Goal: Obtain resource: Download file/media

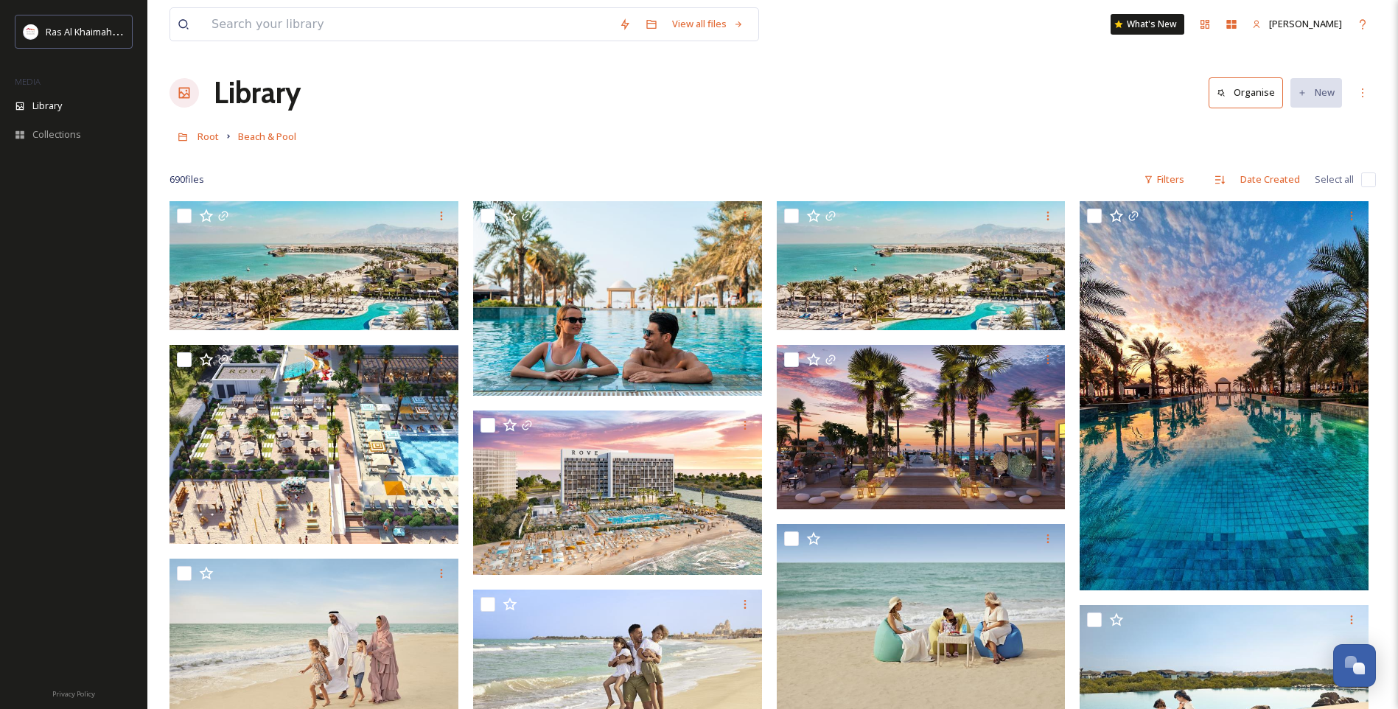
scroll to position [2452, 0]
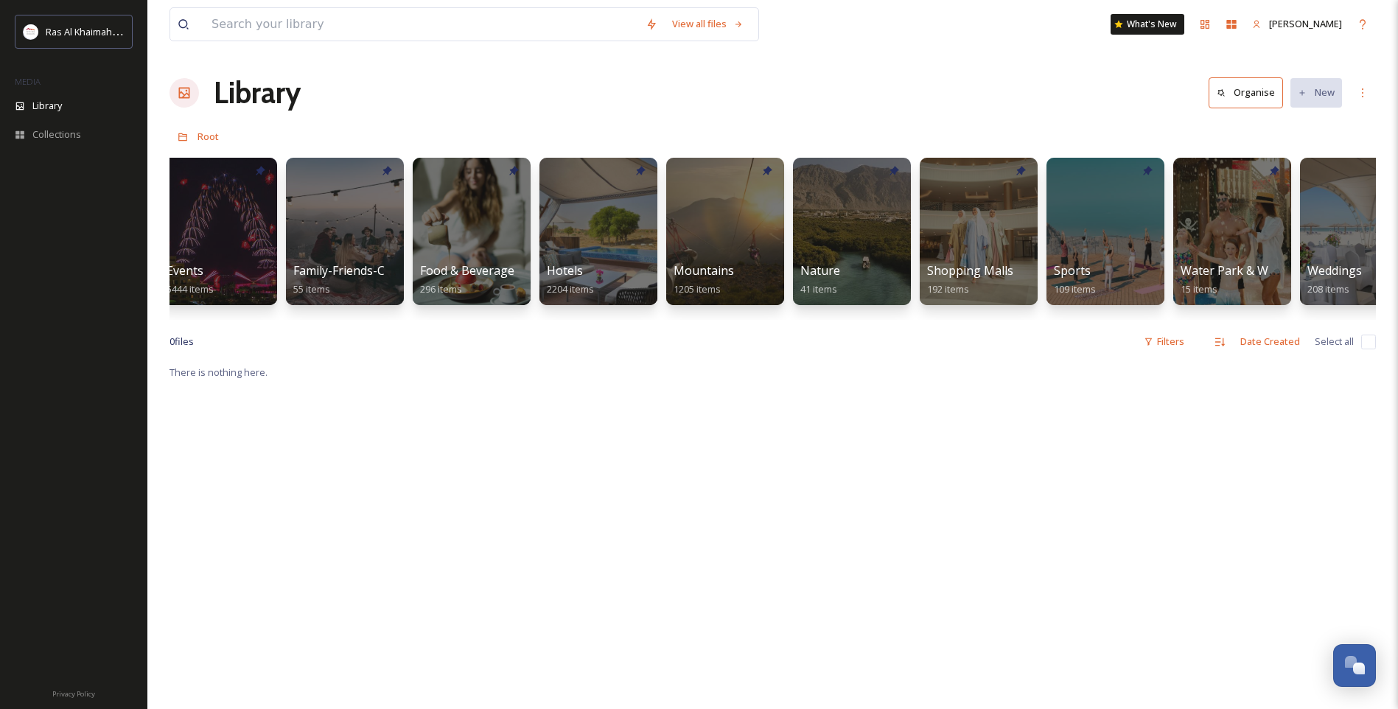
scroll to position [0, 567]
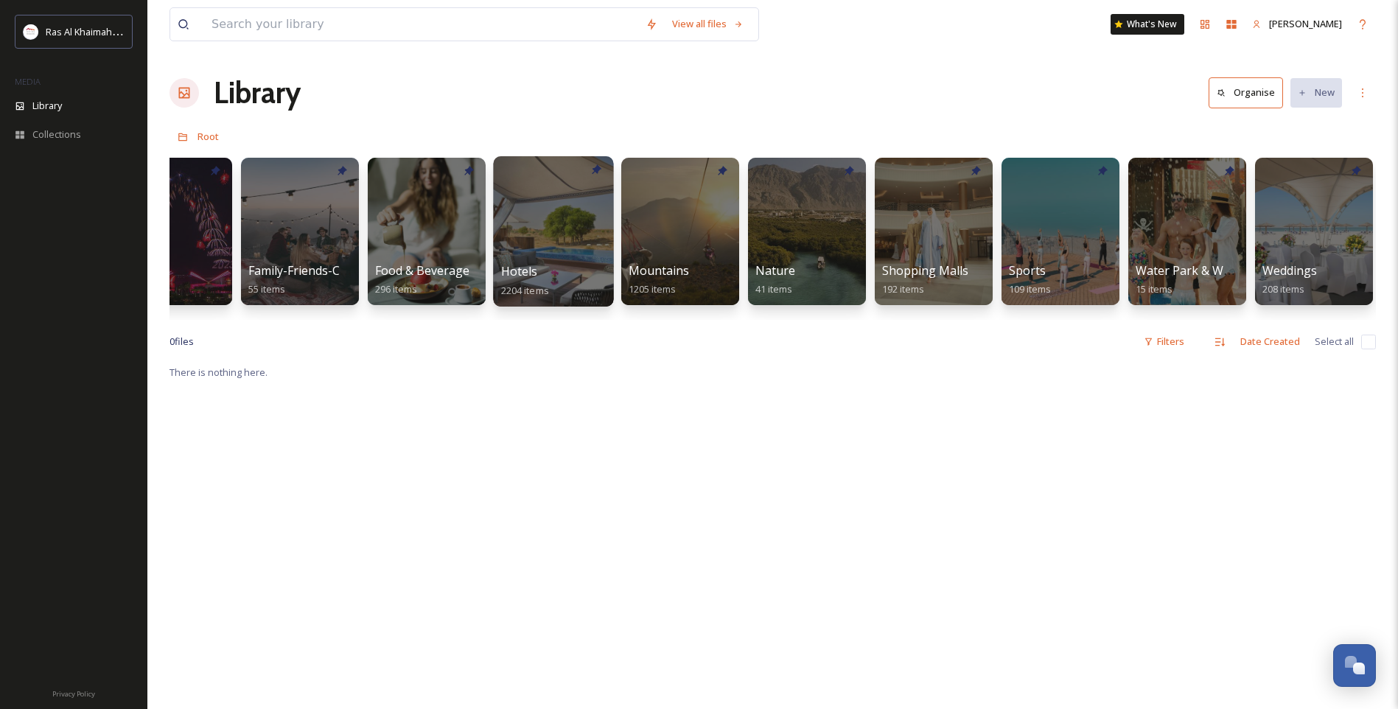
click at [554, 244] on div at bounding box center [553, 231] width 120 height 150
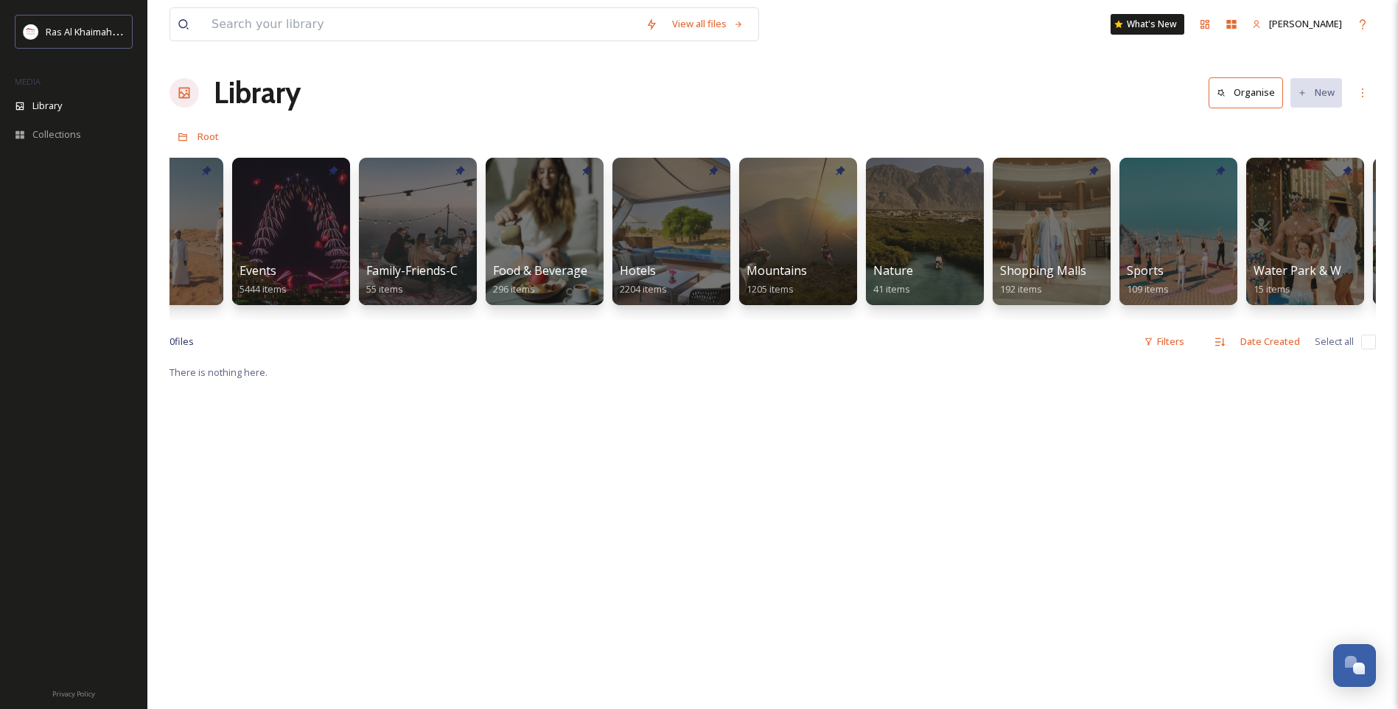
scroll to position [0, 556]
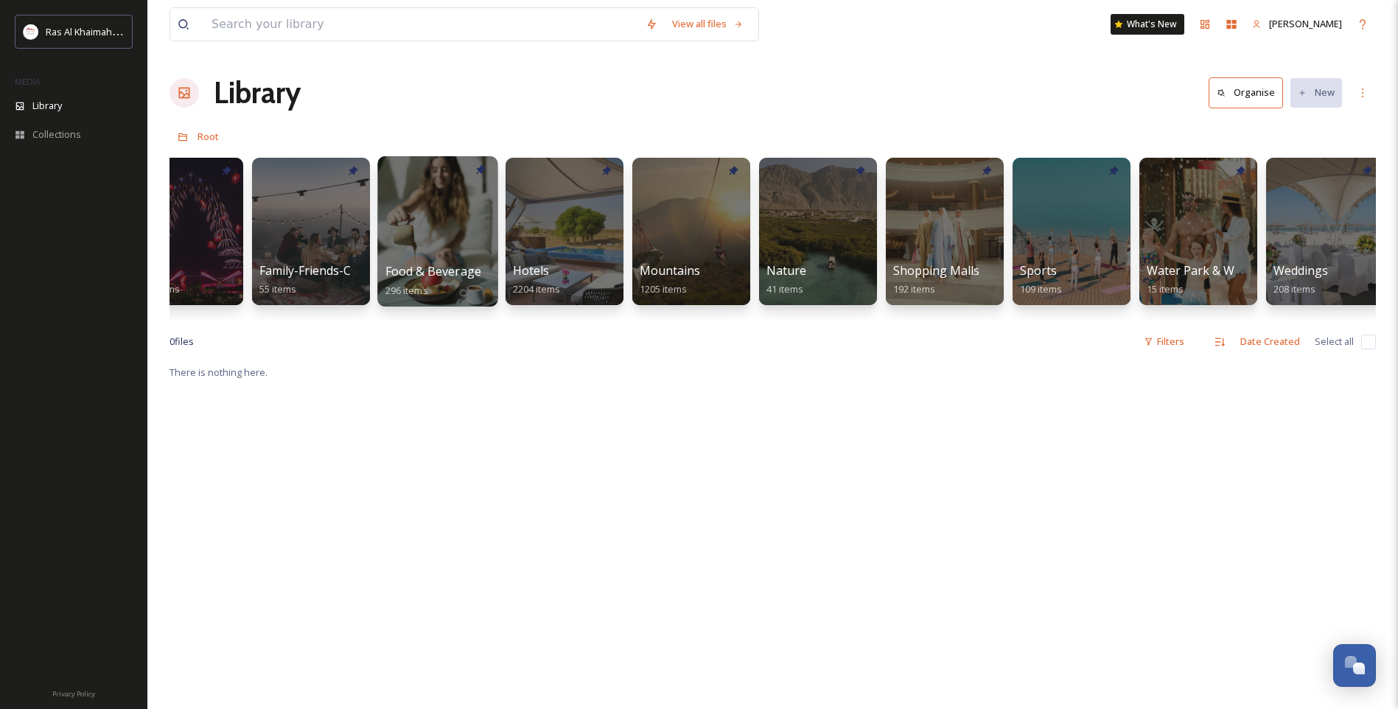
click at [447, 263] on span "Food & Beverage" at bounding box center [434, 271] width 97 height 16
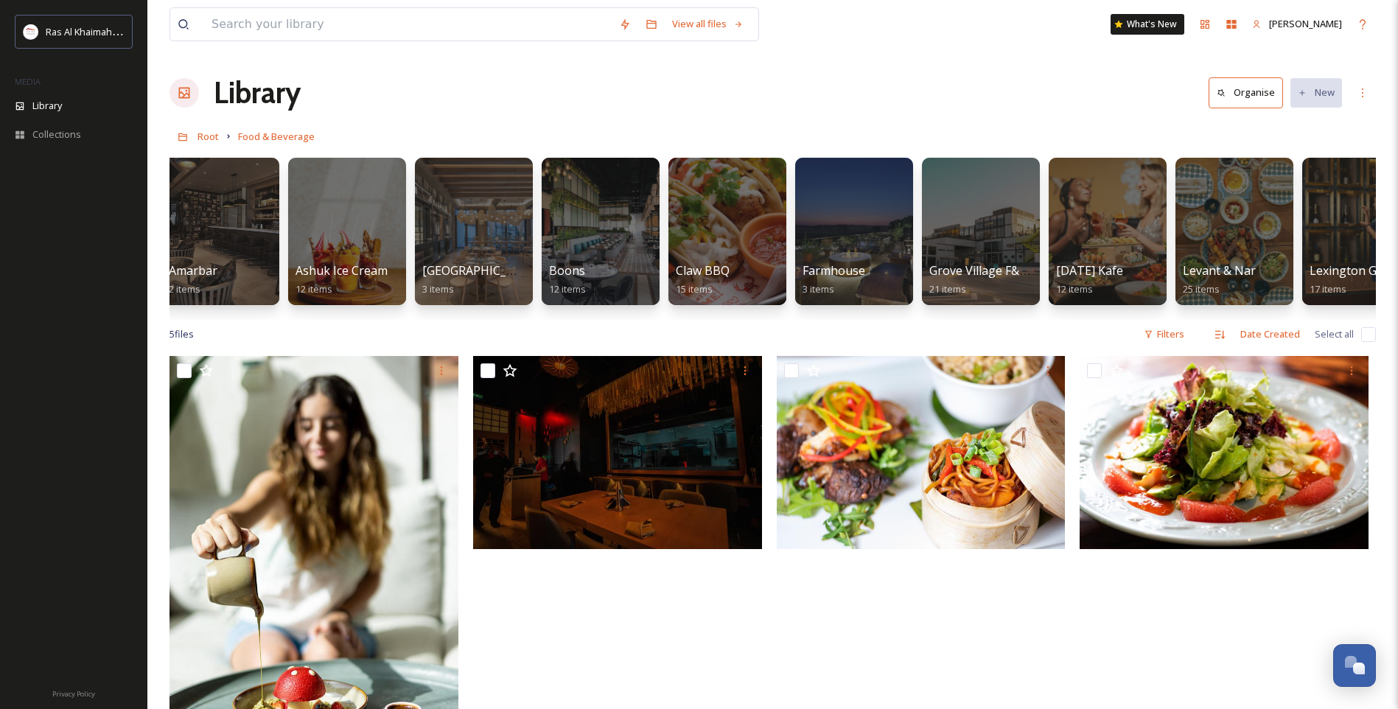
scroll to position [0, 409]
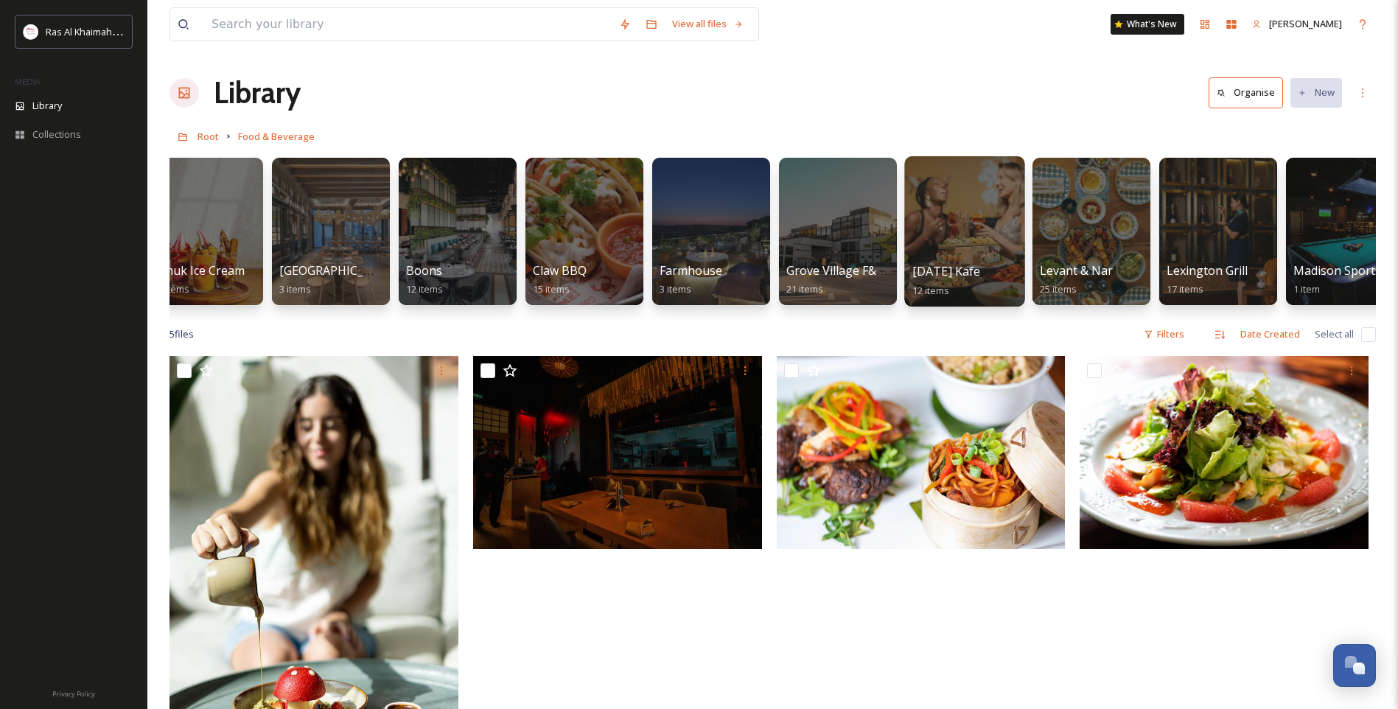
click at [948, 260] on div at bounding box center [965, 231] width 120 height 150
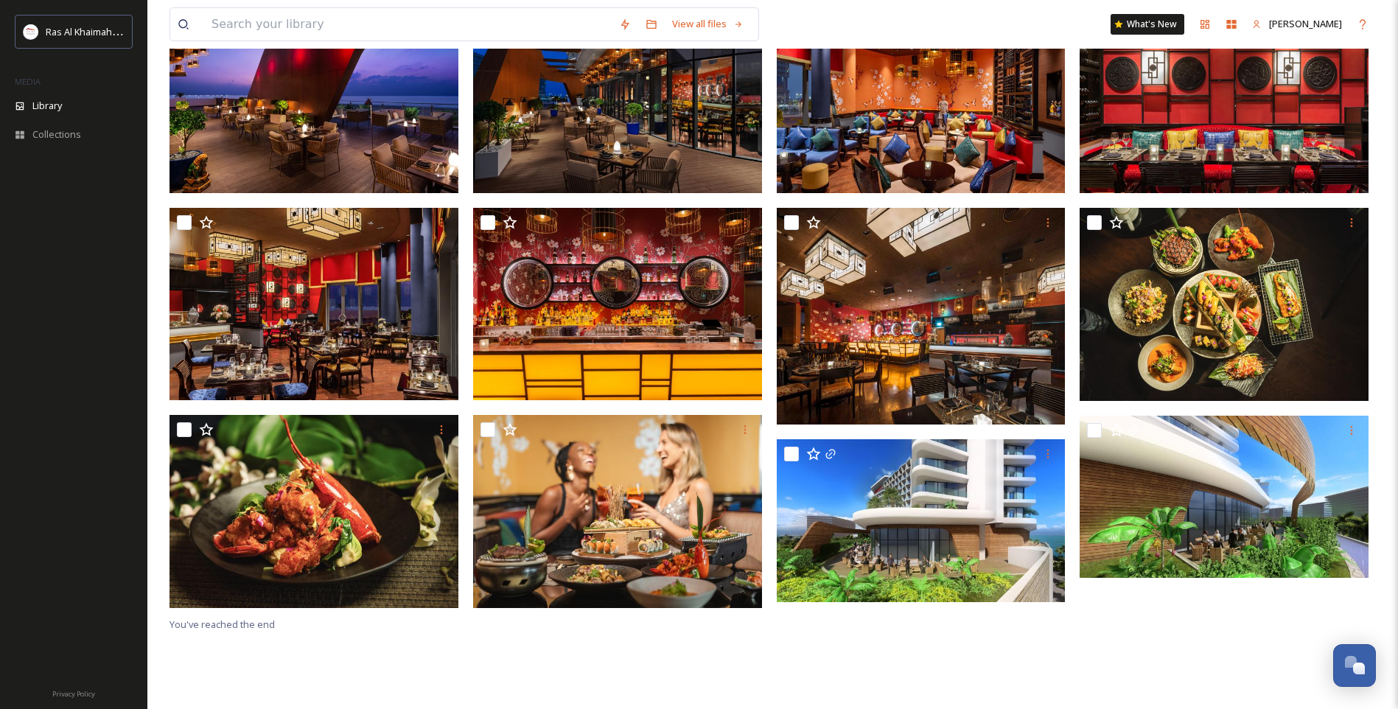
scroll to position [201, 0]
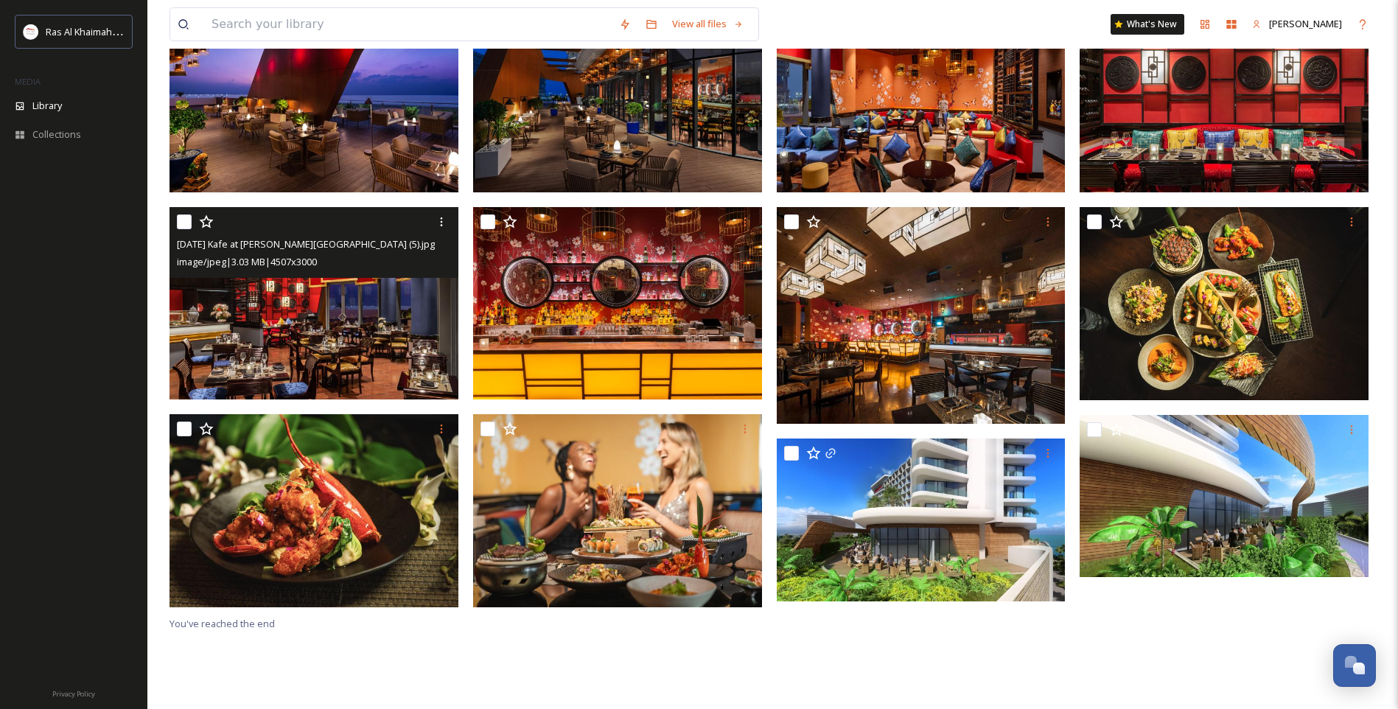
click at [355, 311] on img at bounding box center [314, 303] width 289 height 192
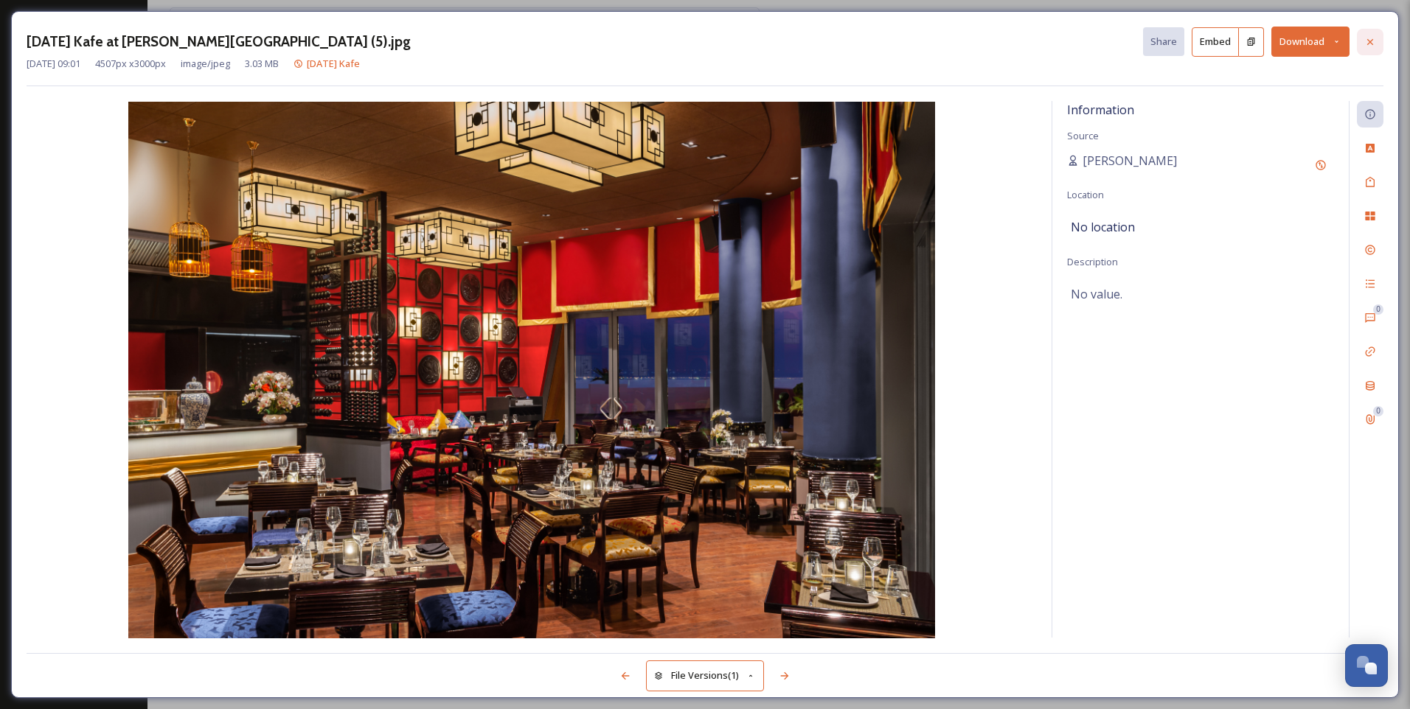
click at [1368, 41] on icon at bounding box center [1370, 41] width 6 height 6
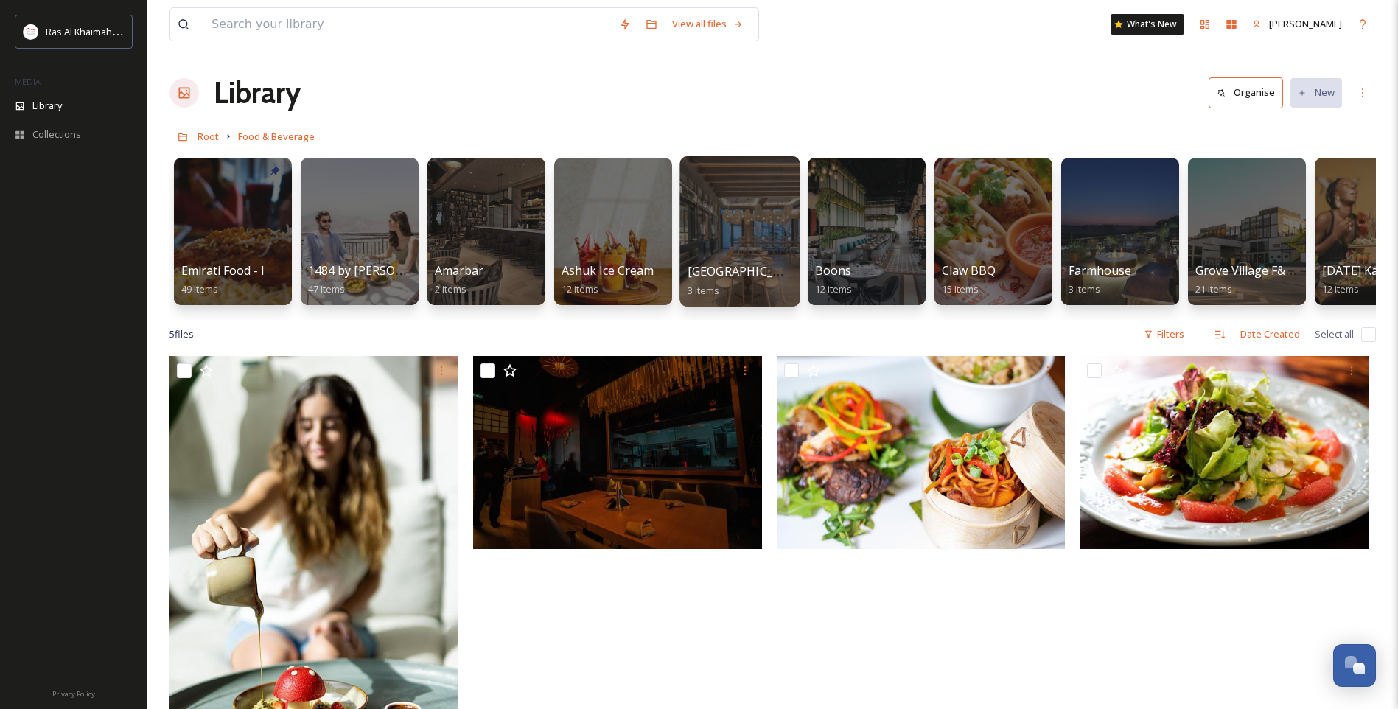
click at [734, 270] on span "[GEOGRAPHIC_DATA]" at bounding box center [748, 271] width 121 height 16
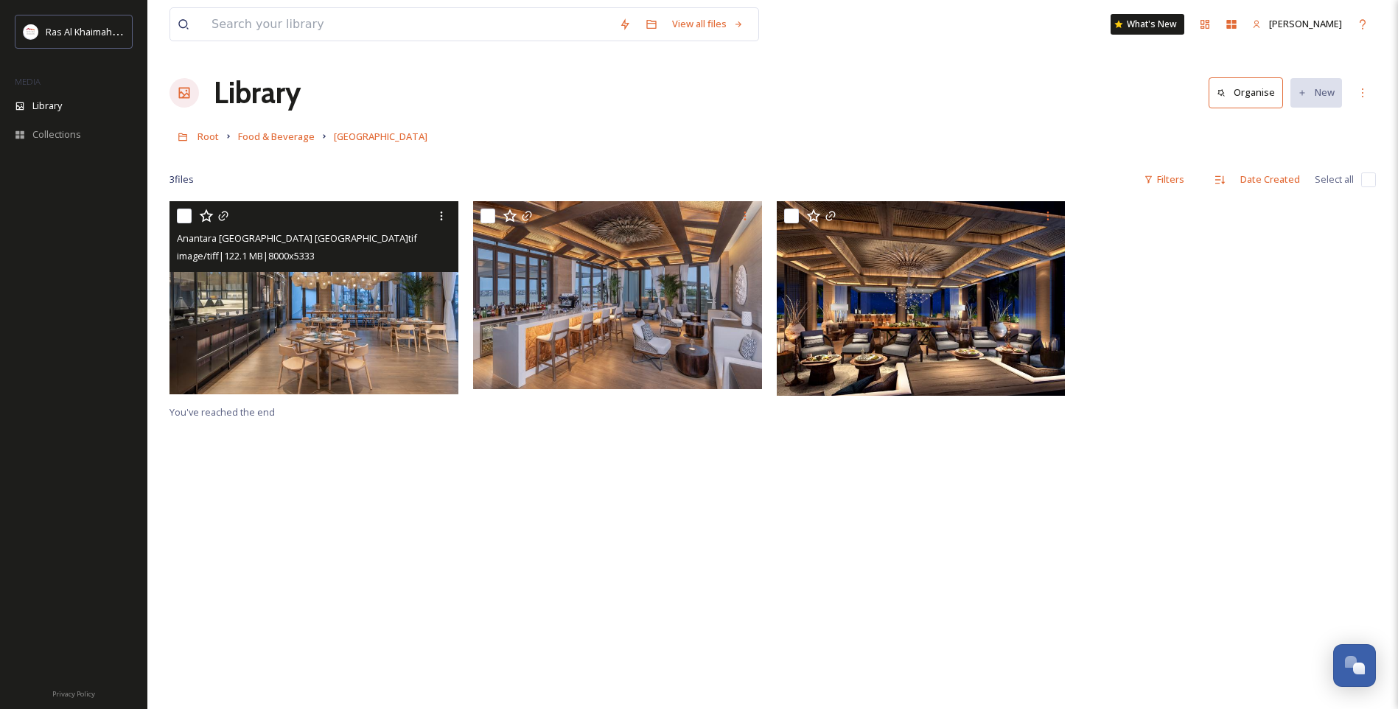
click at [312, 316] on img at bounding box center [314, 297] width 289 height 193
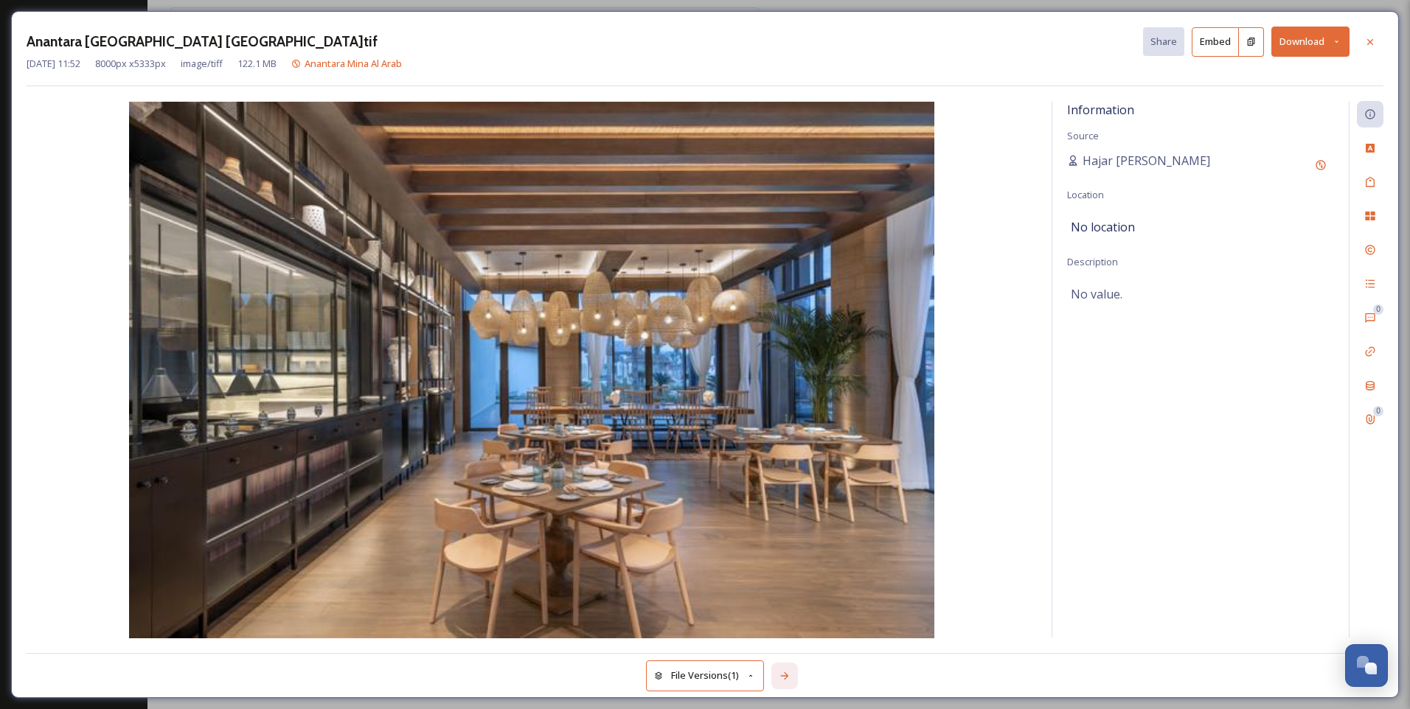
click at [790, 674] on icon at bounding box center [784, 676] width 12 height 12
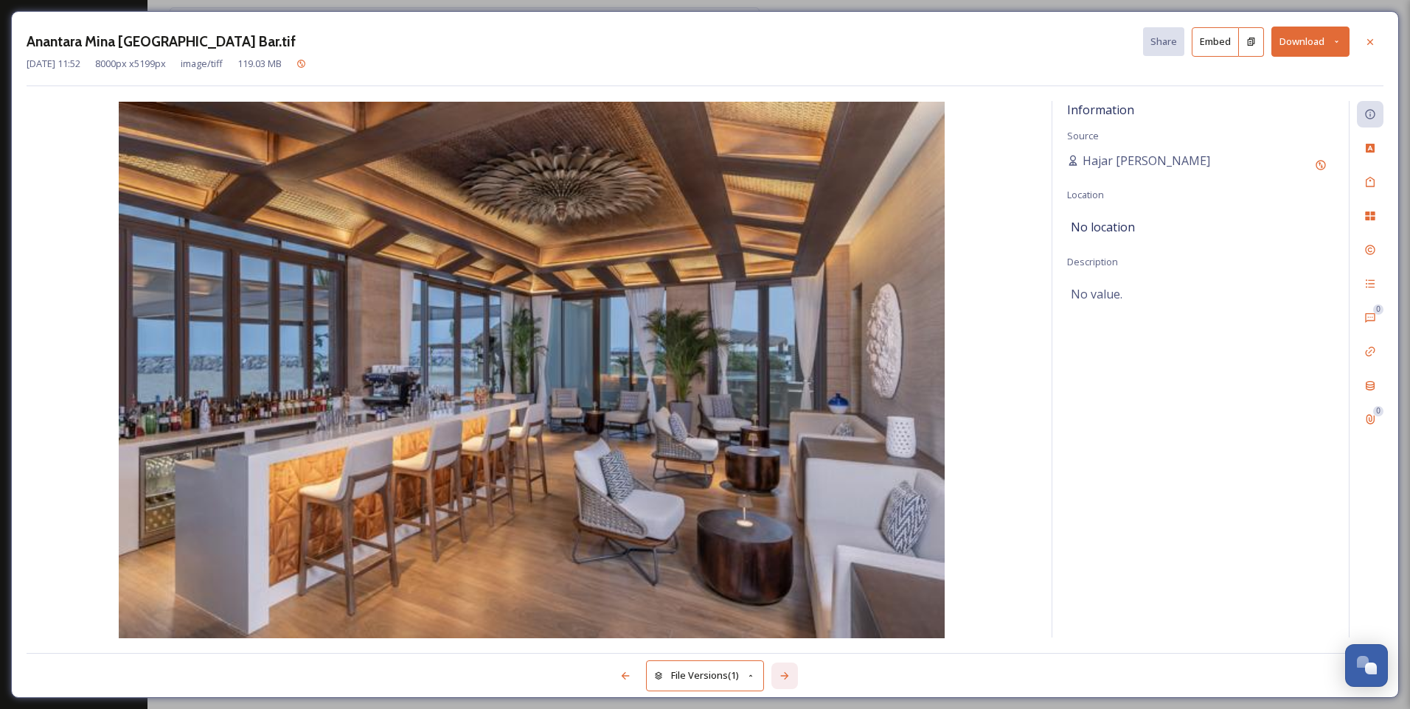
click at [790, 674] on icon at bounding box center [784, 676] width 12 height 12
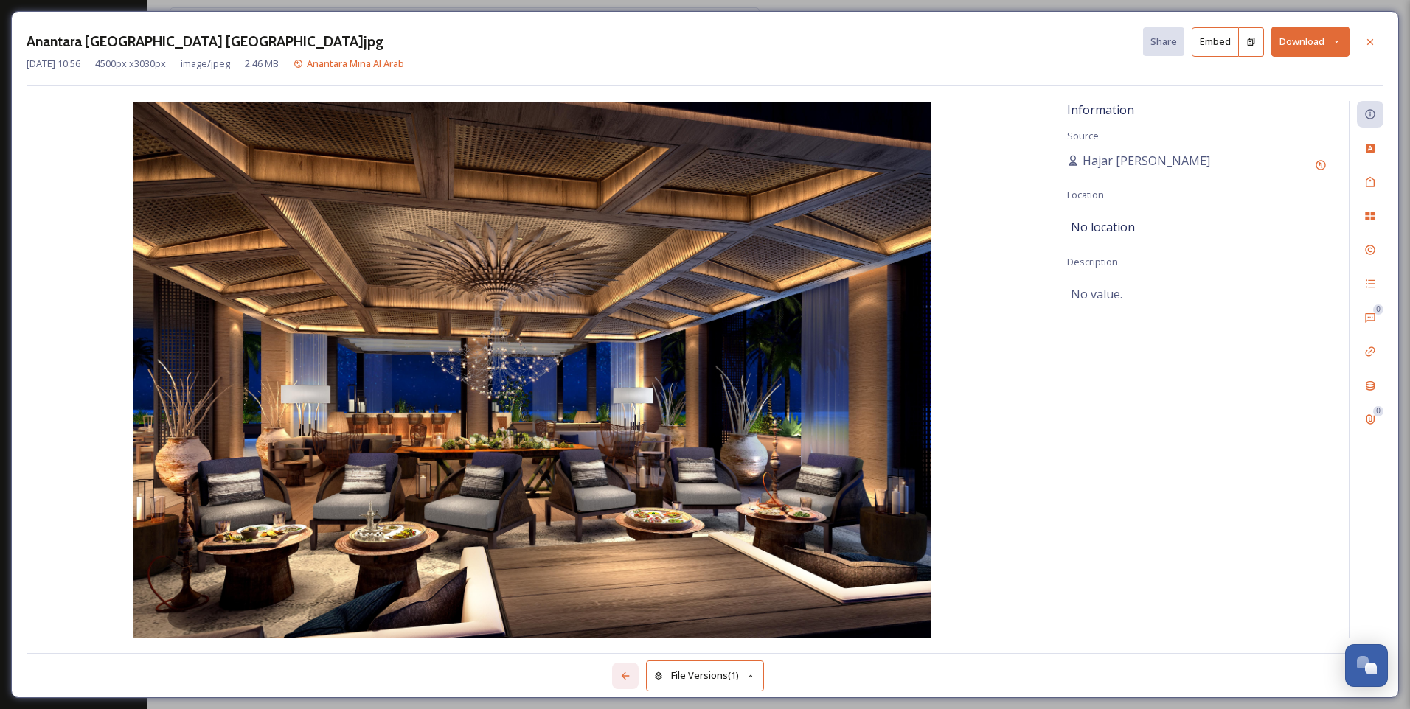
click at [621, 676] on icon at bounding box center [625, 675] width 8 height 7
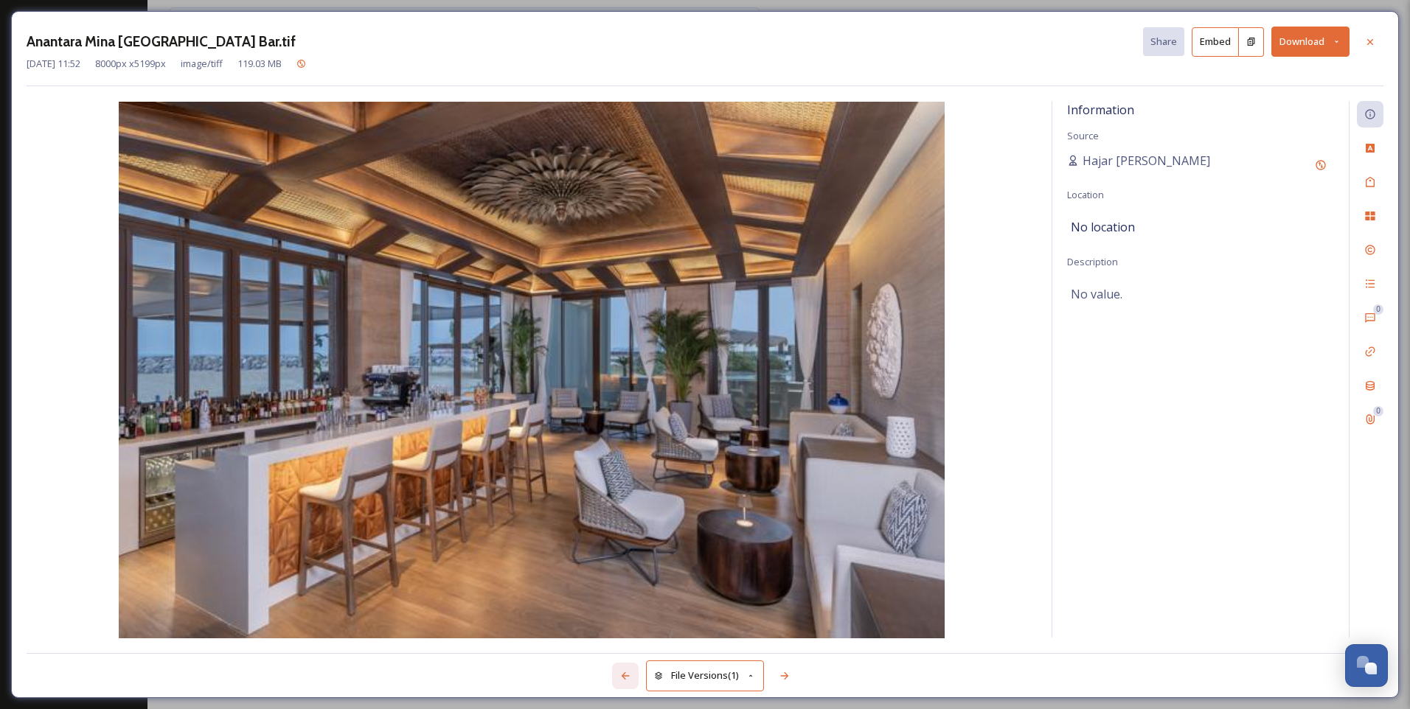
click at [621, 676] on icon at bounding box center [625, 675] width 8 height 7
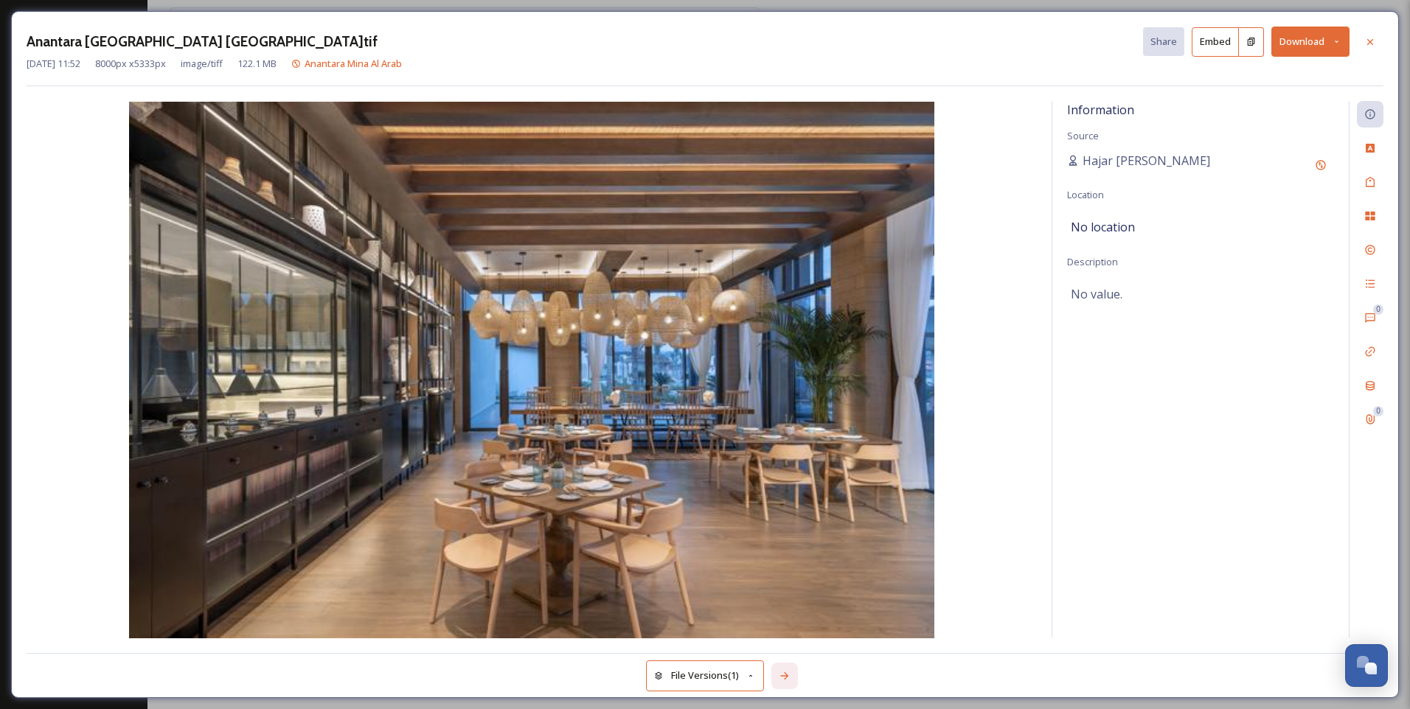
click at [790, 677] on icon at bounding box center [784, 676] width 12 height 12
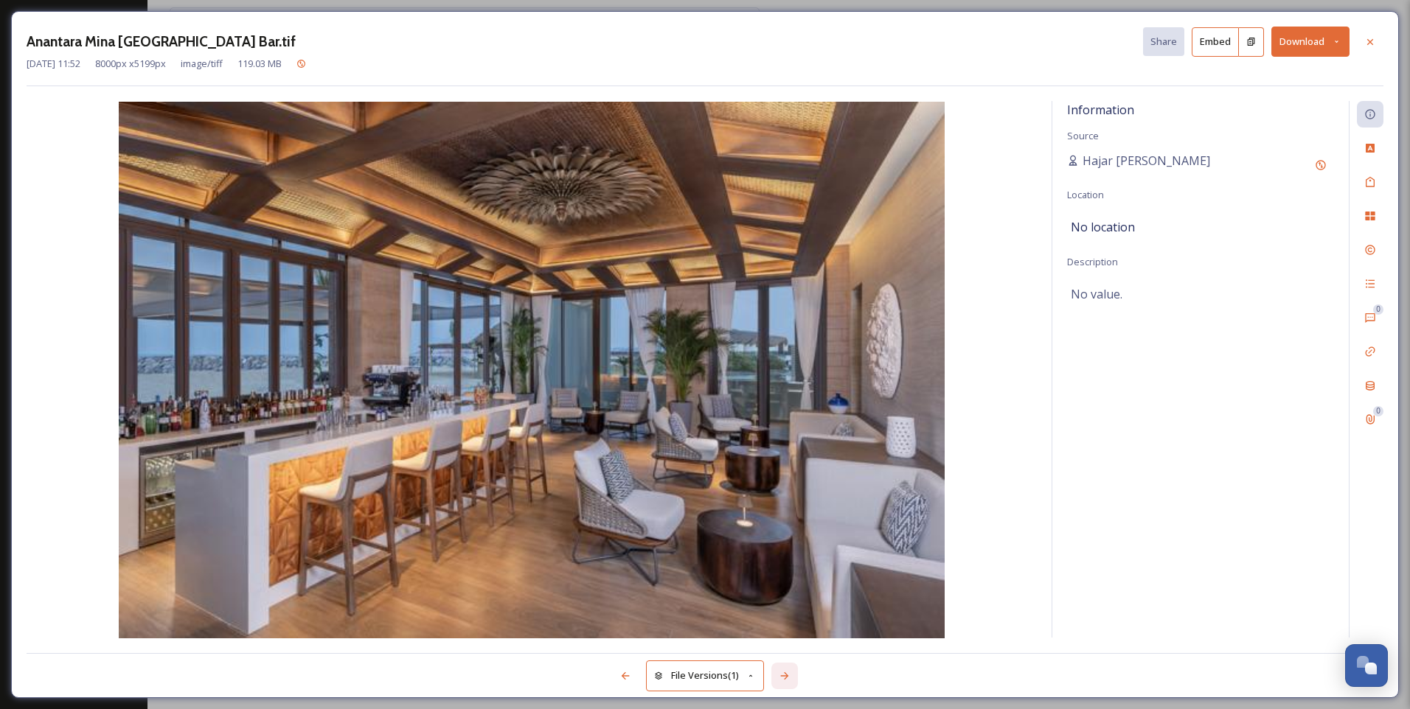
click at [790, 677] on icon at bounding box center [784, 676] width 12 height 12
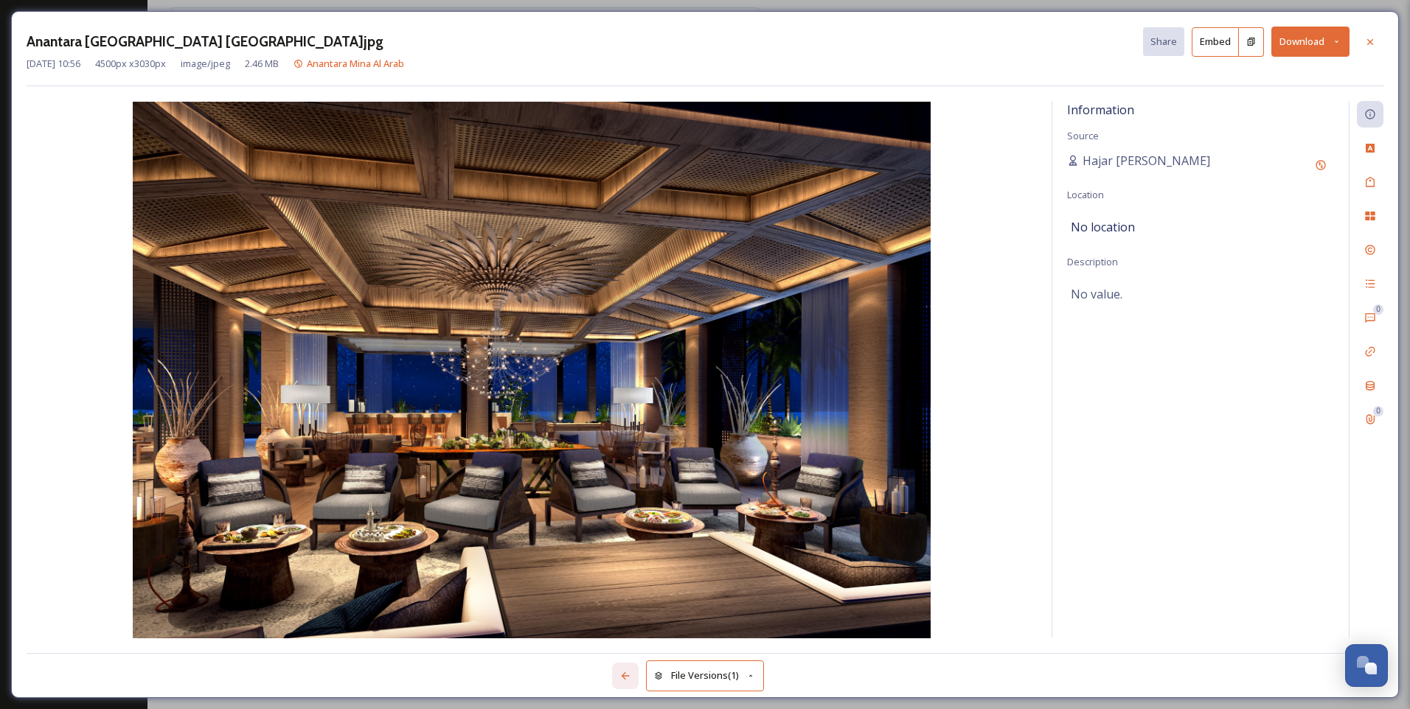
click at [627, 677] on icon at bounding box center [625, 676] width 12 height 12
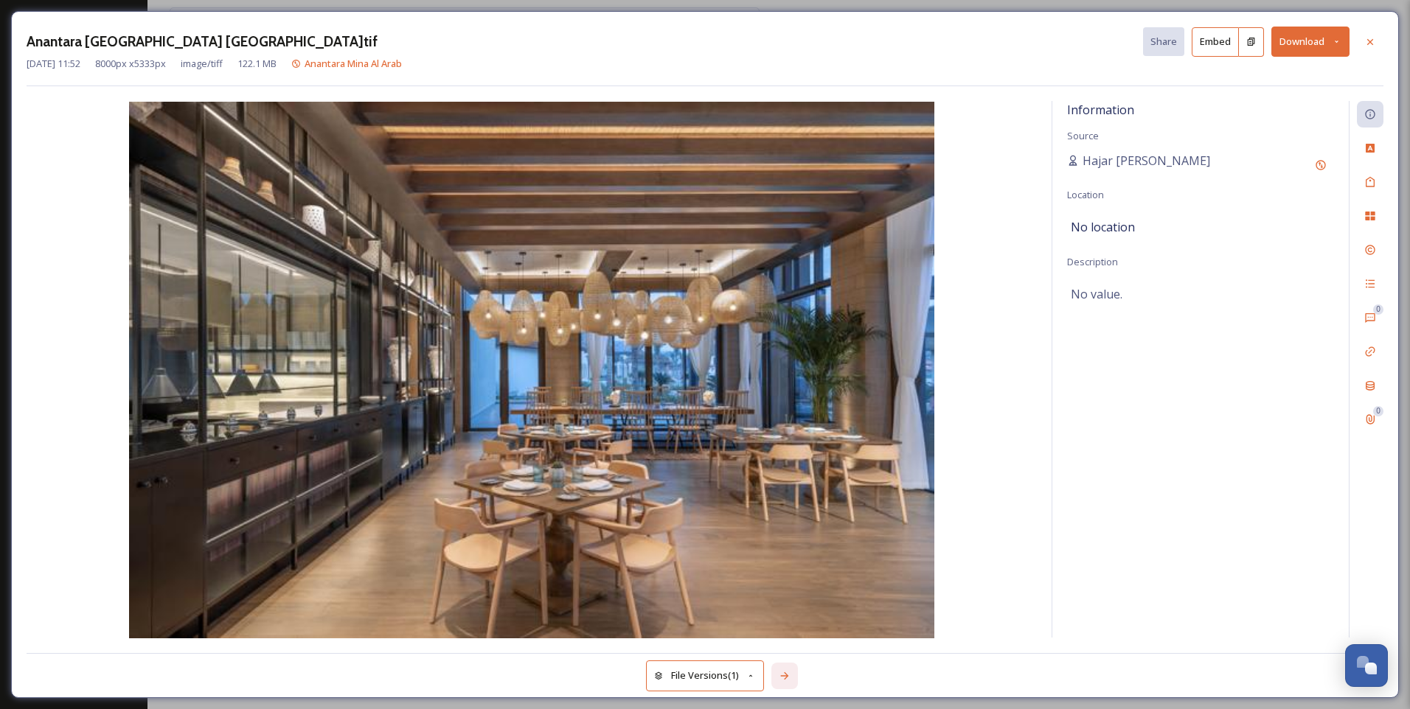
drag, startPoint x: 627, startPoint y: 677, endPoint x: 785, endPoint y: 676, distance: 158.5
click at [785, 677] on icon at bounding box center [784, 676] width 12 height 12
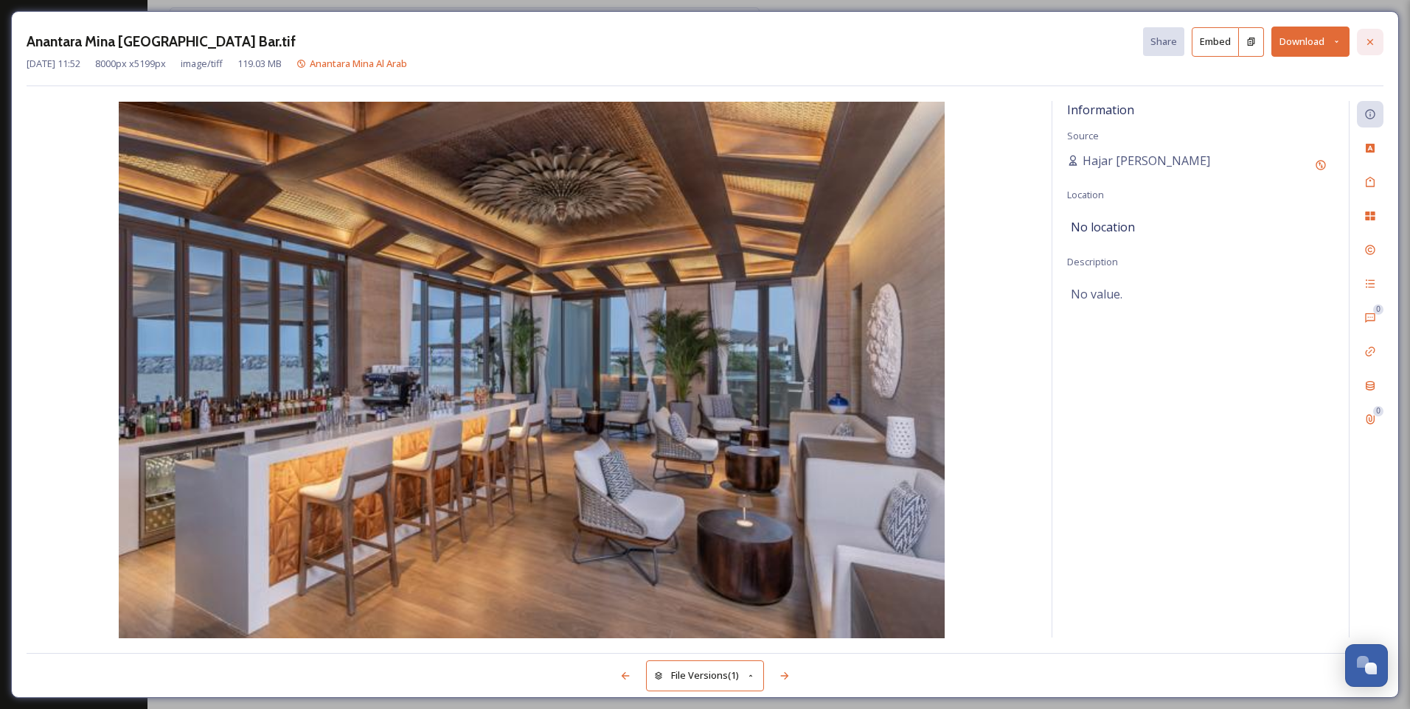
click at [1371, 36] on icon at bounding box center [1370, 42] width 12 height 12
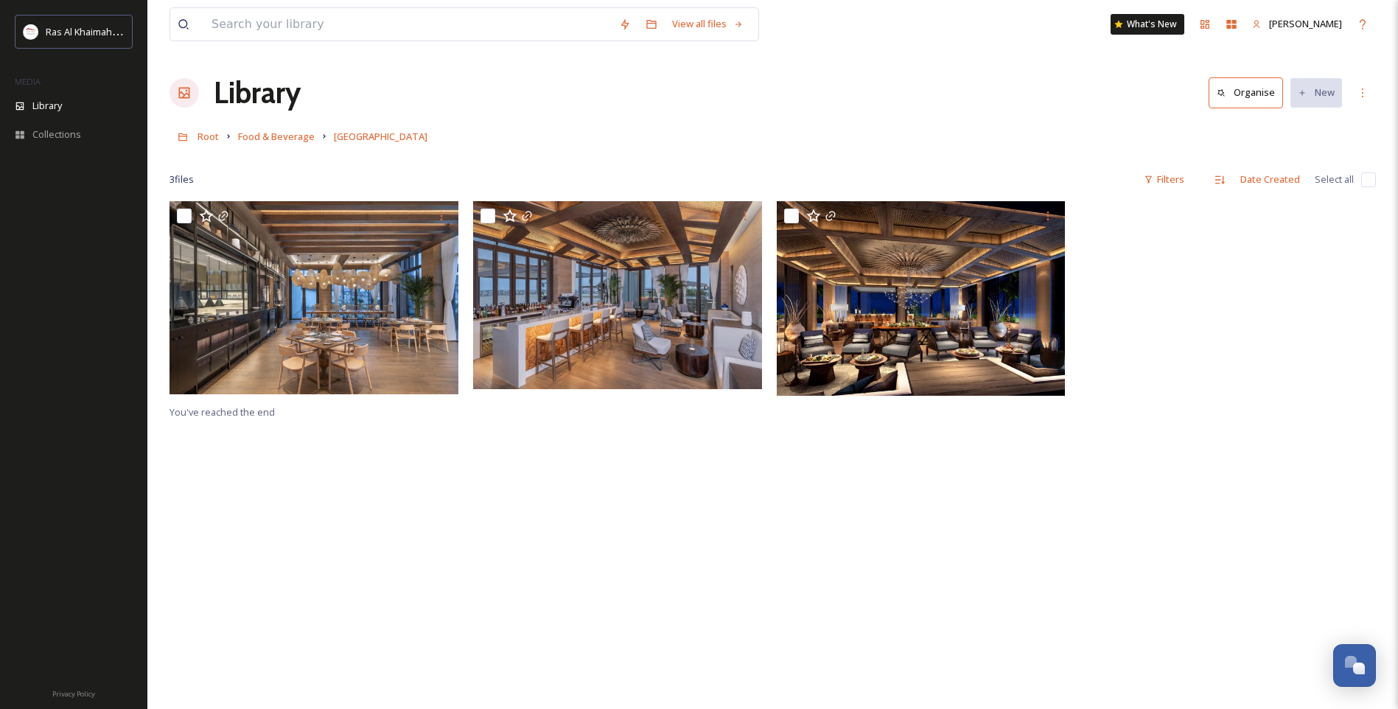
click at [905, 381] on img at bounding box center [921, 298] width 289 height 195
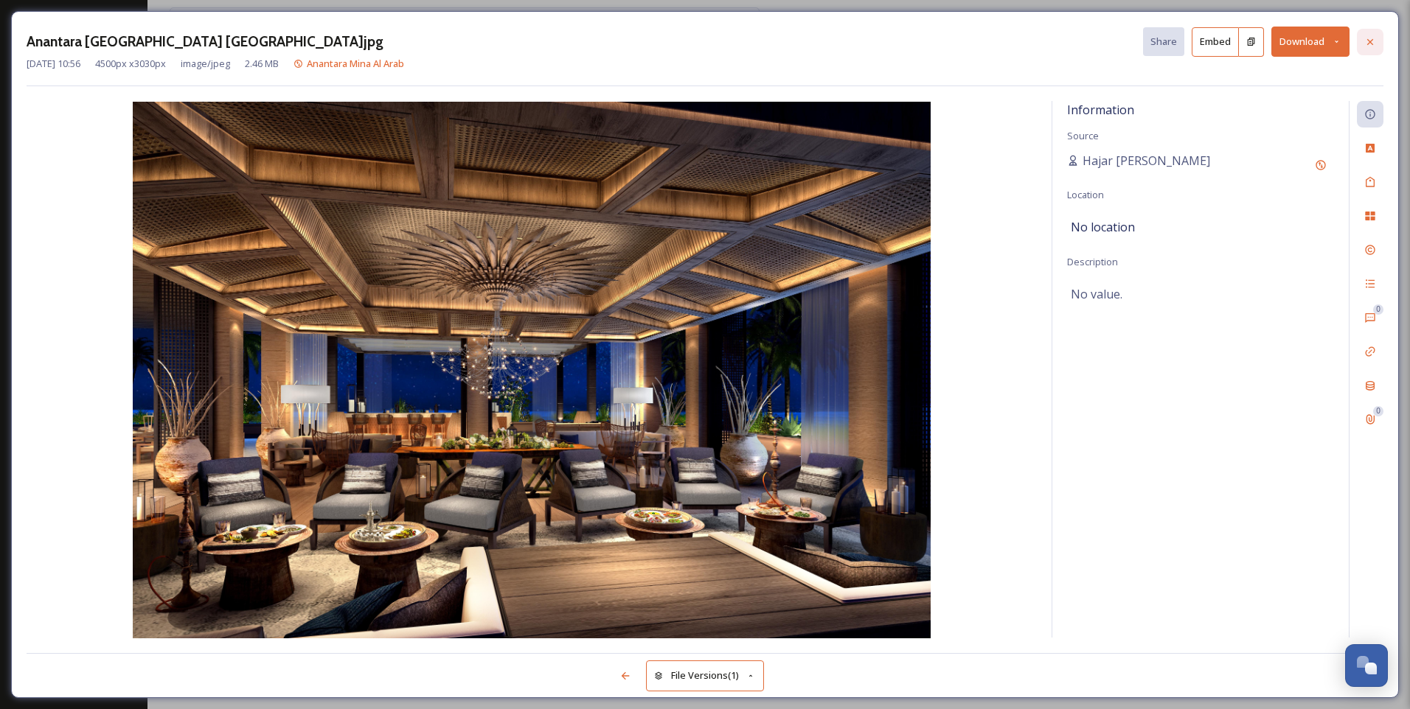
click at [1374, 43] on icon at bounding box center [1370, 42] width 12 height 12
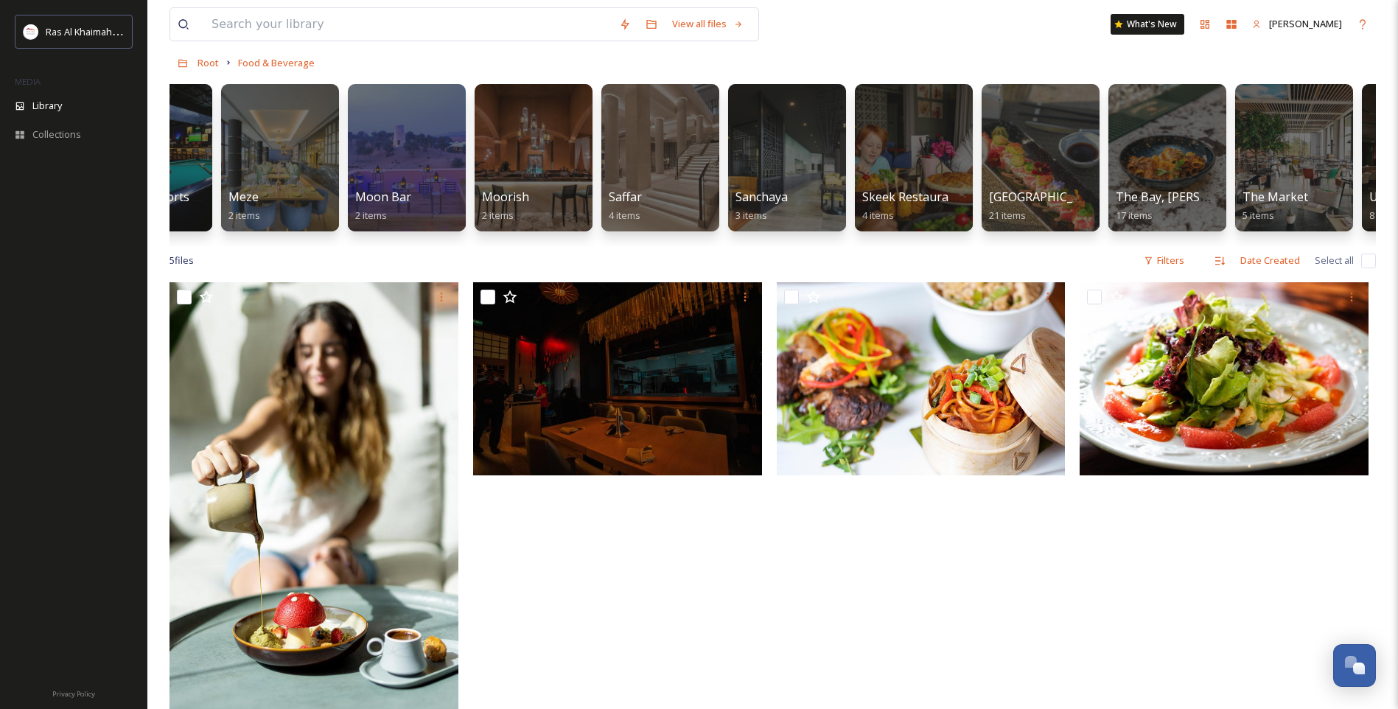
scroll to position [0, 1607]
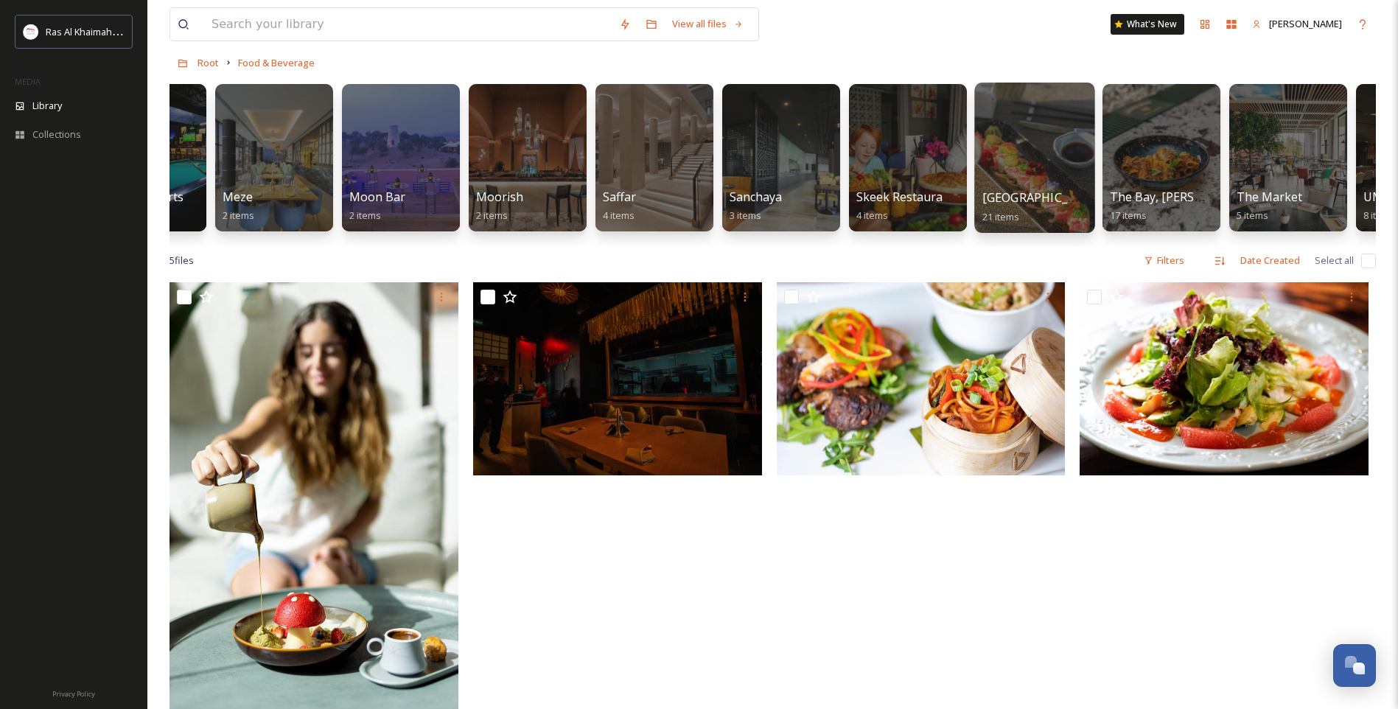
click at [1034, 195] on span "[GEOGRAPHIC_DATA]" at bounding box center [1043, 197] width 121 height 16
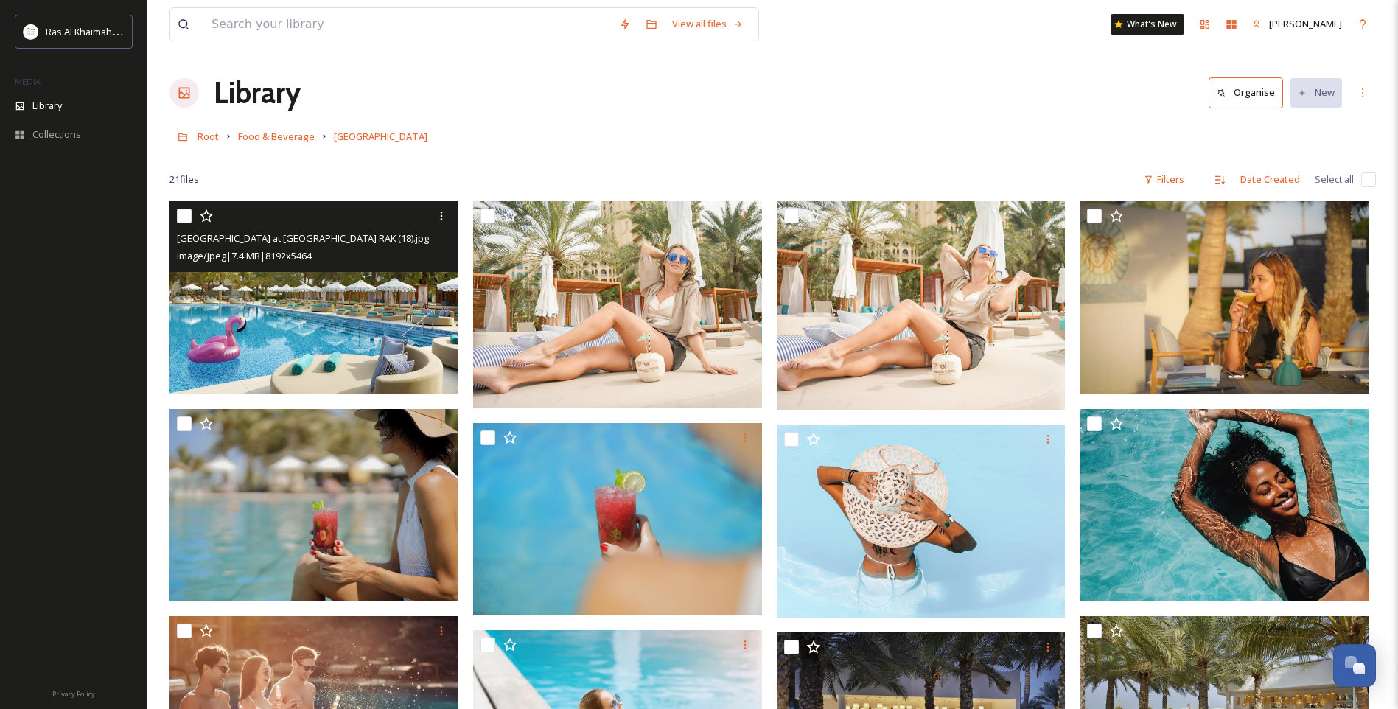
click at [320, 328] on img at bounding box center [314, 297] width 289 height 193
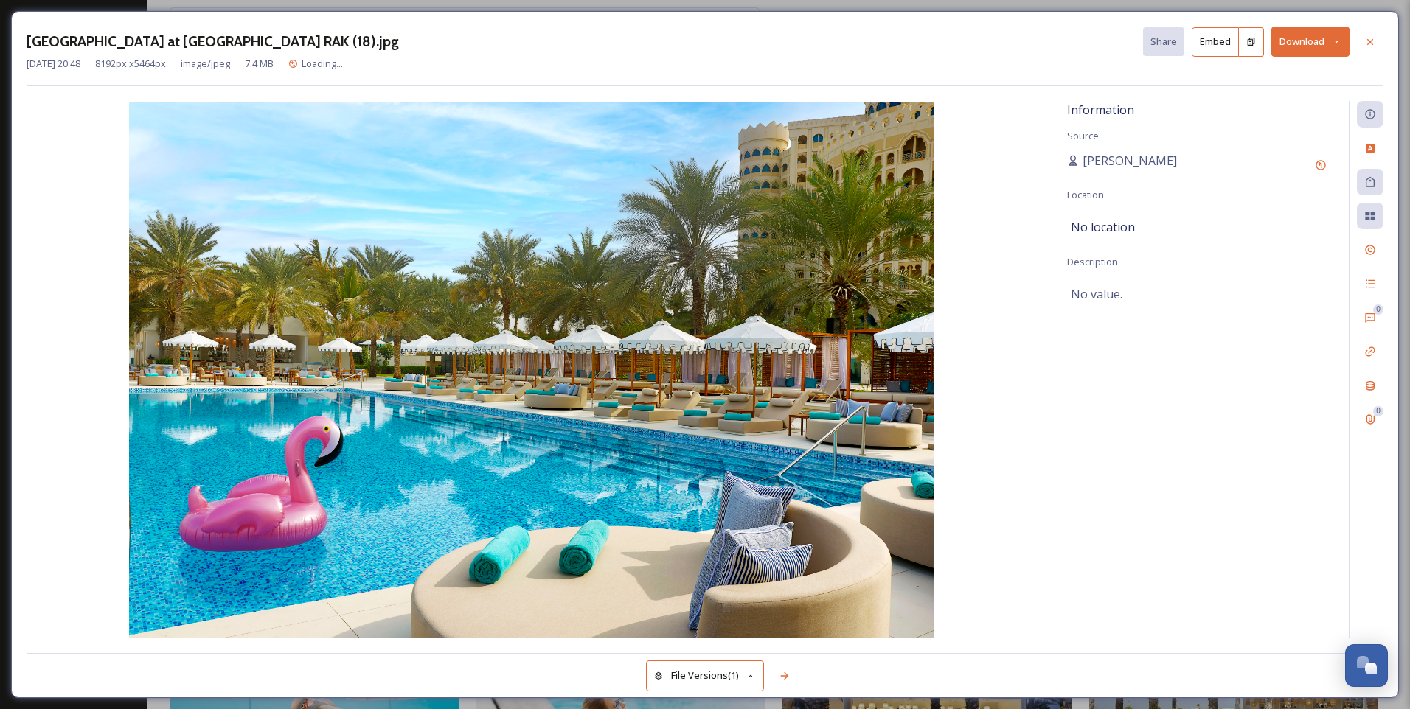
click at [1105, 419] on div "Information Source [PERSON_NAME] Location No location Description No value." at bounding box center [1200, 369] width 296 height 537
click at [785, 676] on icon at bounding box center [784, 675] width 8 height 7
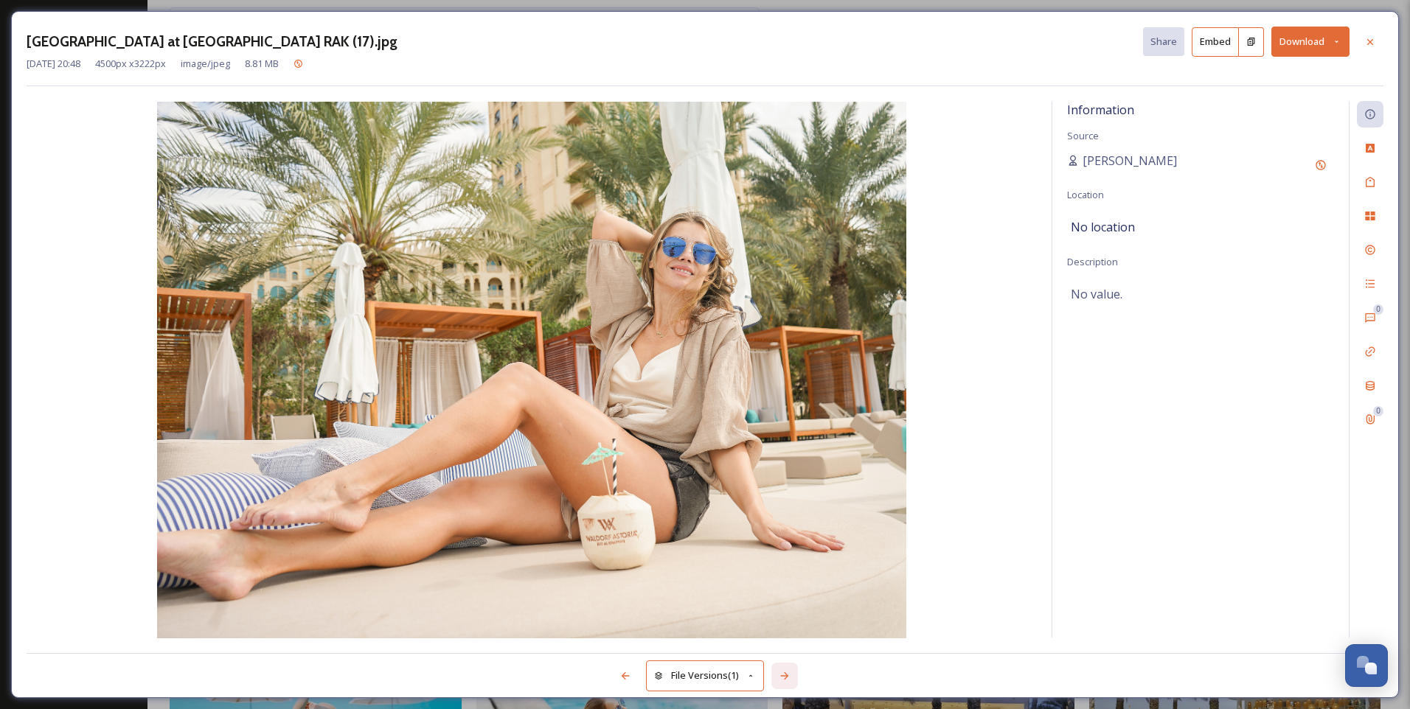
click at [785, 676] on icon at bounding box center [784, 675] width 8 height 7
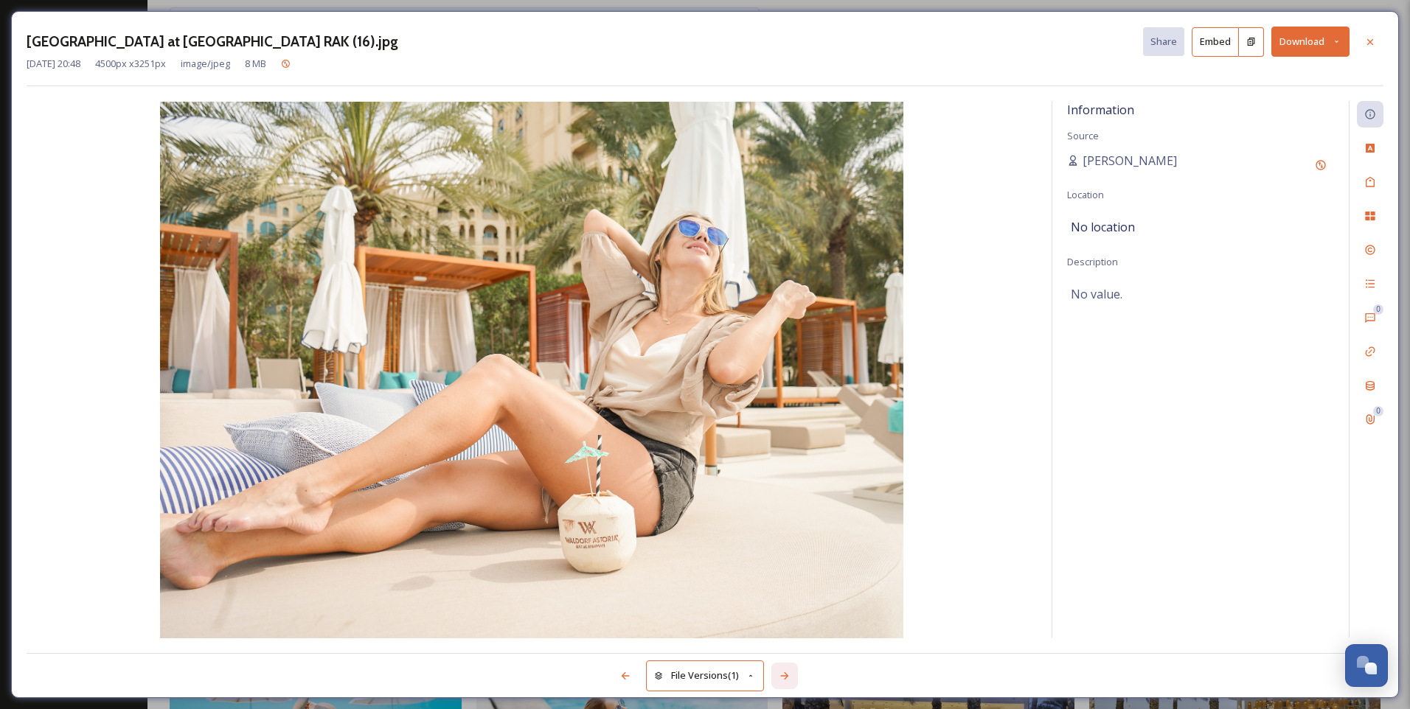
click at [785, 676] on icon at bounding box center [784, 675] width 8 height 7
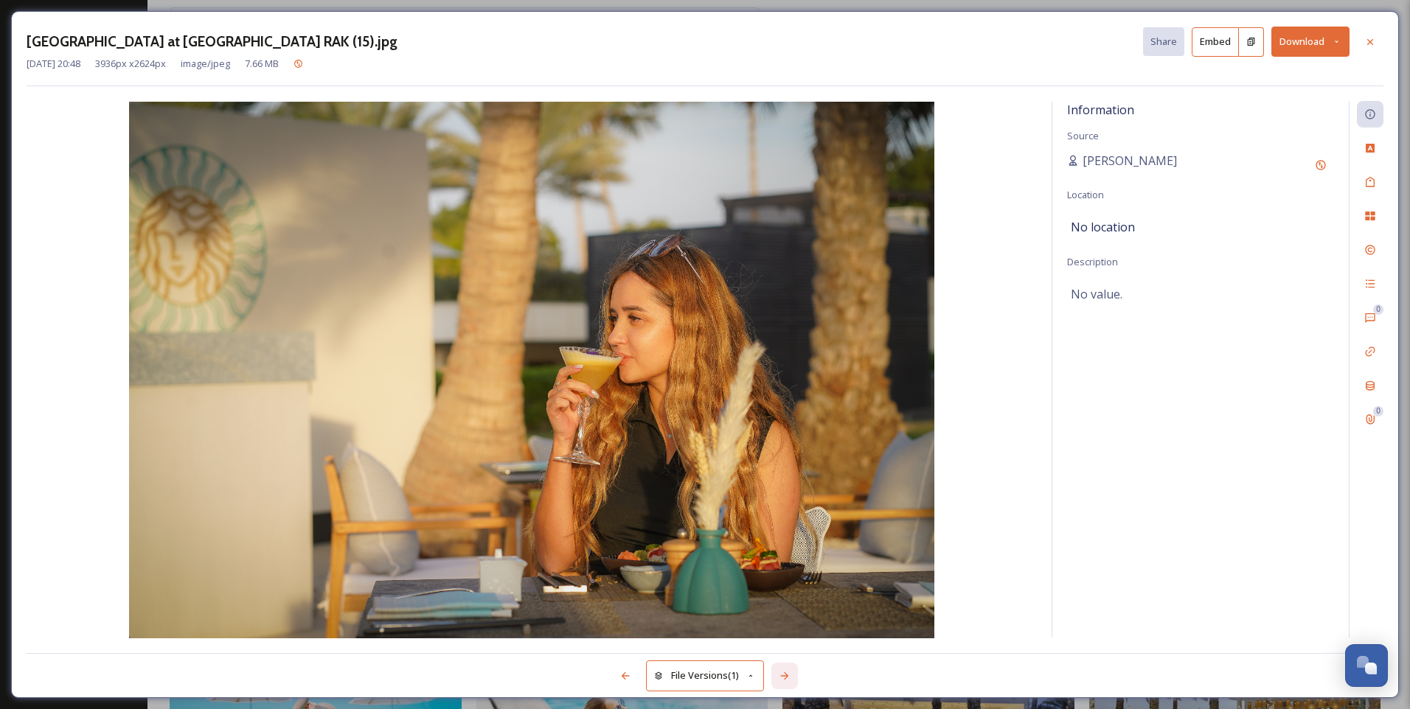
click at [785, 676] on icon at bounding box center [784, 675] width 8 height 7
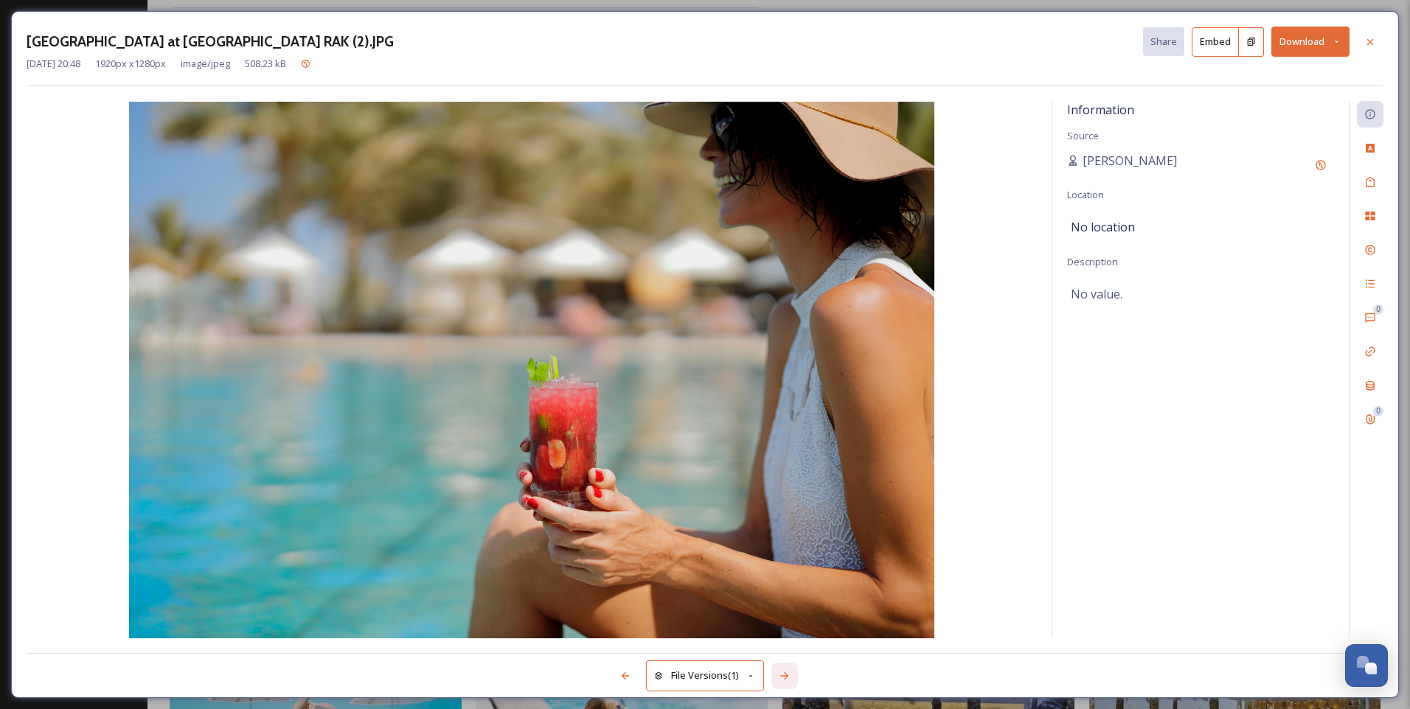
click at [785, 676] on icon at bounding box center [784, 675] width 8 height 7
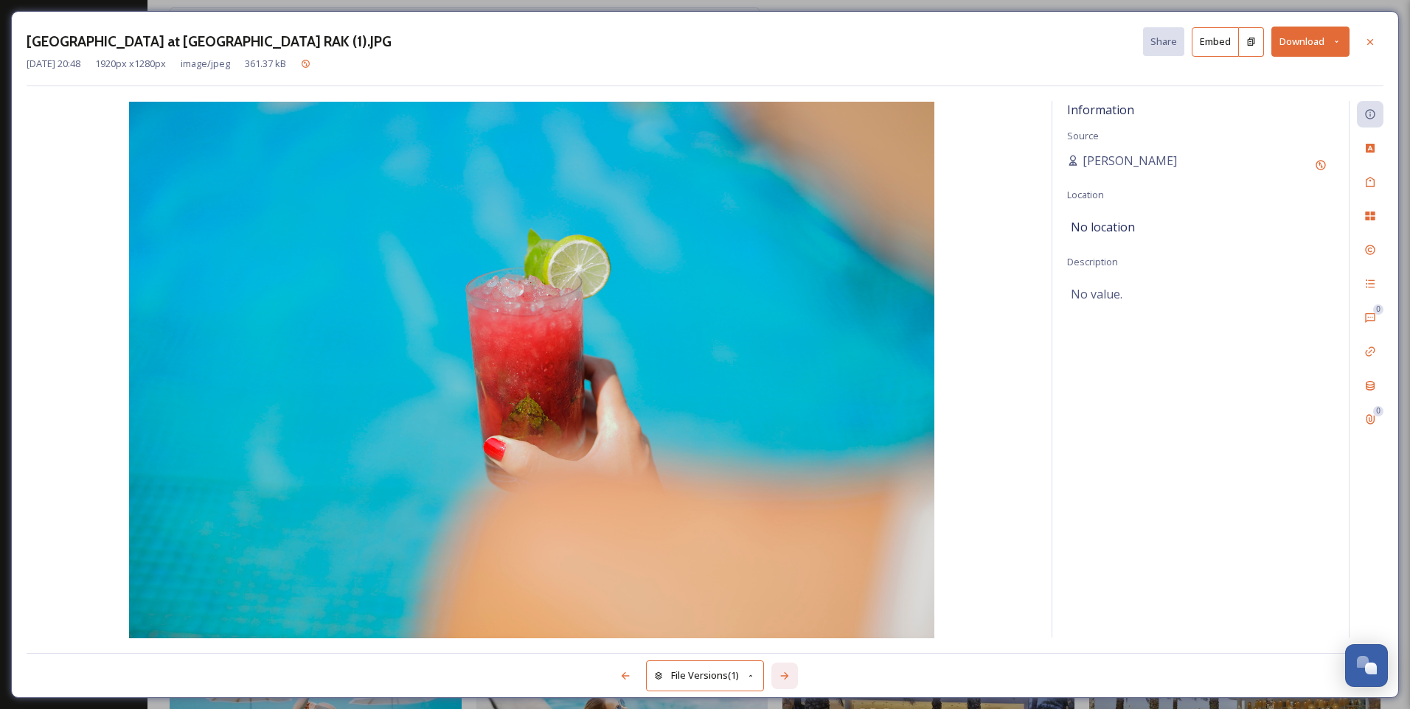
click at [785, 676] on icon at bounding box center [784, 675] width 8 height 7
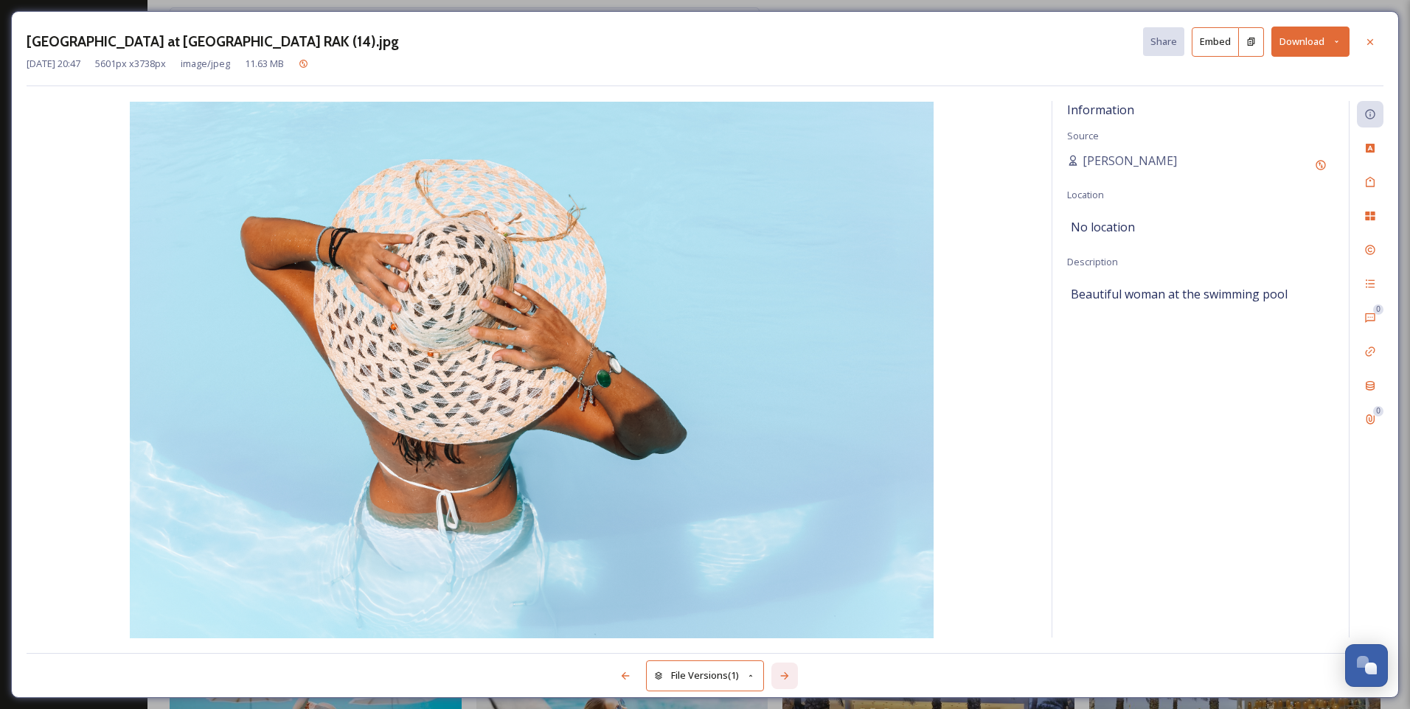
click at [785, 676] on icon at bounding box center [784, 675] width 8 height 7
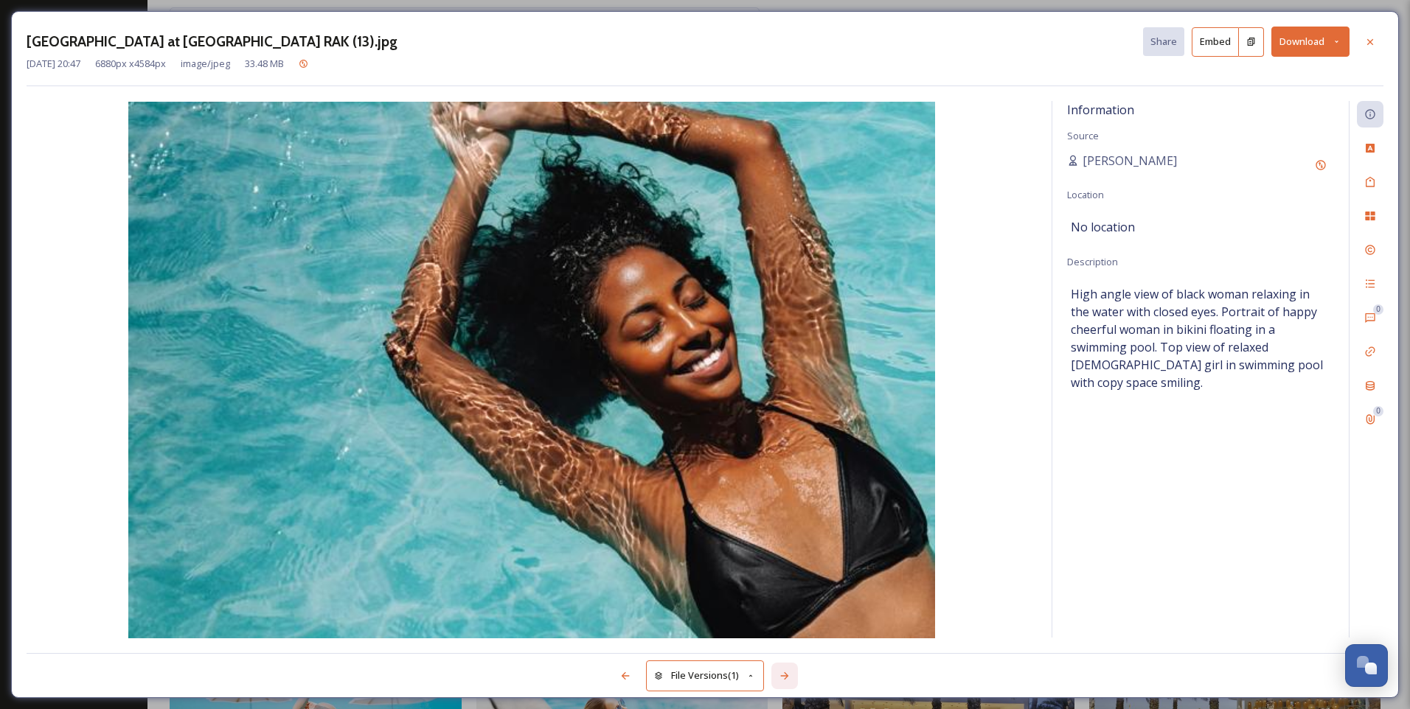
click at [785, 676] on icon at bounding box center [784, 675] width 8 height 7
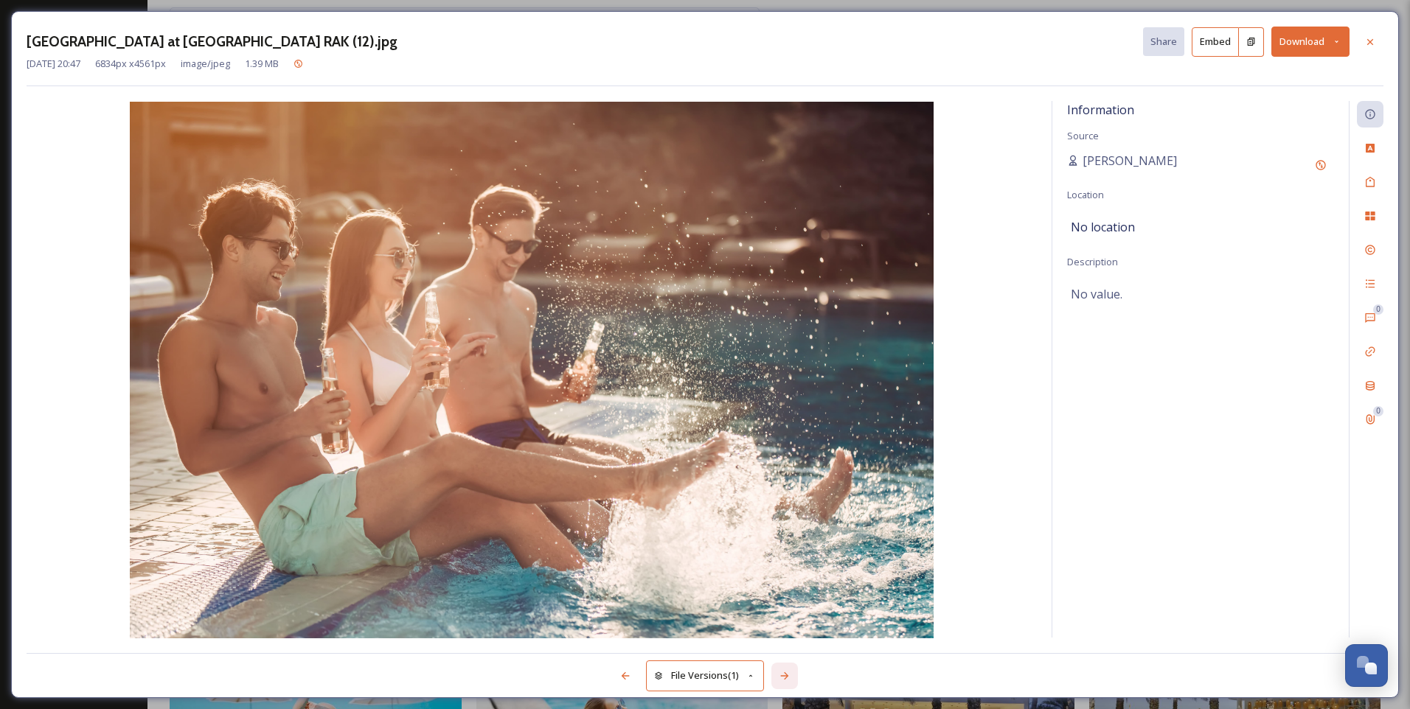
click at [785, 676] on icon at bounding box center [784, 675] width 8 height 7
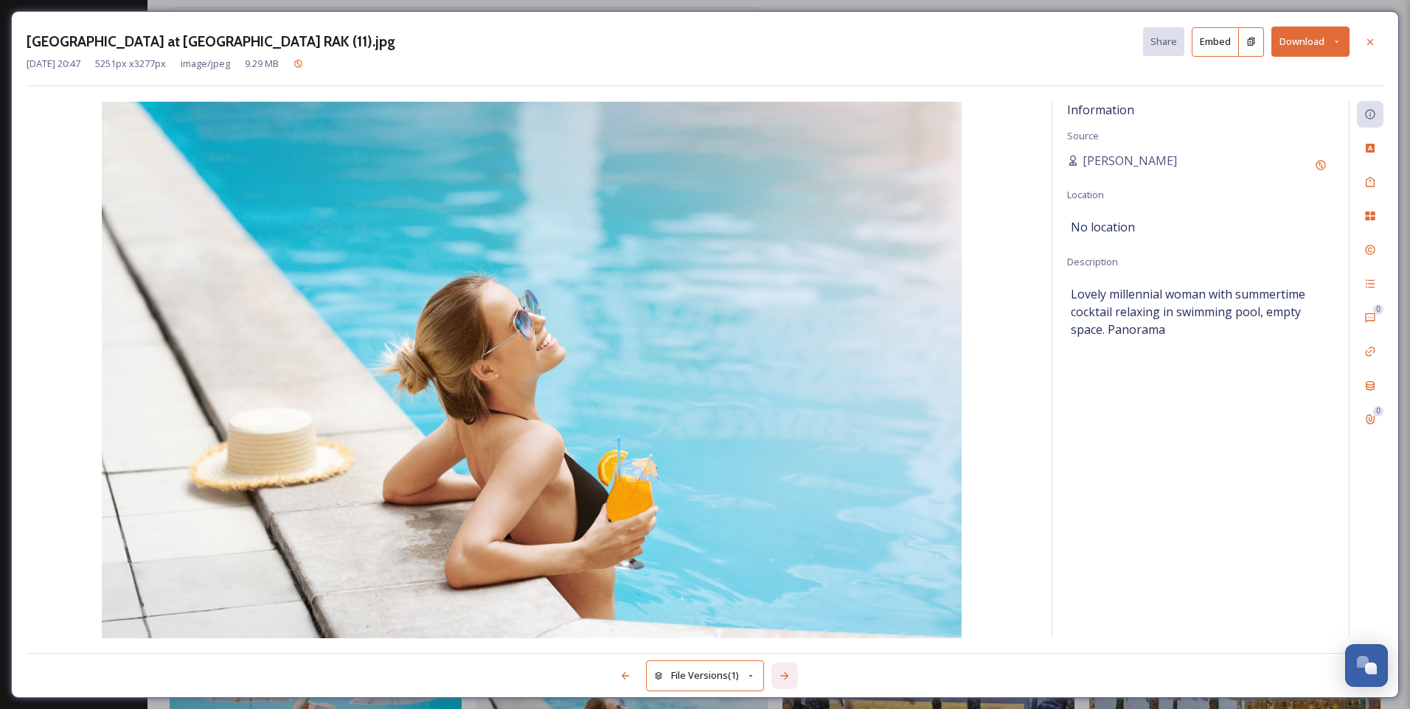
click at [785, 676] on icon at bounding box center [784, 675] width 8 height 7
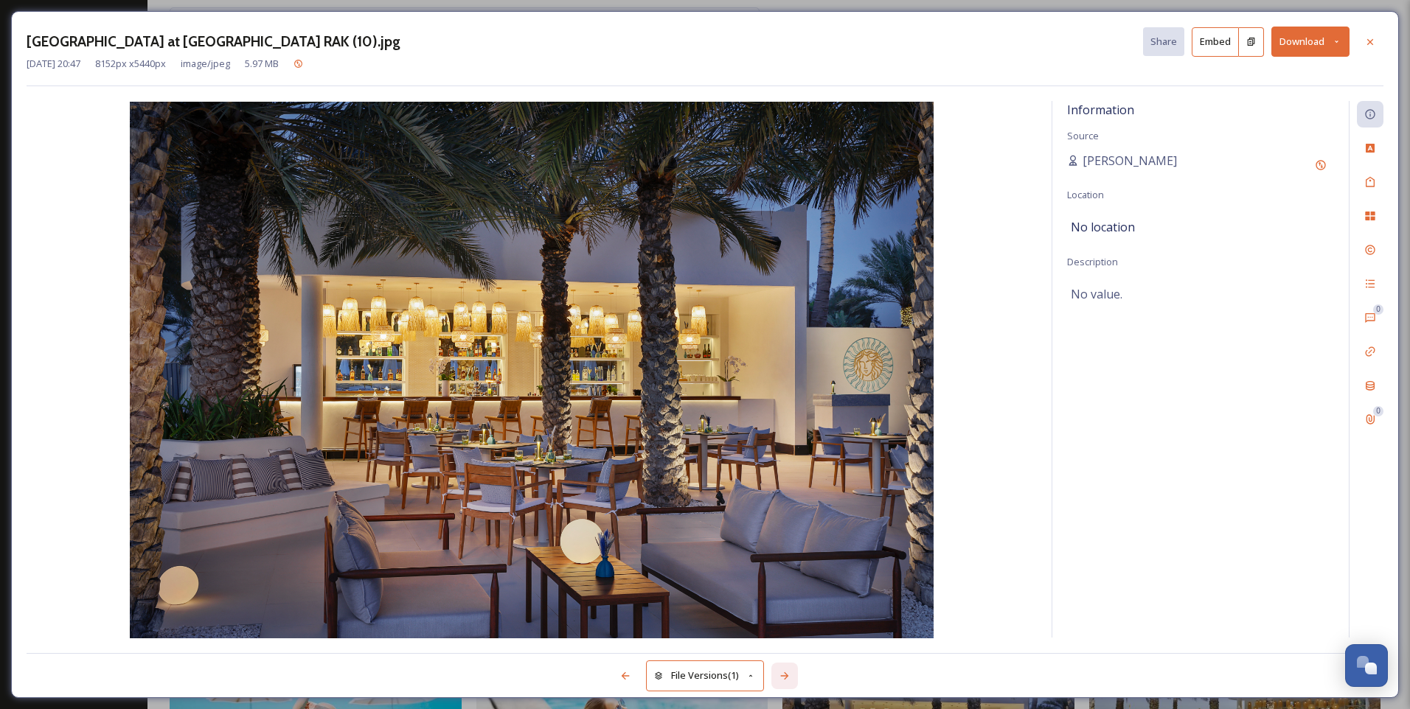
click at [784, 675] on icon at bounding box center [784, 676] width 12 height 12
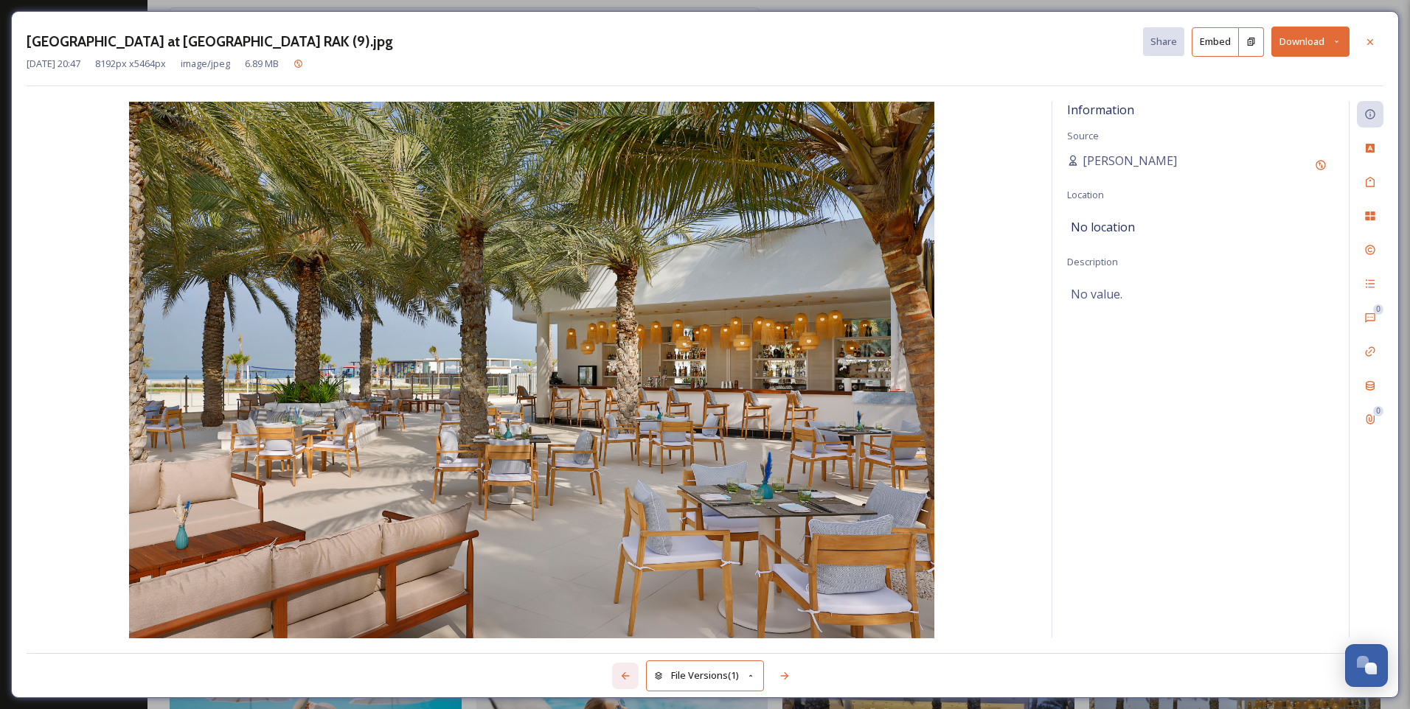
click at [626, 677] on icon at bounding box center [625, 676] width 12 height 12
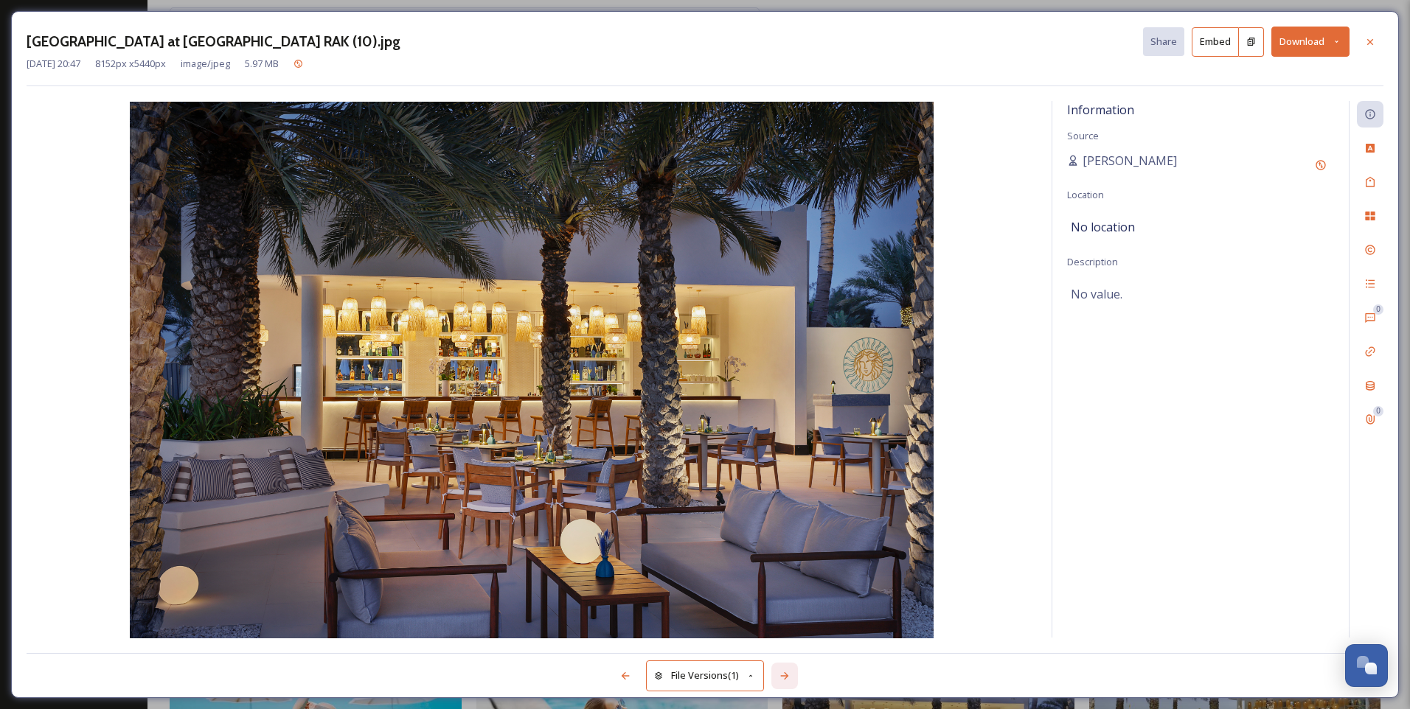
click at [789, 677] on icon at bounding box center [784, 676] width 12 height 12
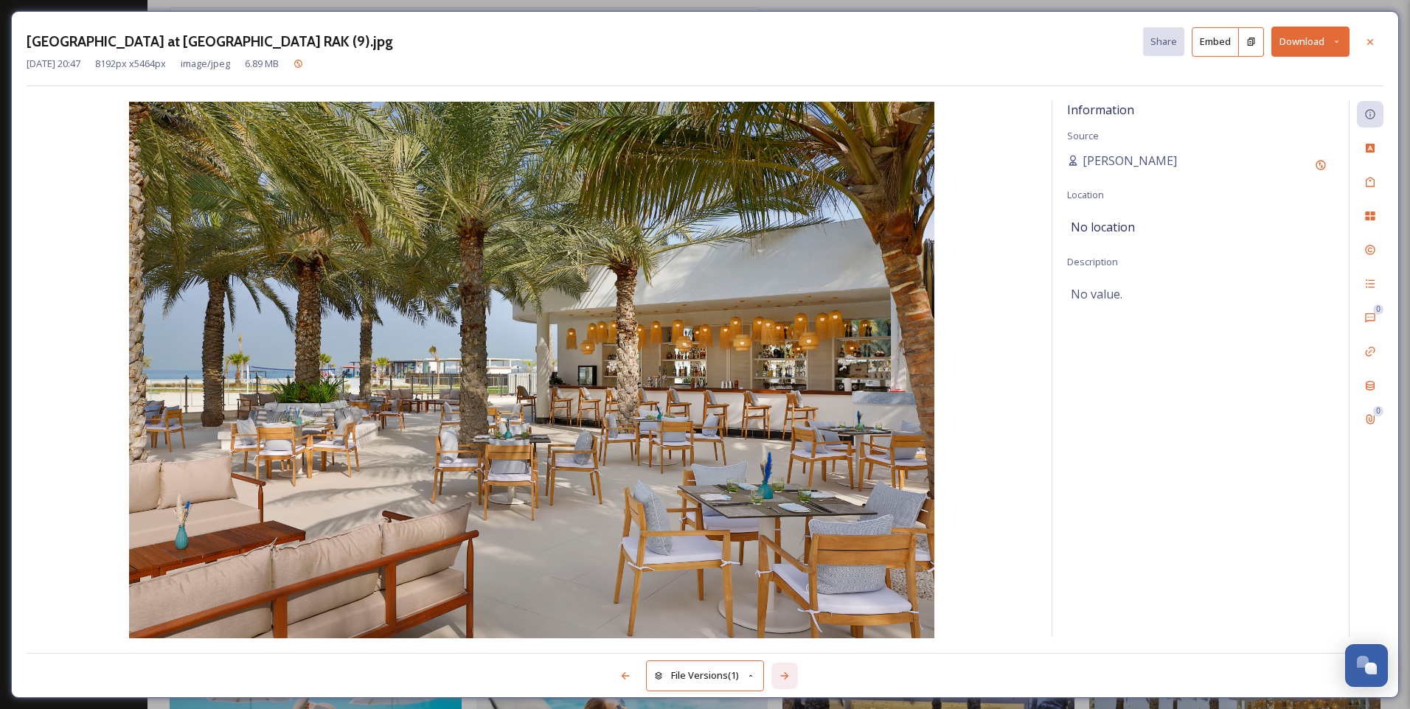
click at [789, 677] on icon at bounding box center [784, 676] width 12 height 12
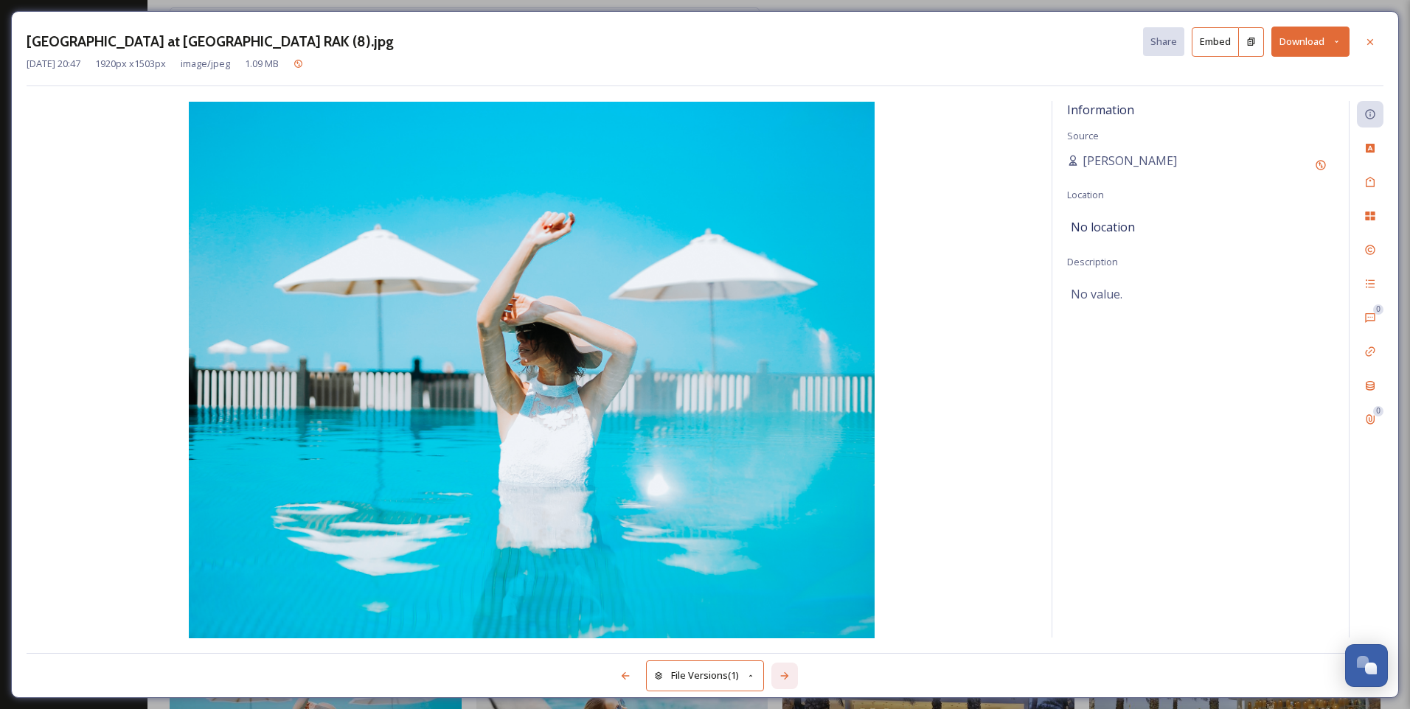
click at [789, 677] on icon at bounding box center [784, 676] width 12 height 12
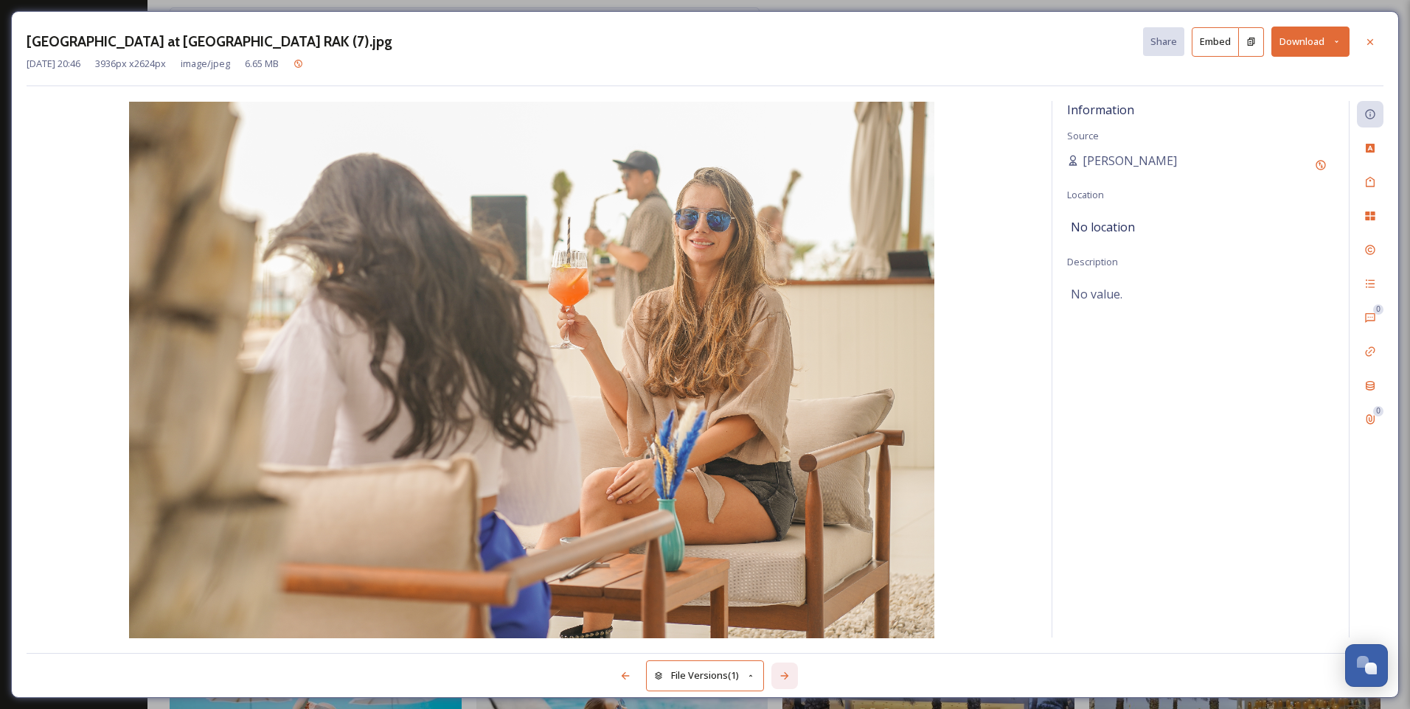
click at [789, 677] on icon at bounding box center [784, 676] width 12 height 12
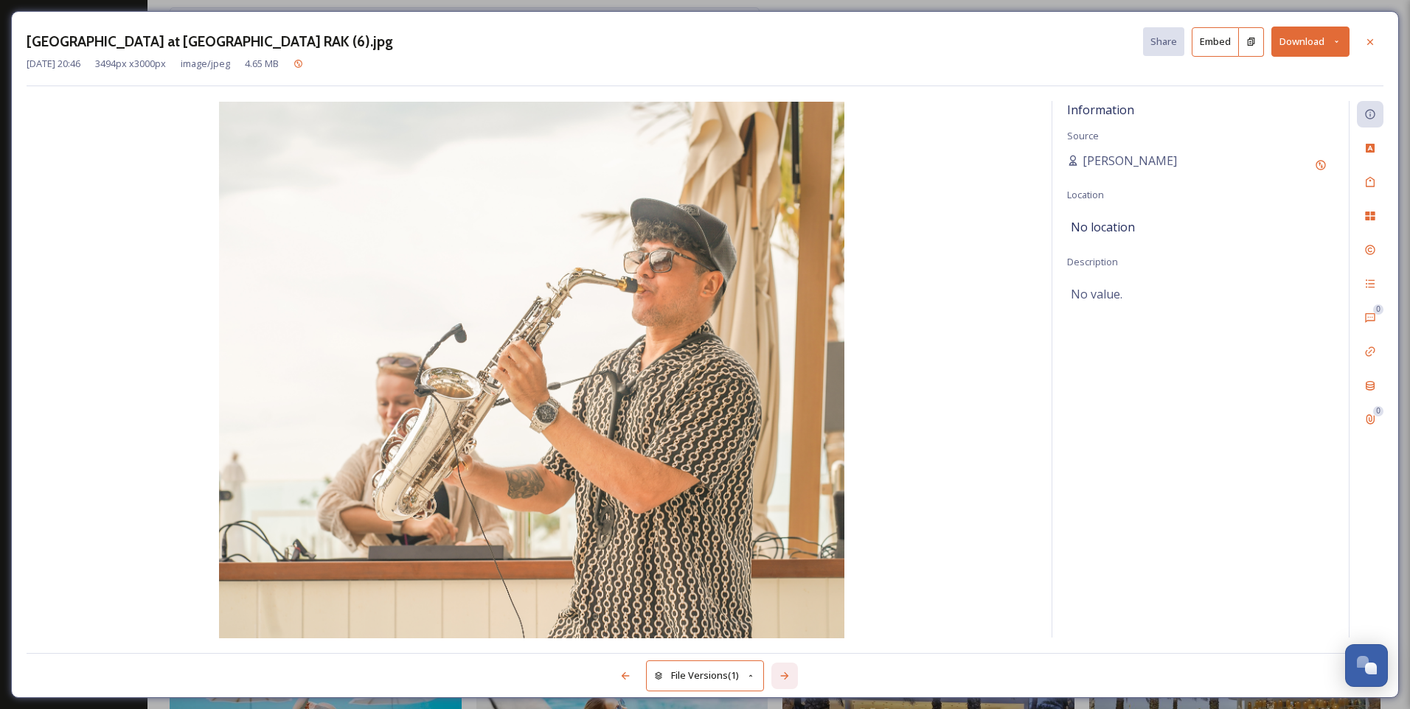
click at [789, 677] on icon at bounding box center [784, 676] width 12 height 12
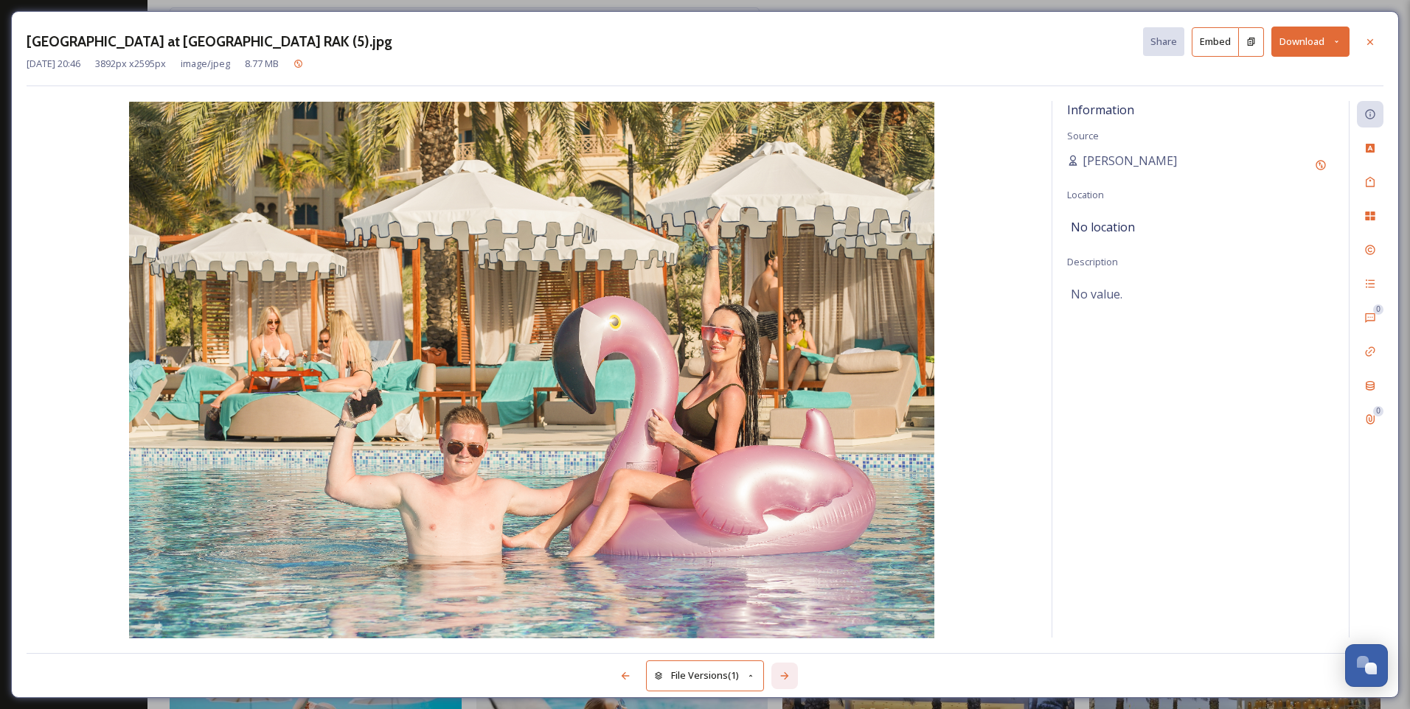
click at [789, 677] on icon at bounding box center [784, 676] width 12 height 12
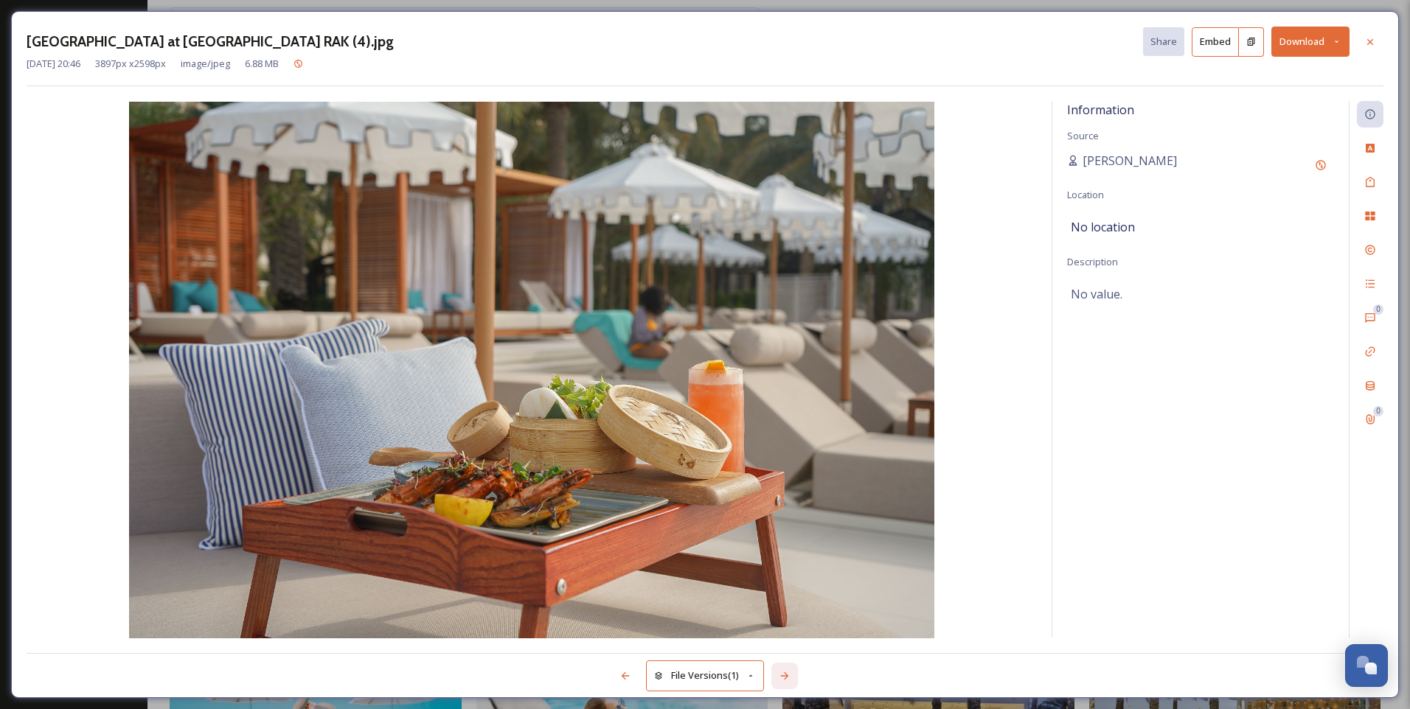
click at [787, 675] on icon at bounding box center [784, 675] width 8 height 7
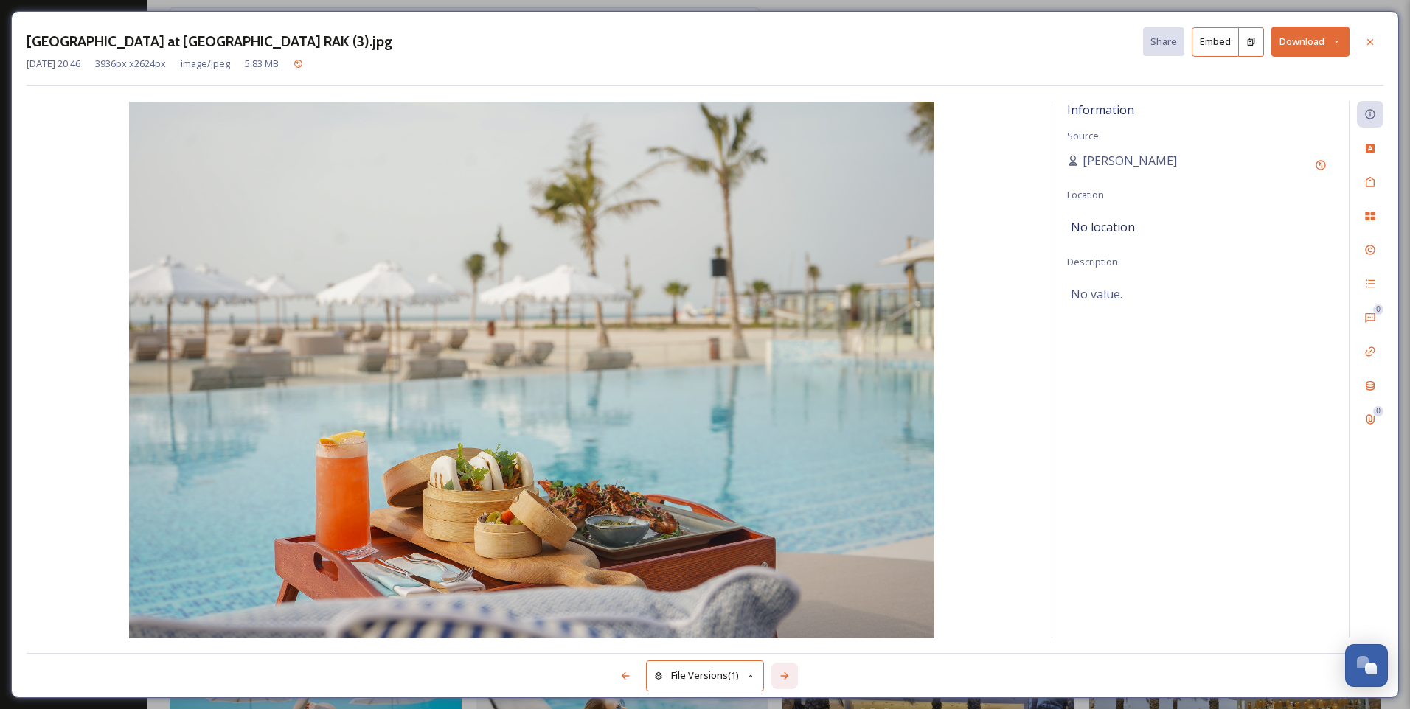
click at [787, 675] on icon at bounding box center [784, 675] width 8 height 7
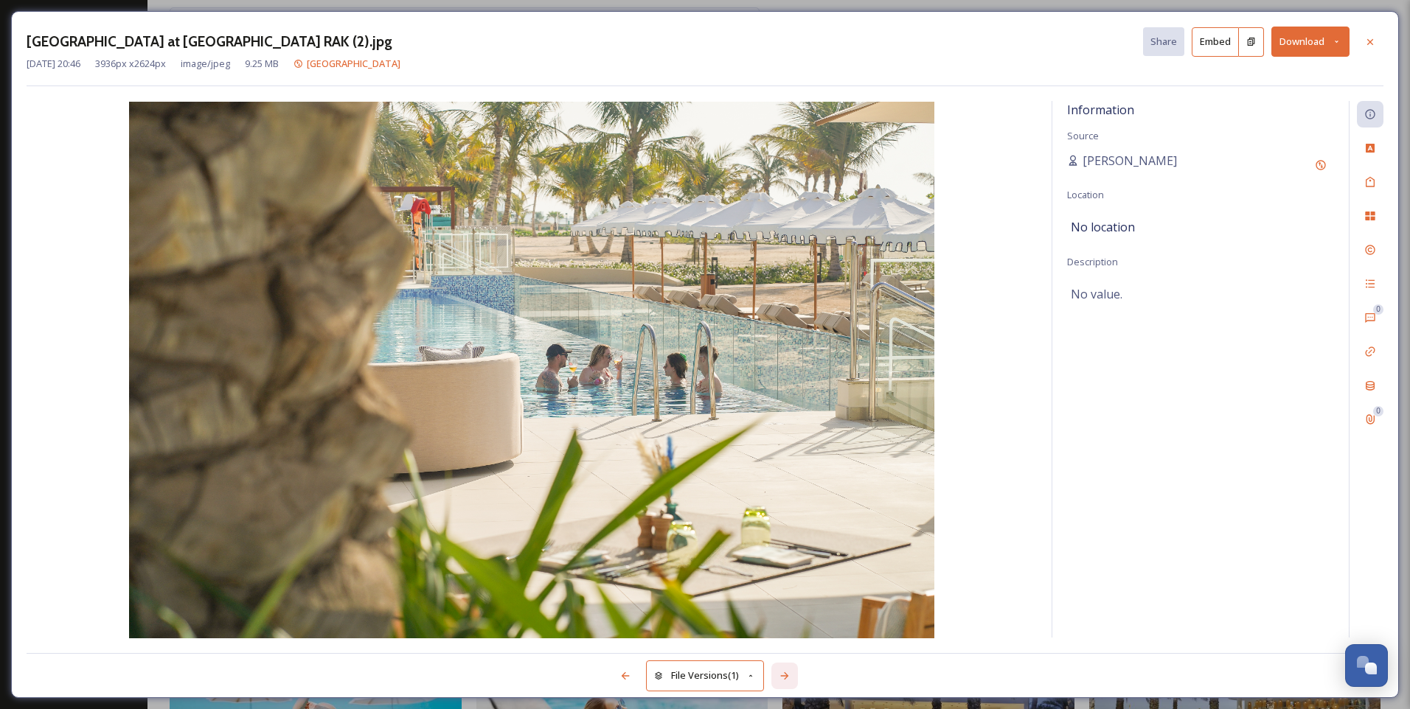
click at [786, 676] on icon at bounding box center [784, 675] width 8 height 7
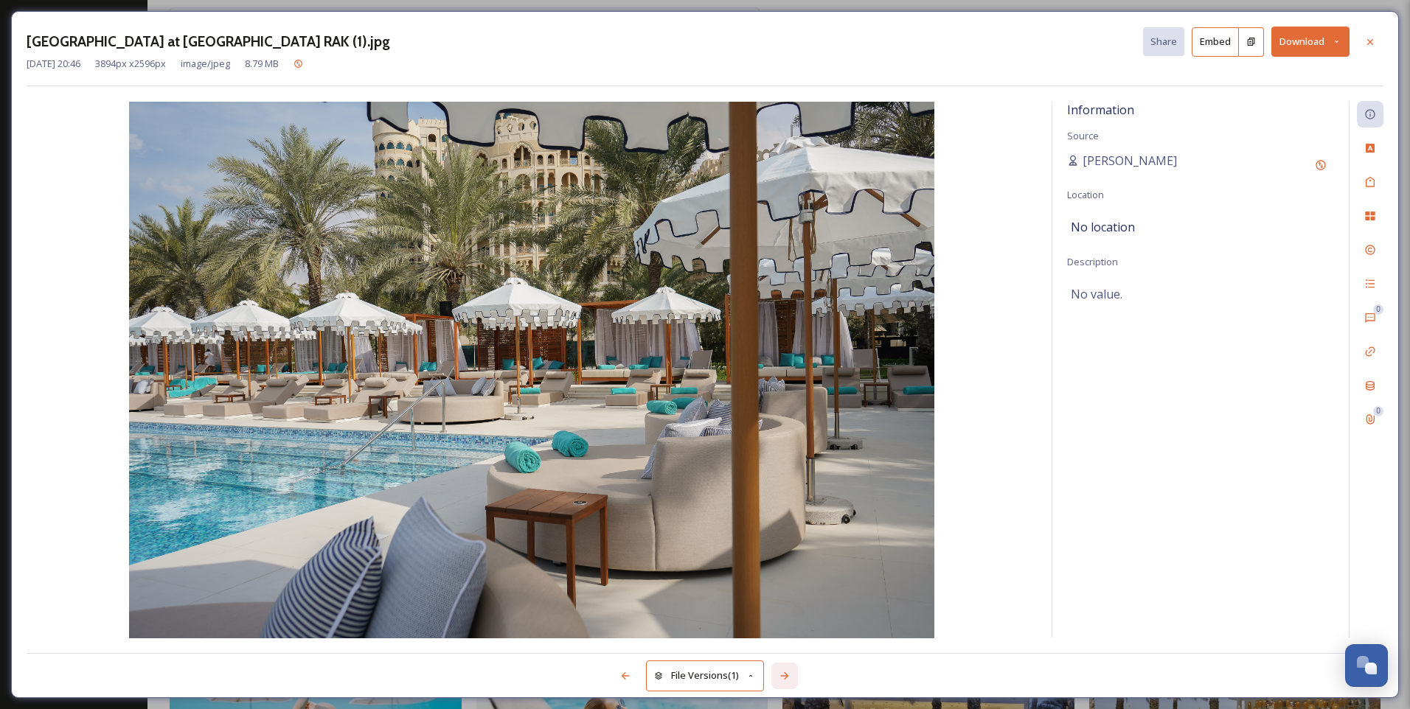
click at [786, 676] on icon at bounding box center [784, 675] width 8 height 7
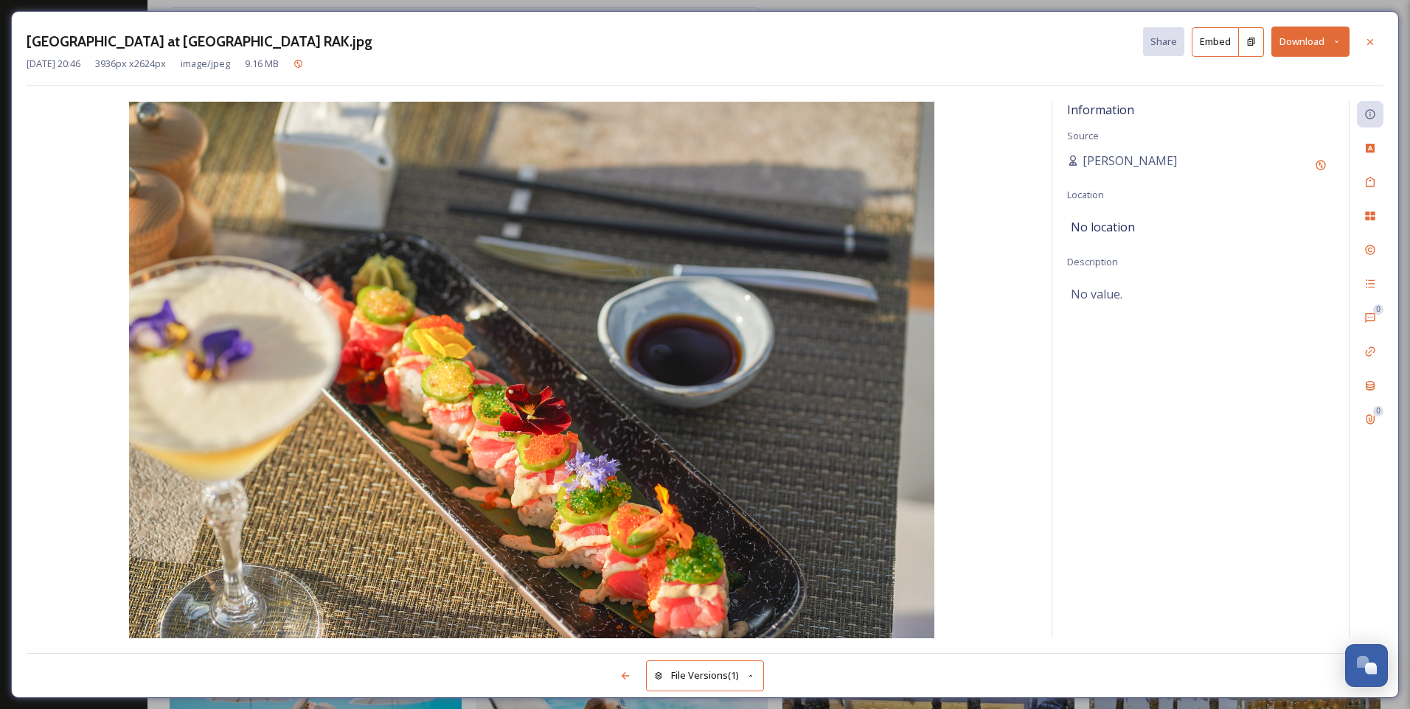
click at [786, 676] on div "File Versions (1)" at bounding box center [705, 667] width 1356 height 29
click at [1373, 41] on icon at bounding box center [1370, 42] width 12 height 12
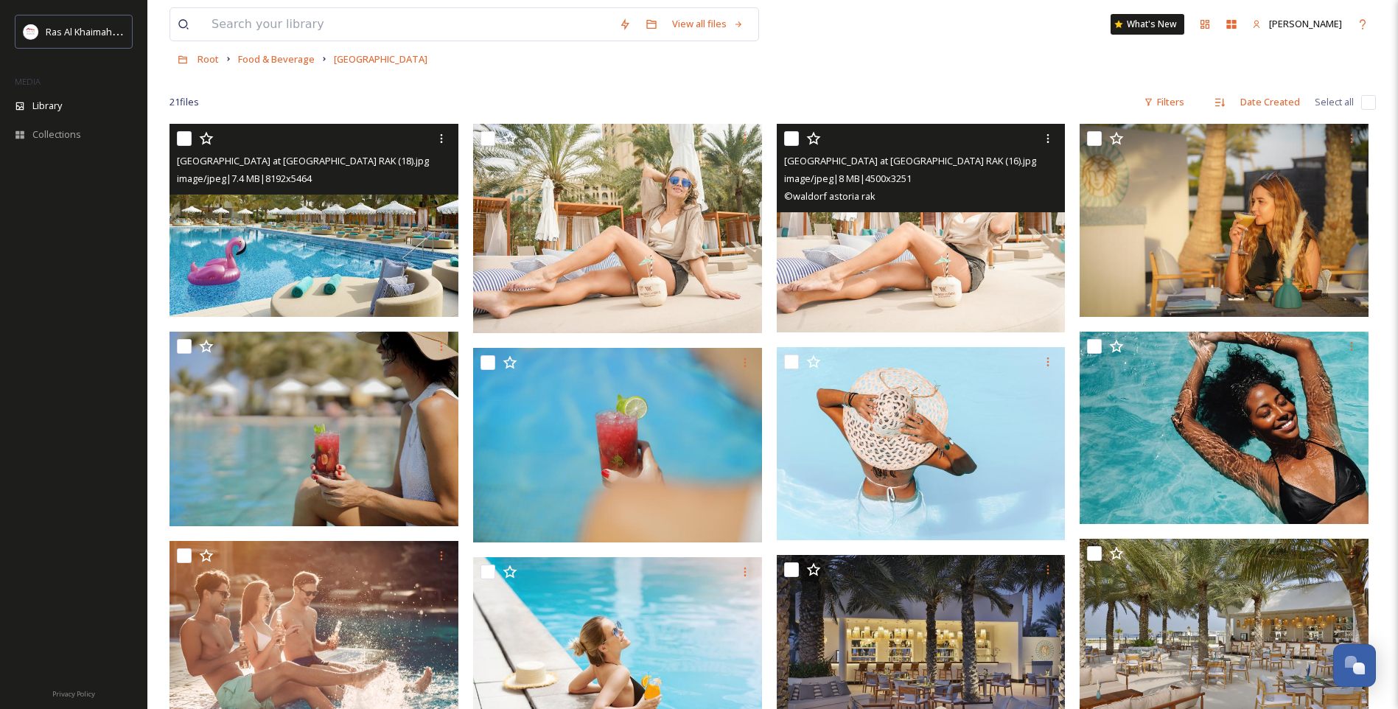
scroll to position [74, 0]
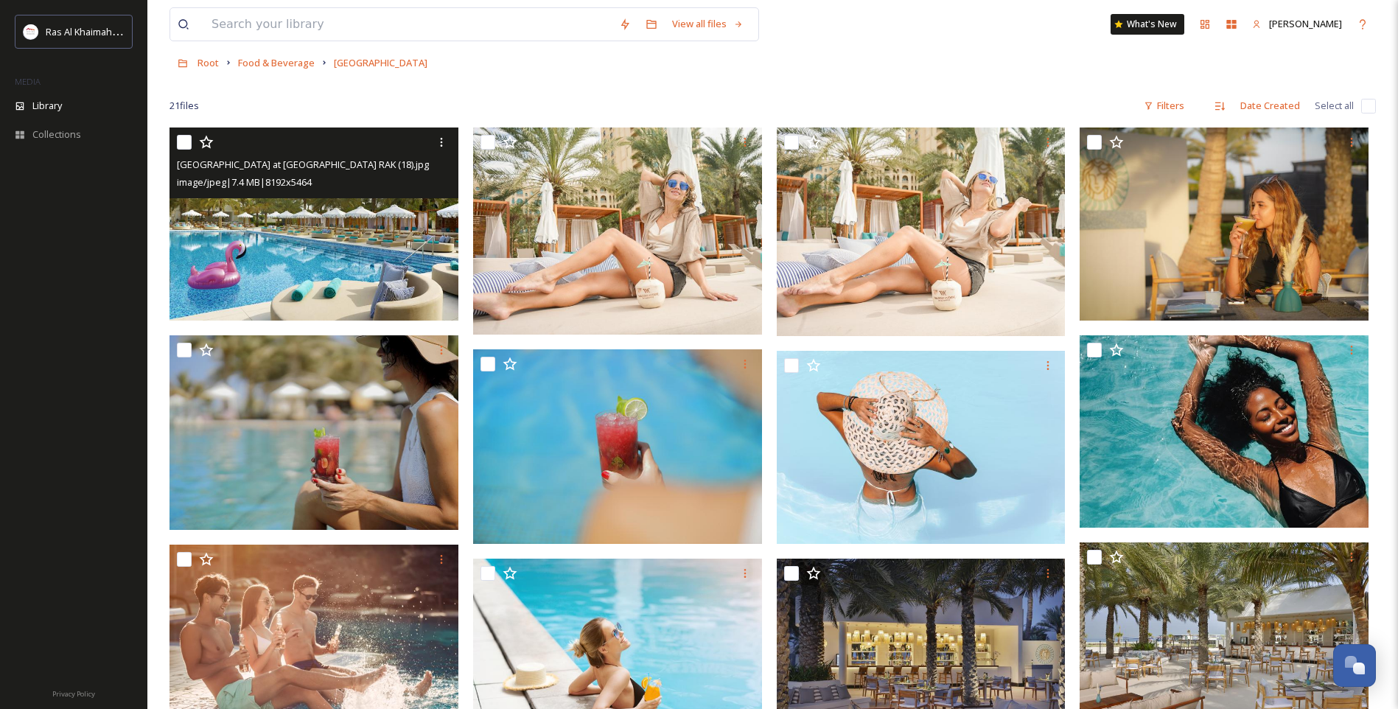
click at [423, 209] on img at bounding box center [314, 224] width 289 height 193
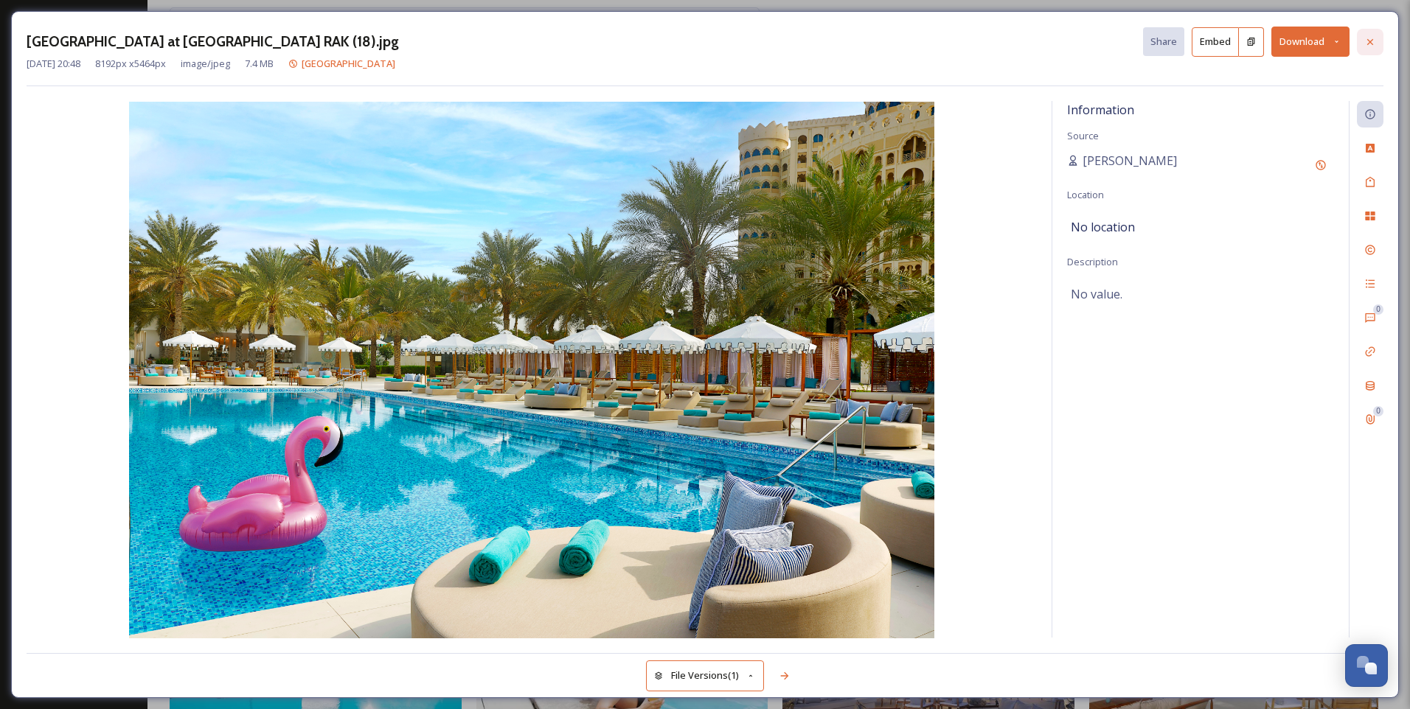
click at [1369, 43] on icon at bounding box center [1370, 41] width 6 height 6
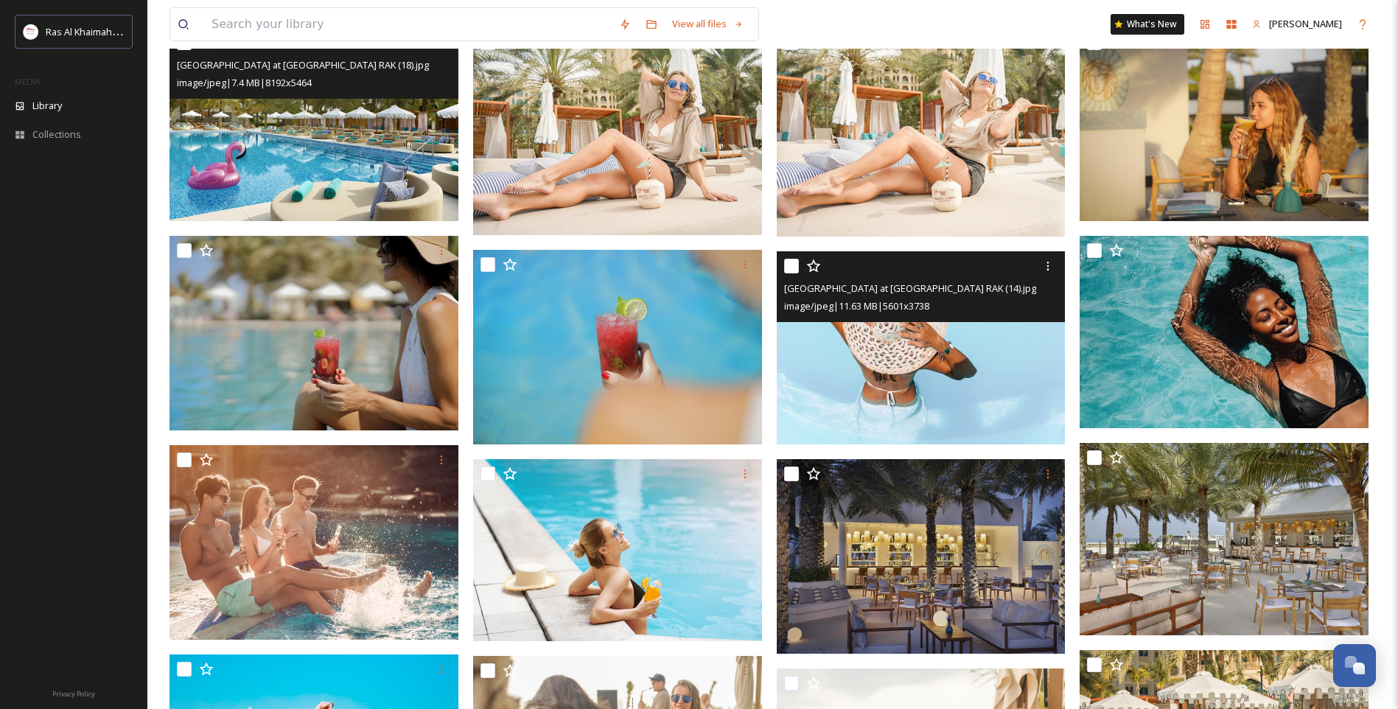
scroll to position [369, 0]
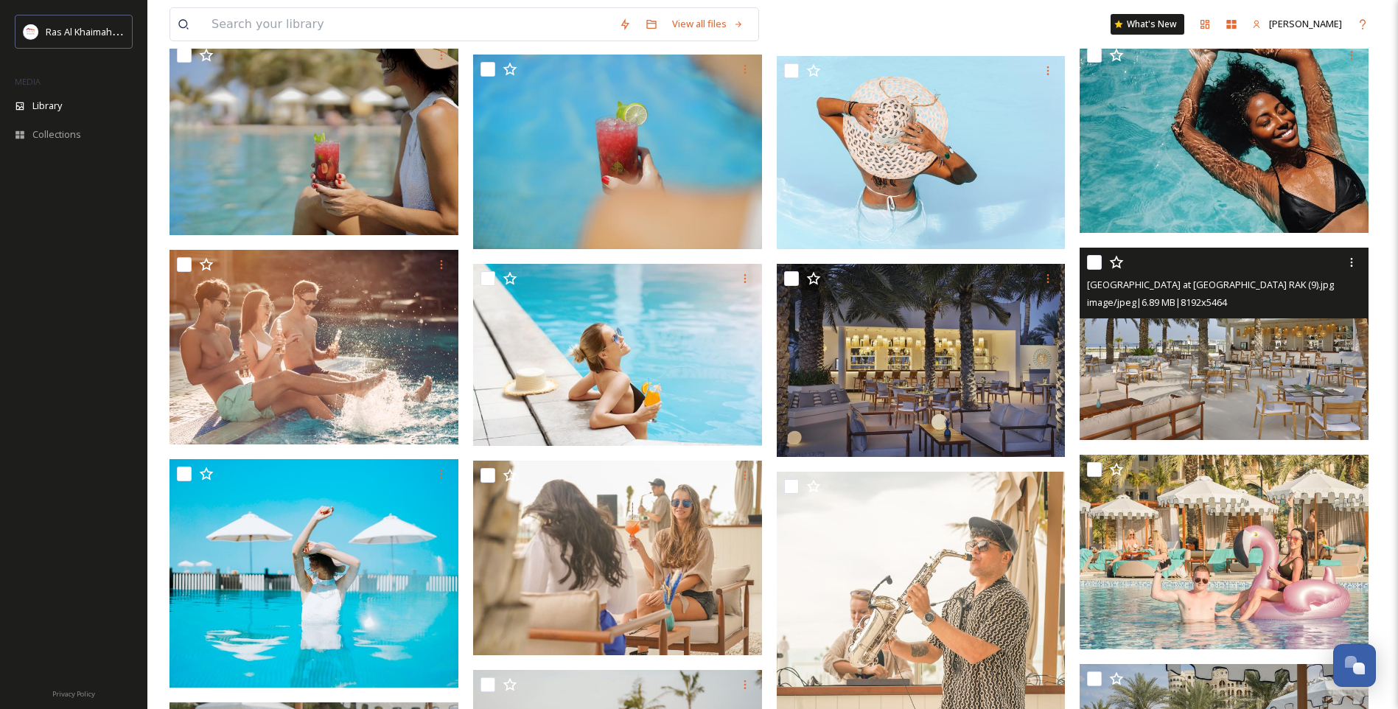
click at [1254, 342] on img at bounding box center [1224, 344] width 289 height 193
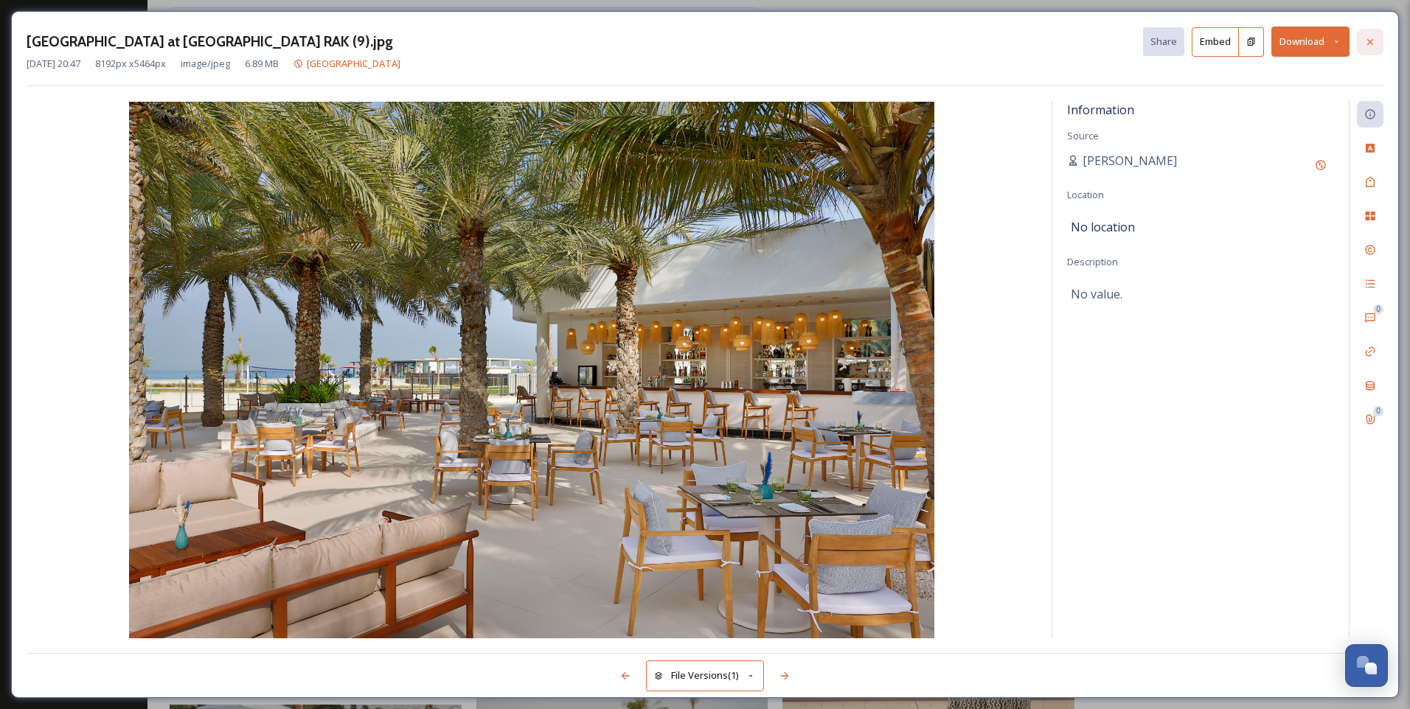
click at [1365, 40] on icon at bounding box center [1370, 42] width 12 height 12
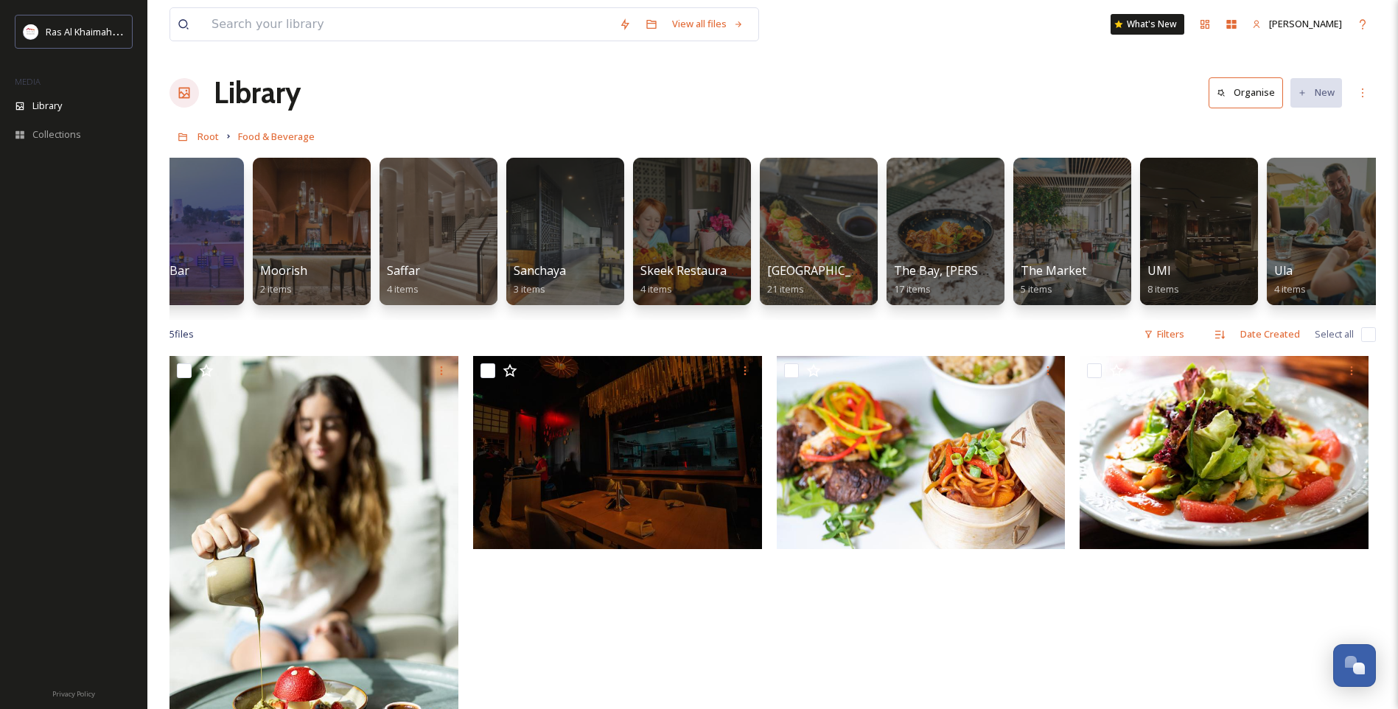
scroll to position [0, 1836]
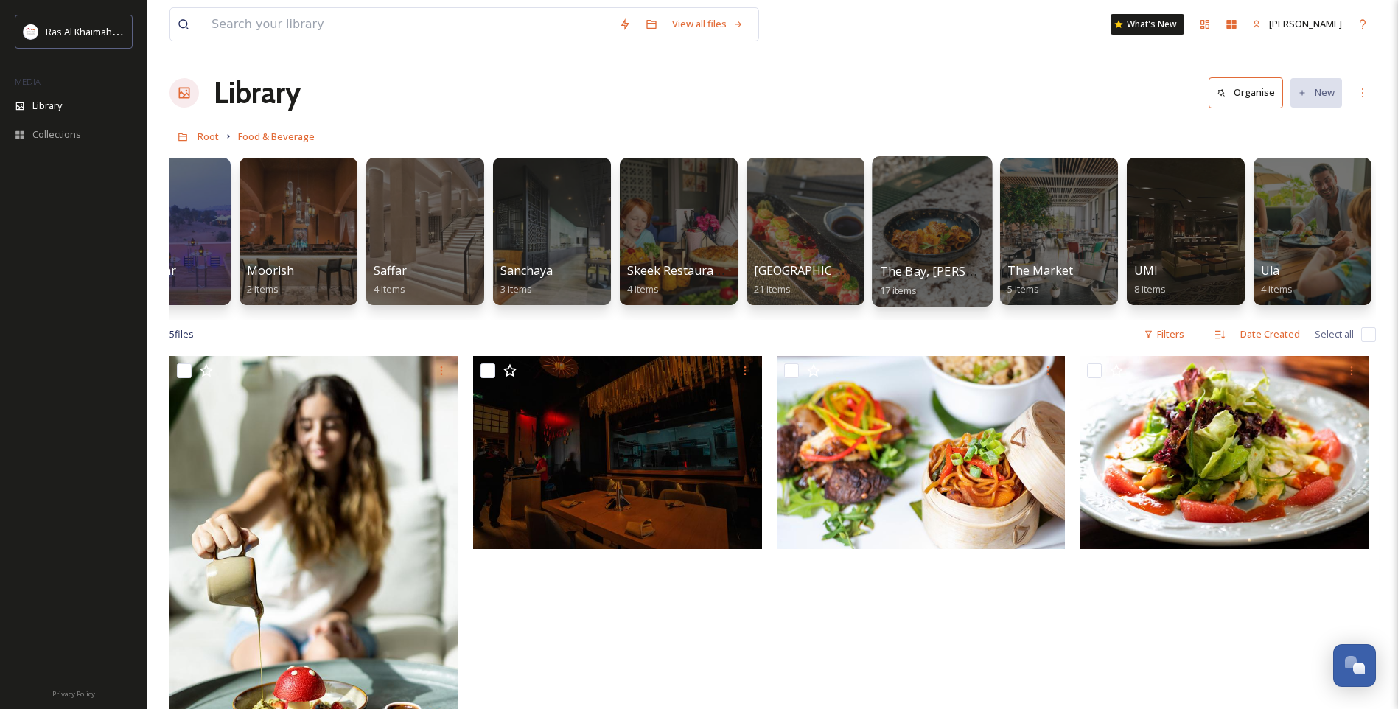
click at [964, 273] on span "The Bay, [PERSON_NAME] Golf Club" at bounding box center [981, 271] width 203 height 16
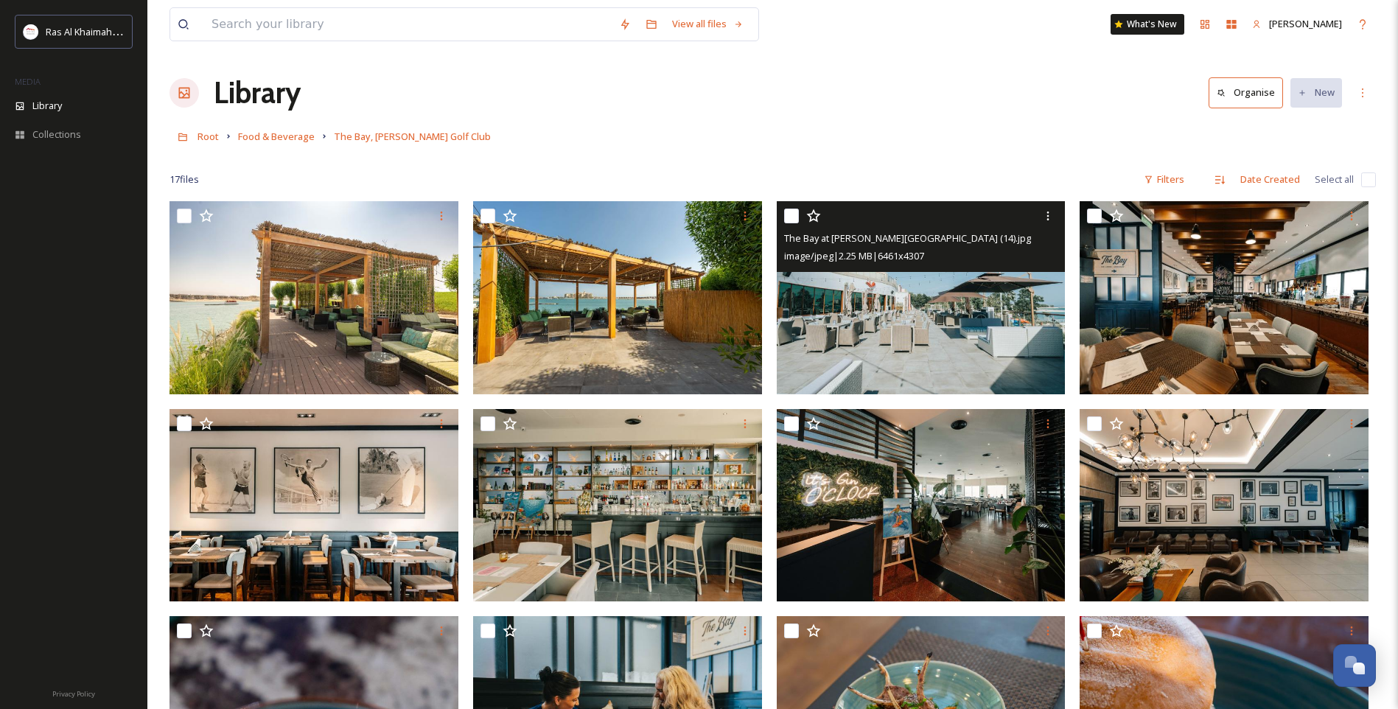
click at [914, 339] on img at bounding box center [921, 297] width 289 height 193
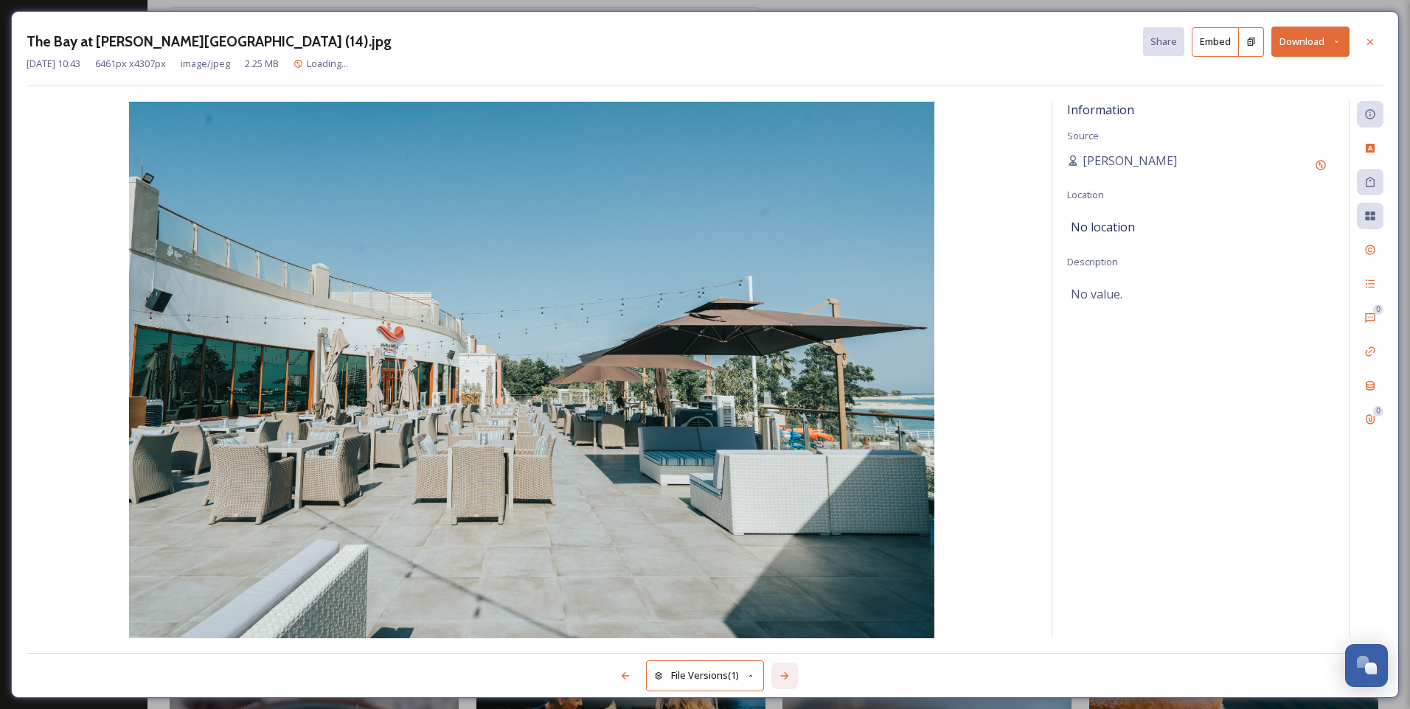
click at [783, 672] on icon at bounding box center [784, 676] width 12 height 12
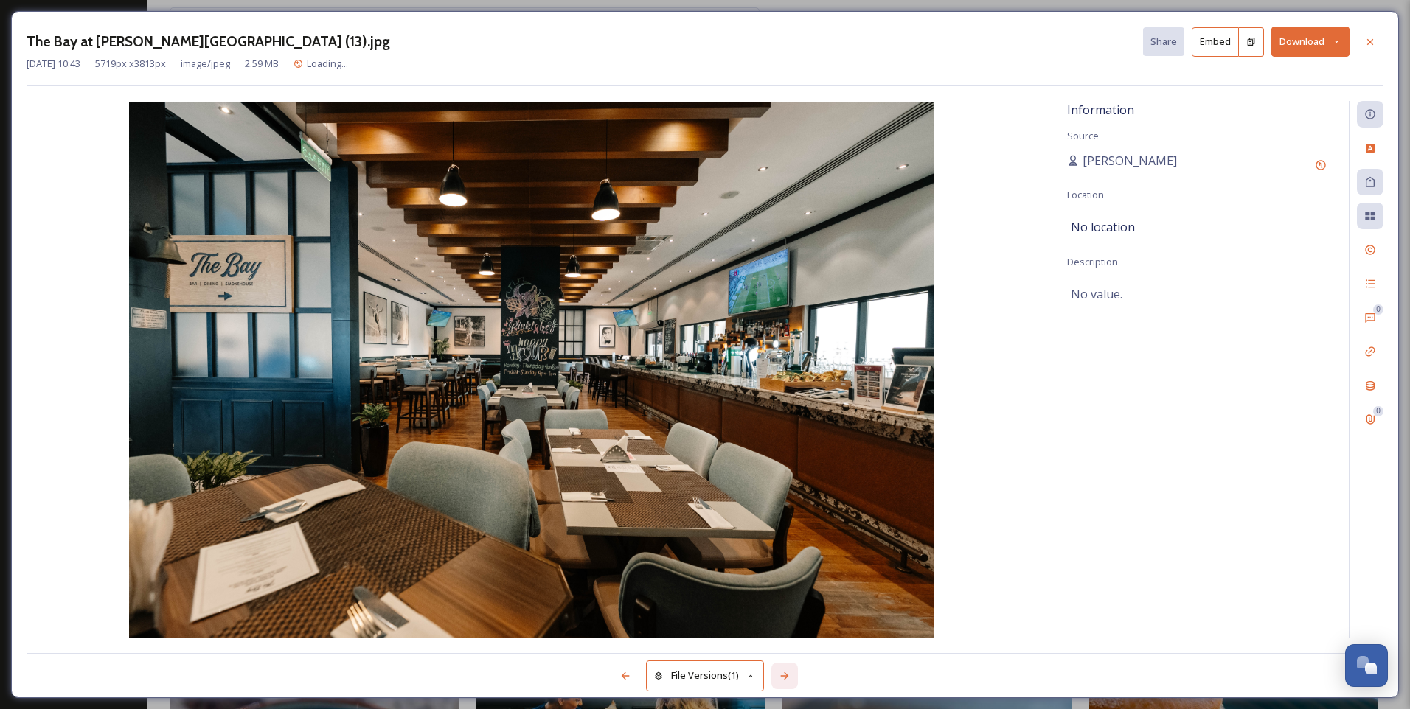
click at [783, 672] on icon at bounding box center [784, 676] width 12 height 12
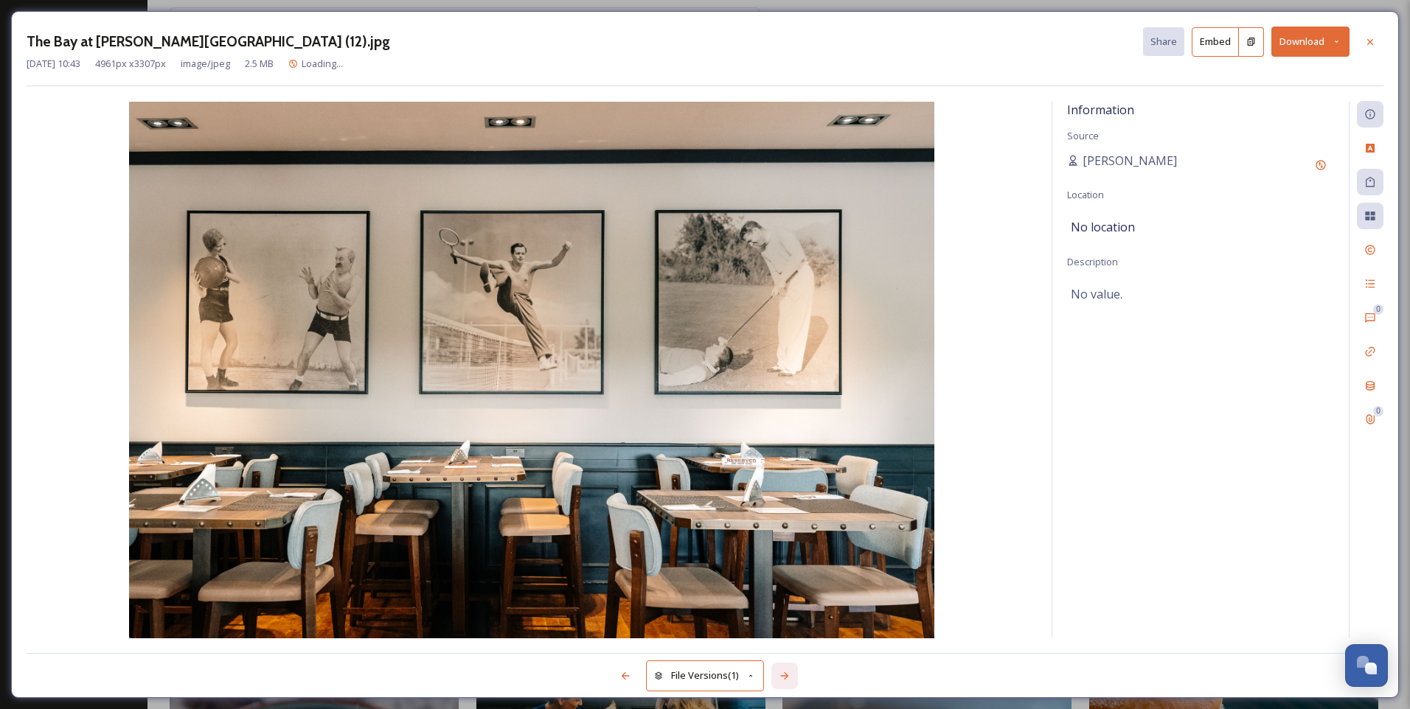
click at [783, 672] on icon at bounding box center [784, 676] width 12 height 12
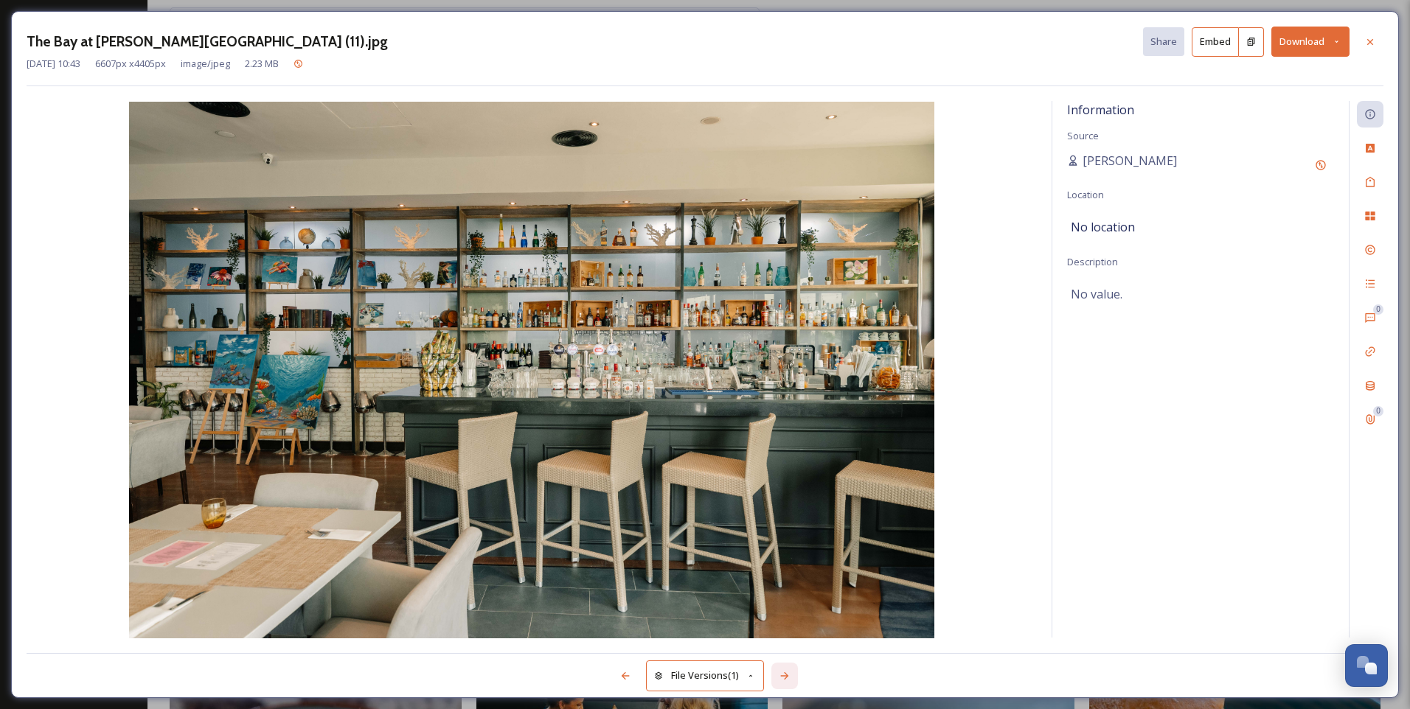
click at [783, 672] on icon at bounding box center [784, 676] width 12 height 12
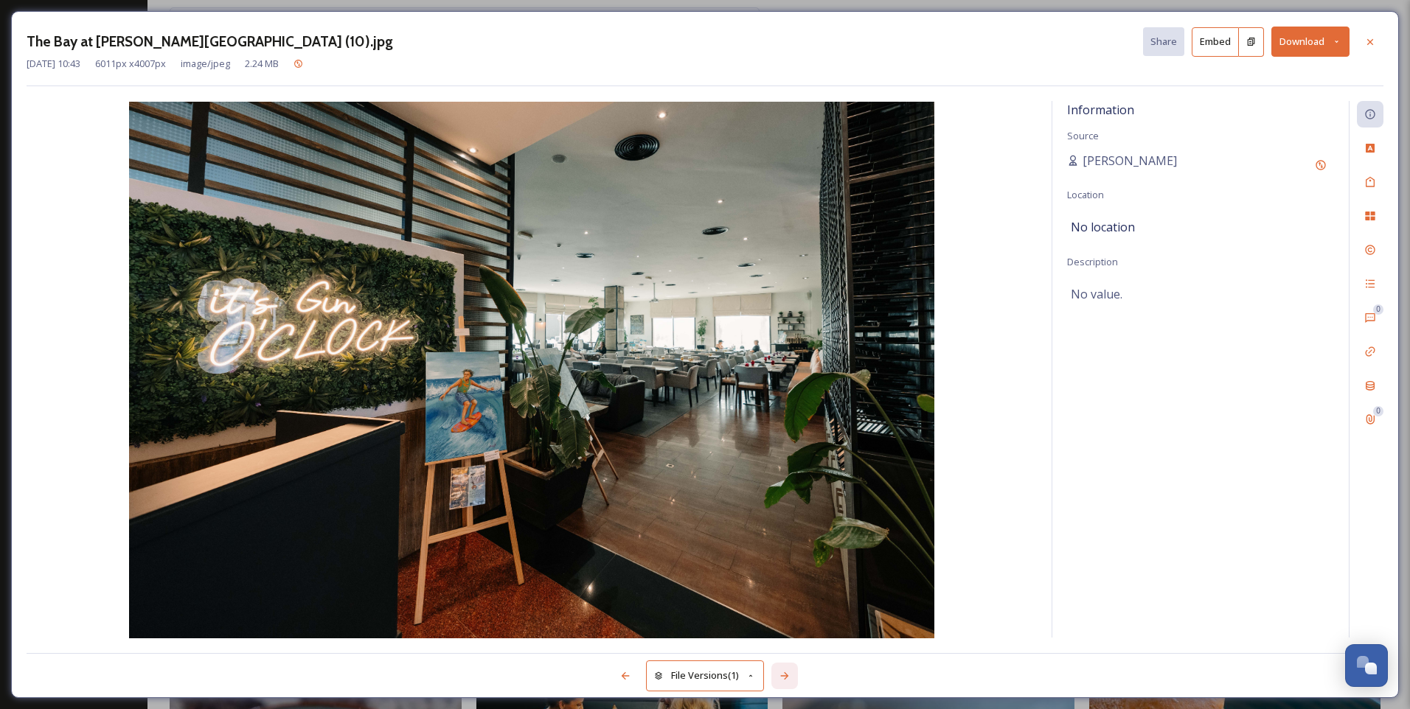
click at [783, 672] on icon at bounding box center [784, 676] width 12 height 12
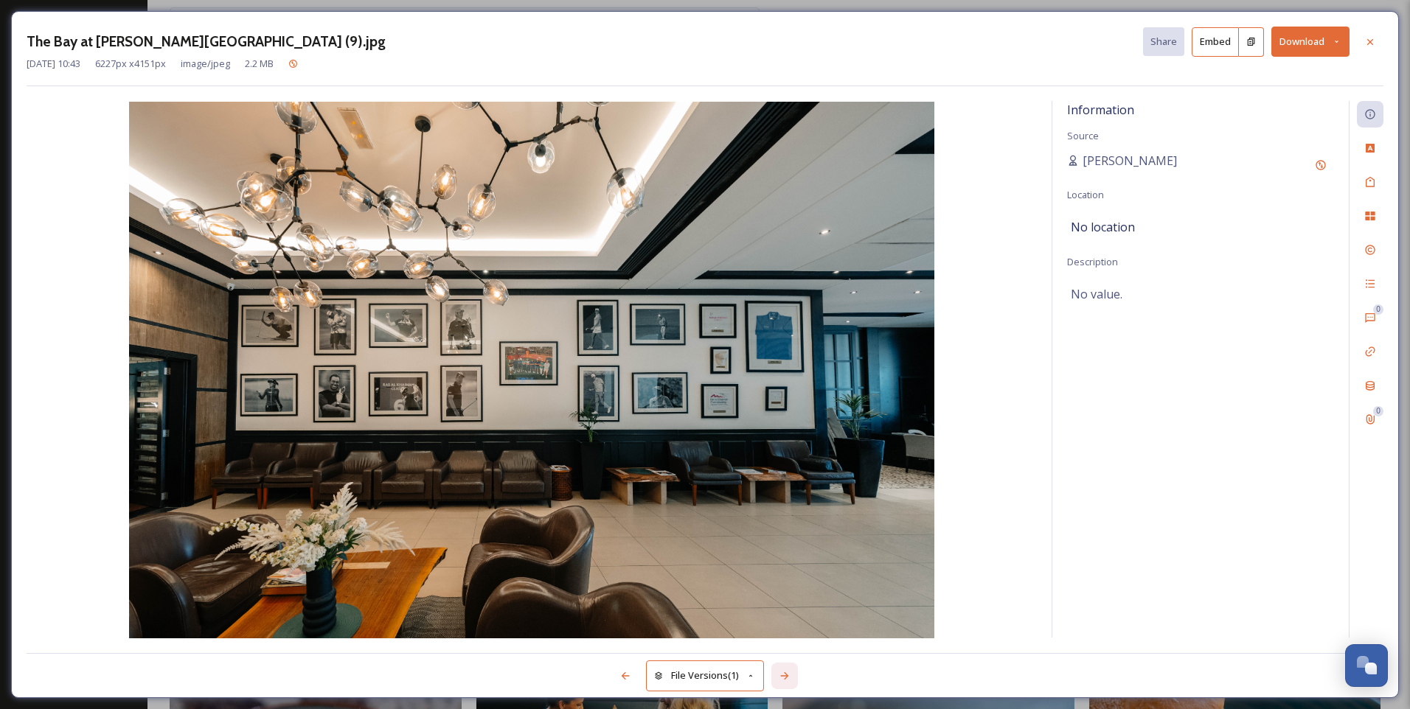
click at [783, 672] on icon at bounding box center [784, 676] width 12 height 12
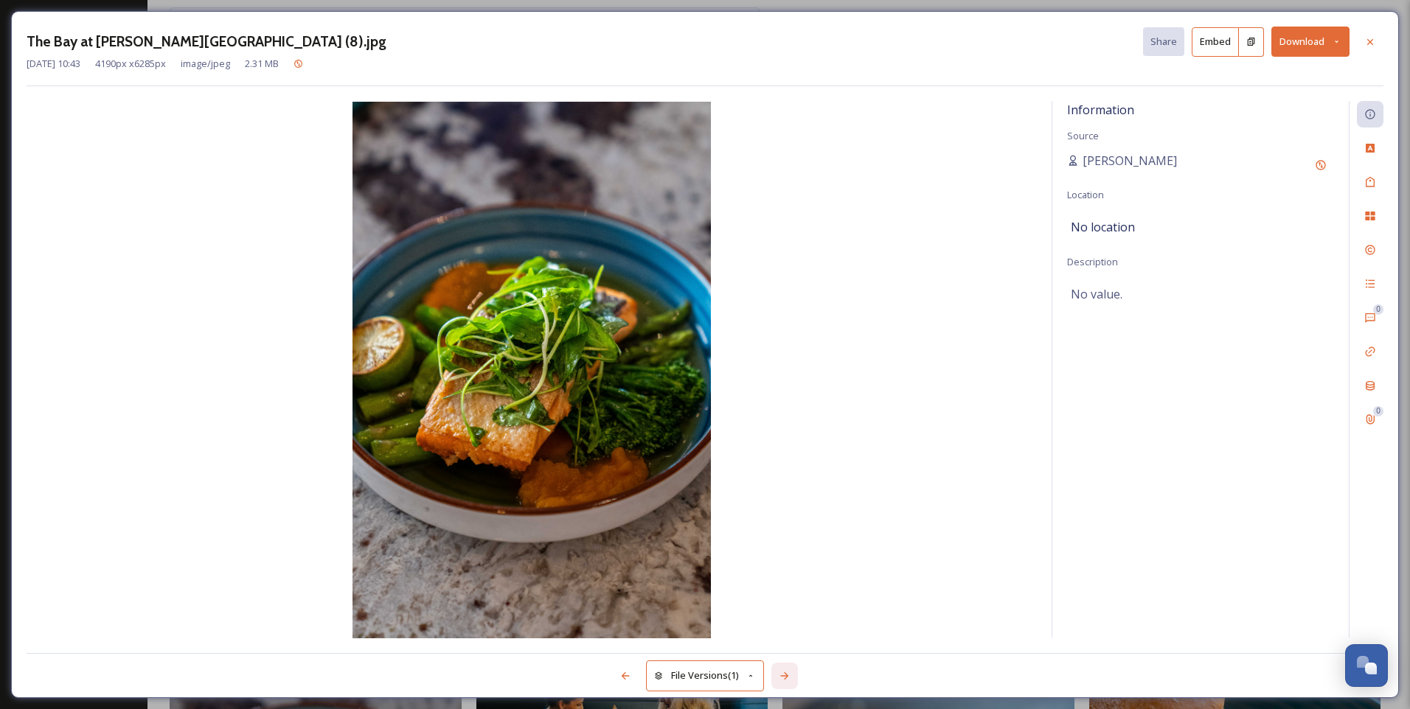
click at [783, 672] on icon at bounding box center [784, 676] width 12 height 12
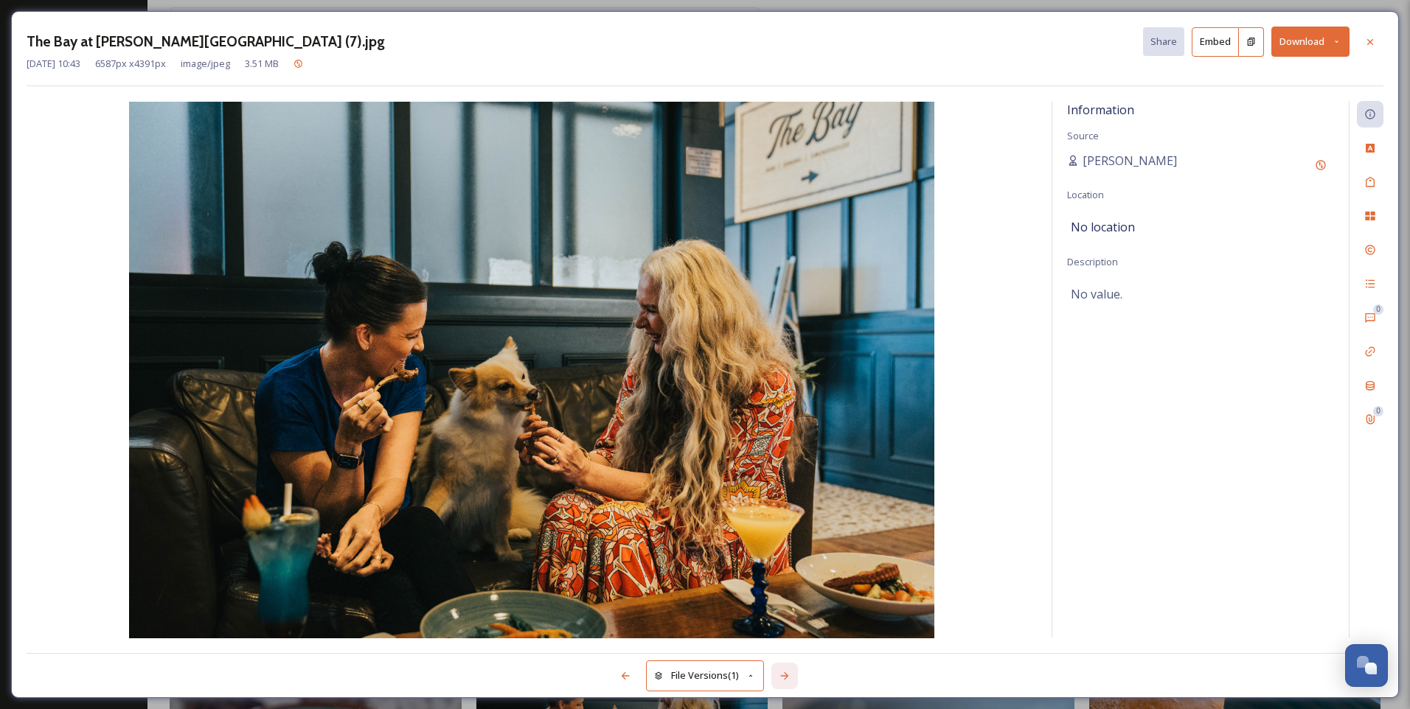
click at [783, 672] on icon at bounding box center [784, 676] width 12 height 12
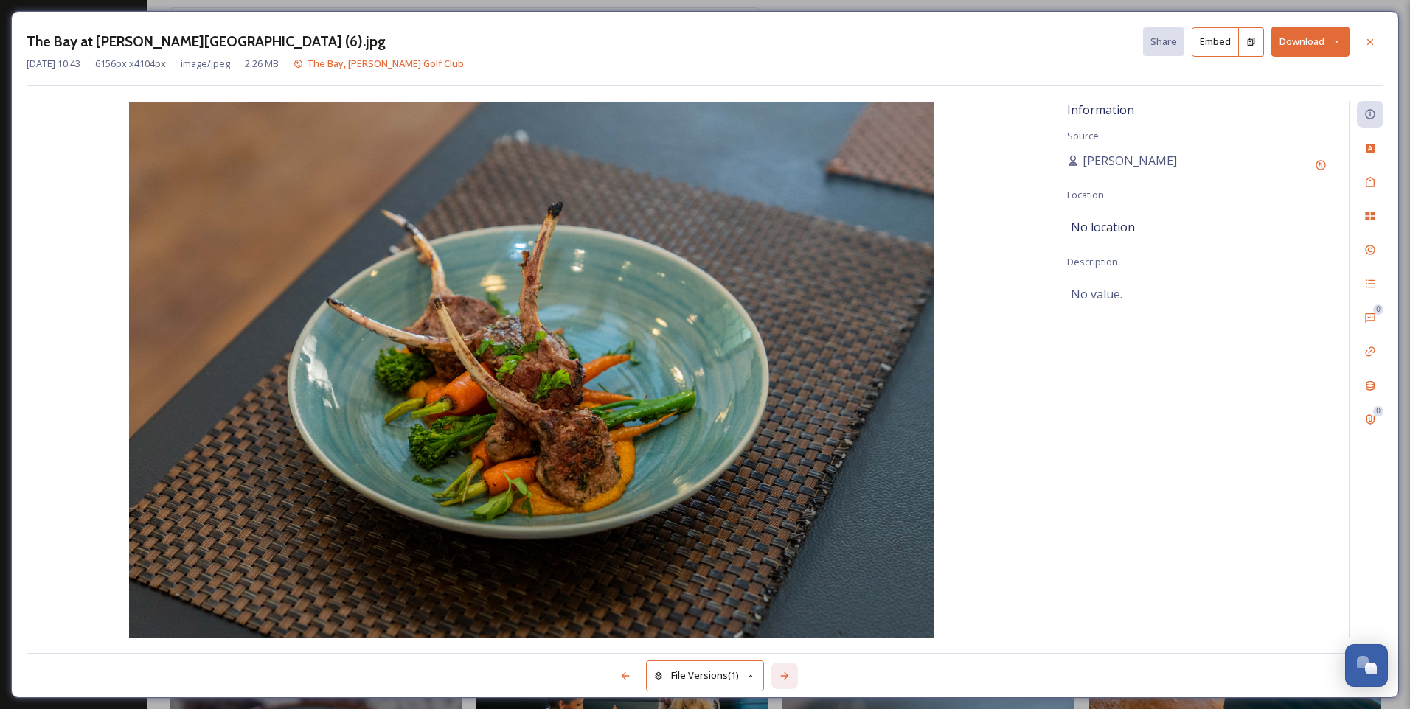
click at [787, 674] on icon at bounding box center [784, 676] width 12 height 12
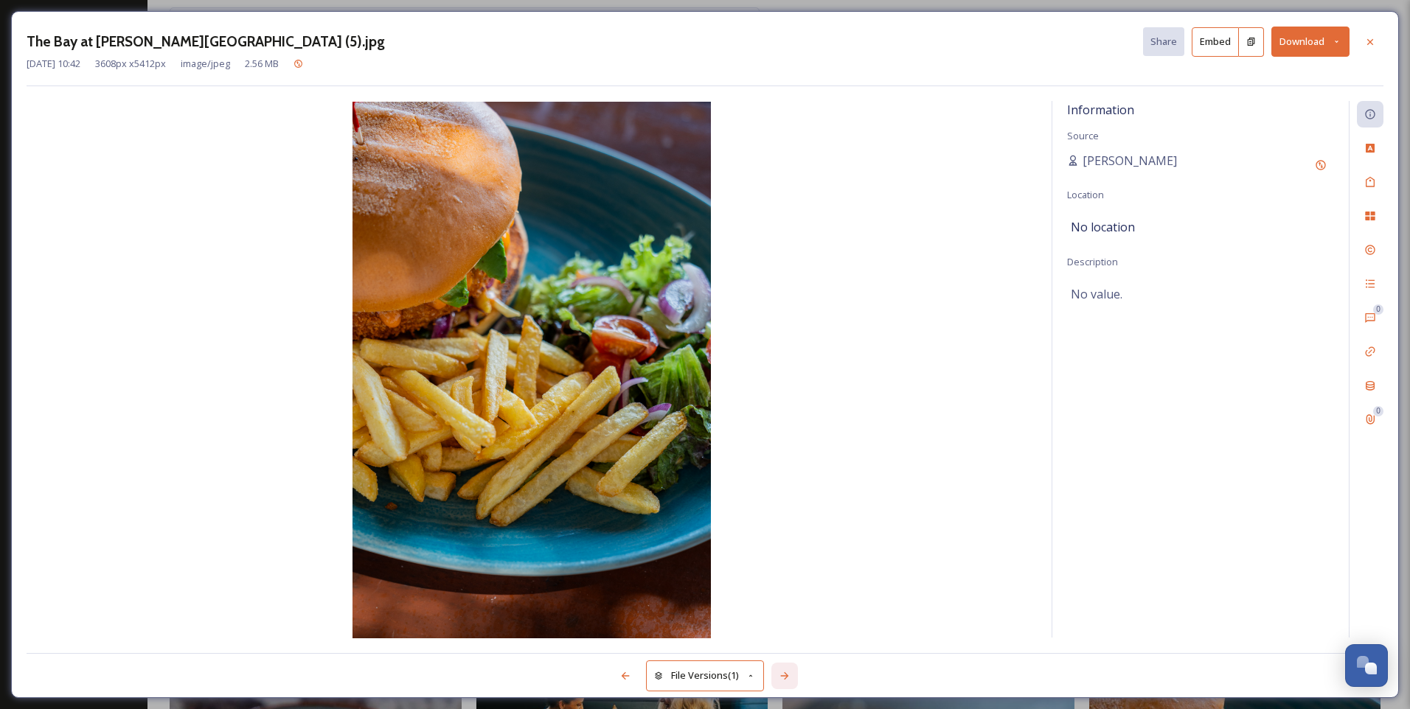
click at [787, 674] on icon at bounding box center [784, 676] width 12 height 12
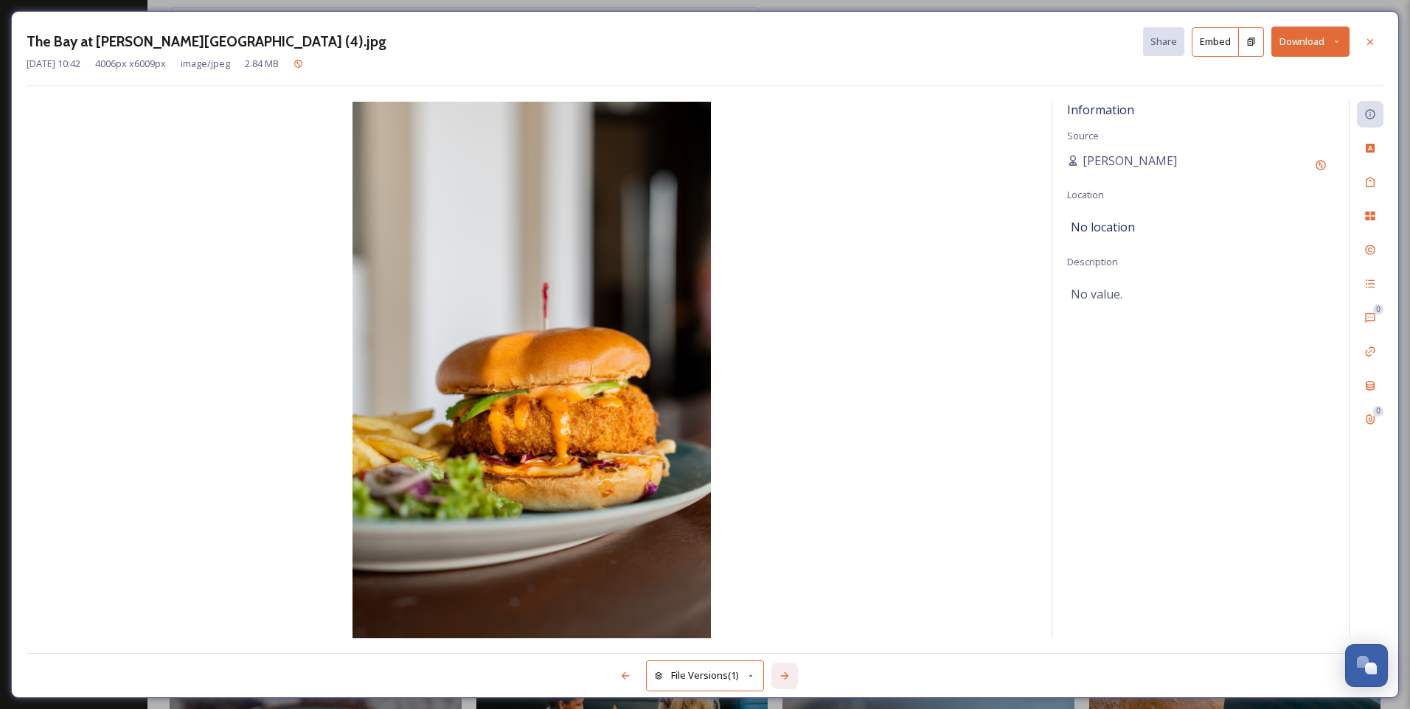
click at [785, 675] on icon at bounding box center [784, 676] width 12 height 12
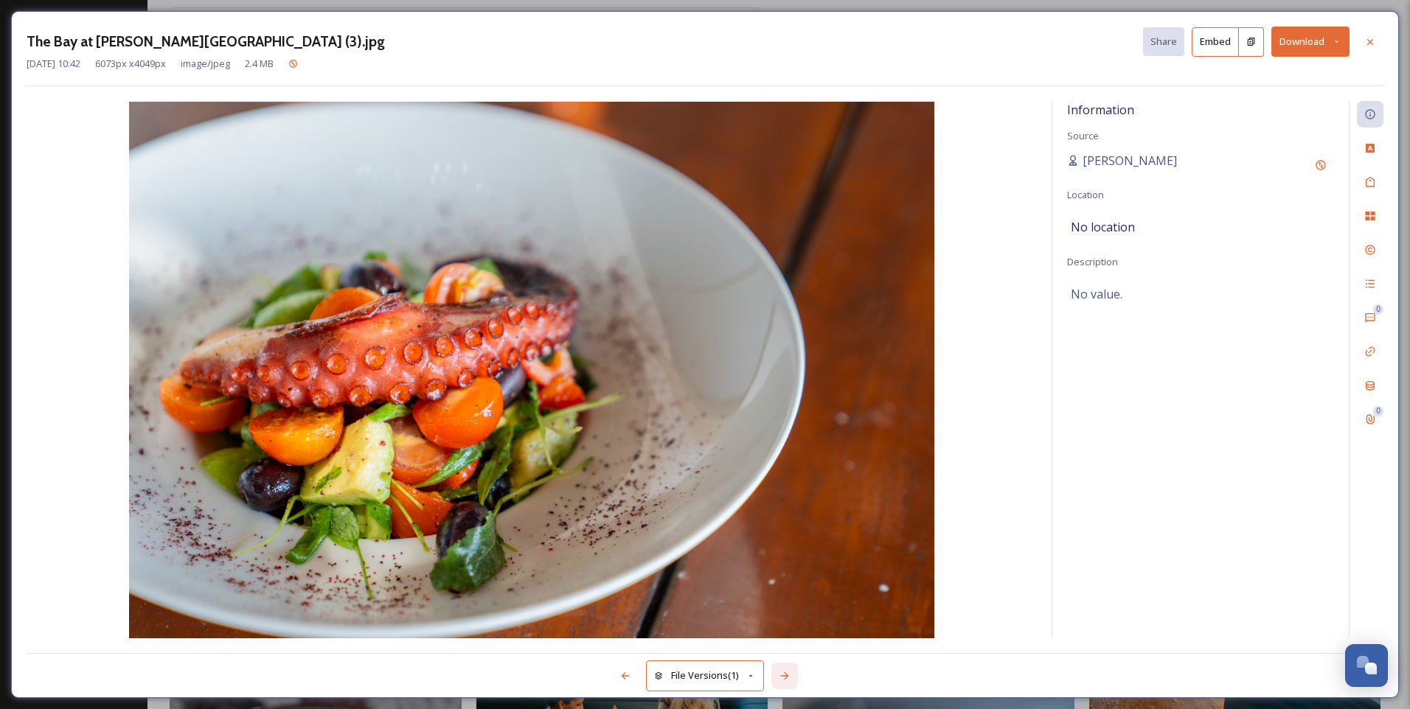
click at [785, 675] on icon at bounding box center [784, 676] width 12 height 12
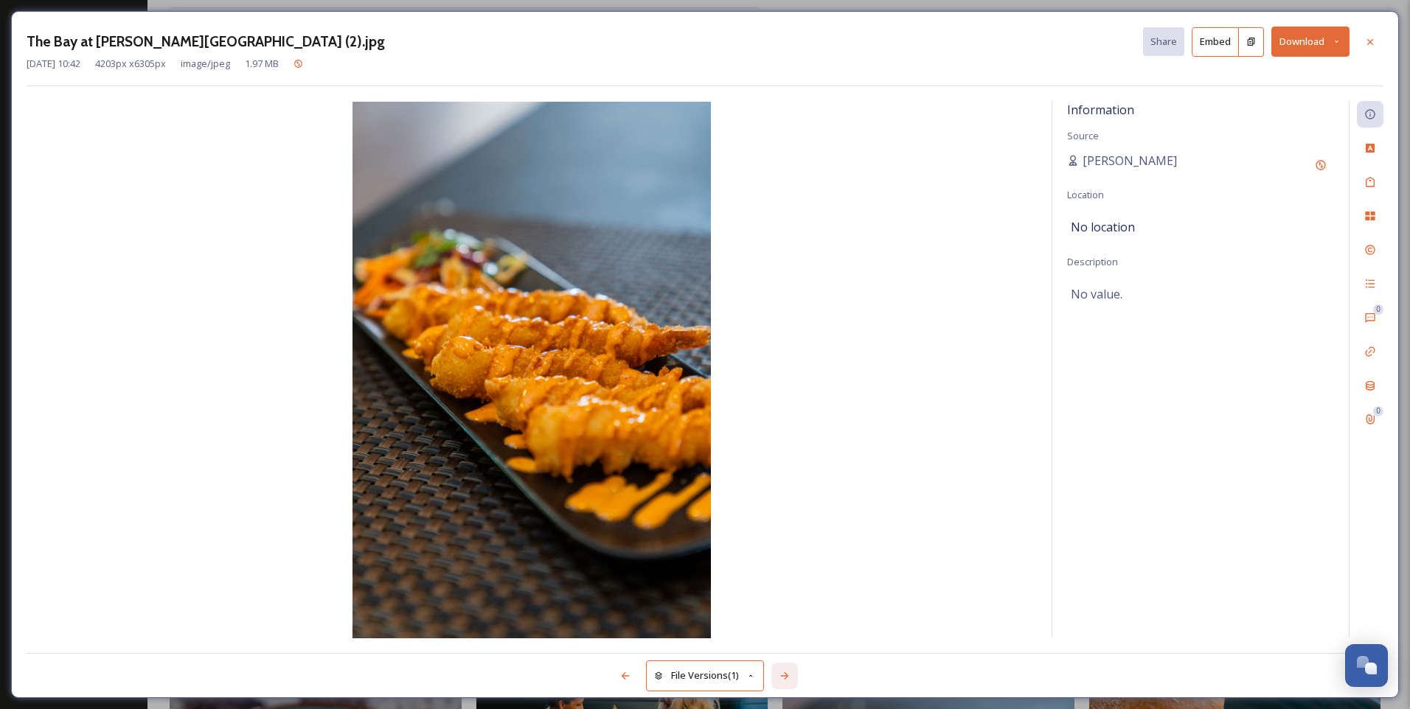
click at [785, 675] on icon at bounding box center [784, 676] width 12 height 12
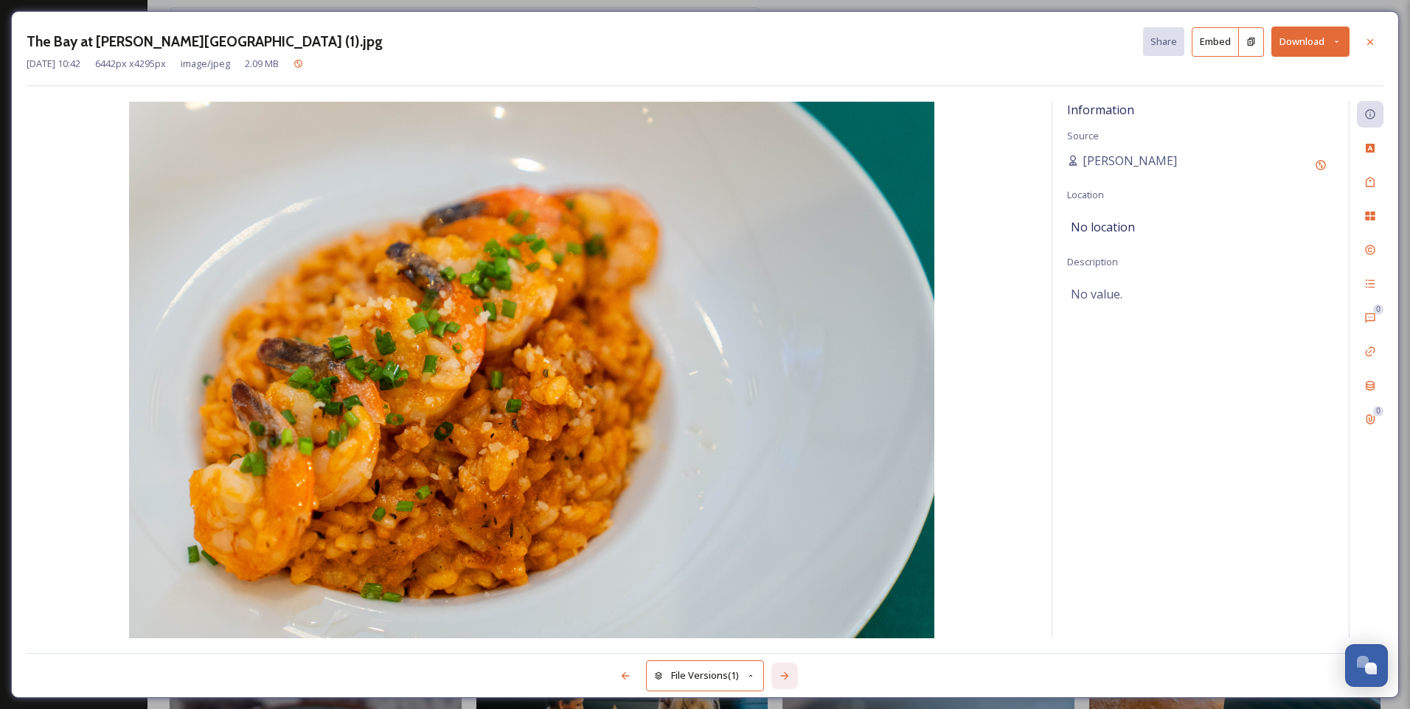
click at [785, 675] on icon at bounding box center [784, 676] width 12 height 12
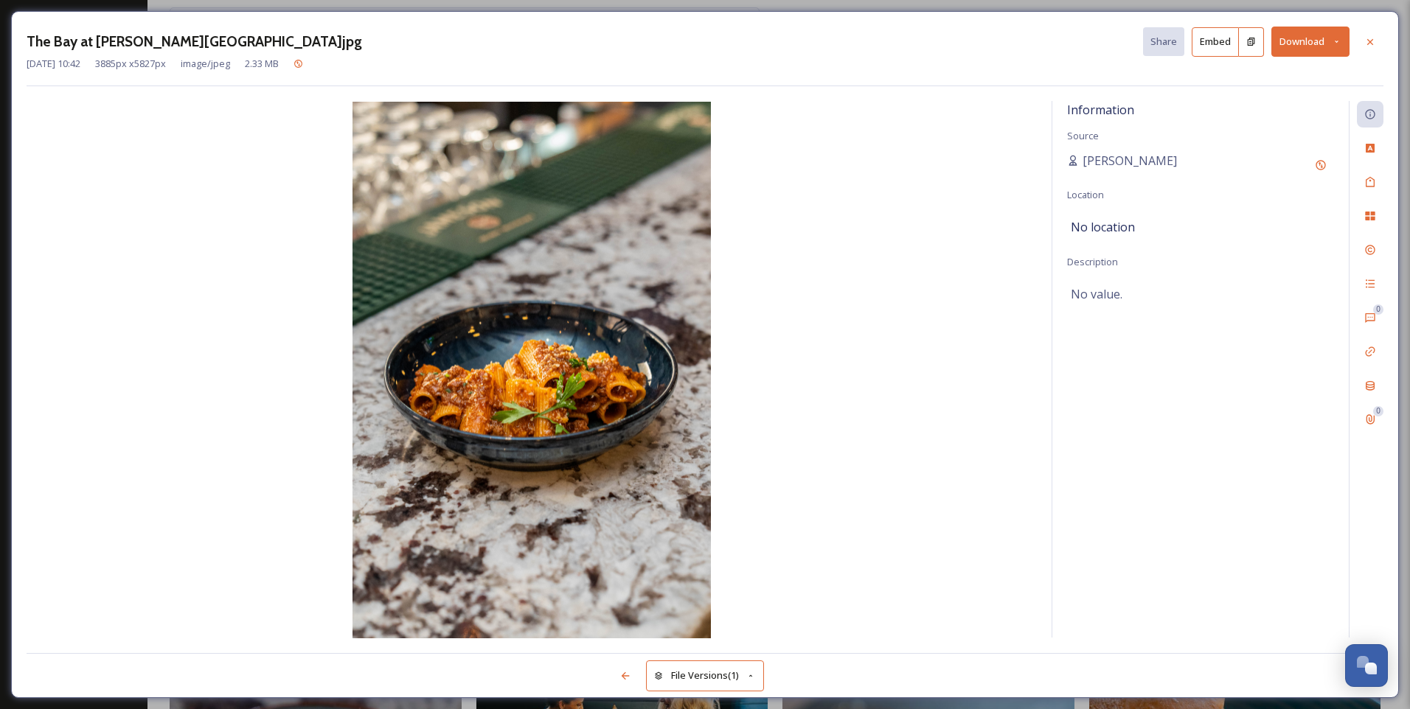
click at [785, 675] on div "File Versions (1)" at bounding box center [705, 667] width 1356 height 29
click at [1367, 39] on icon at bounding box center [1370, 42] width 12 height 12
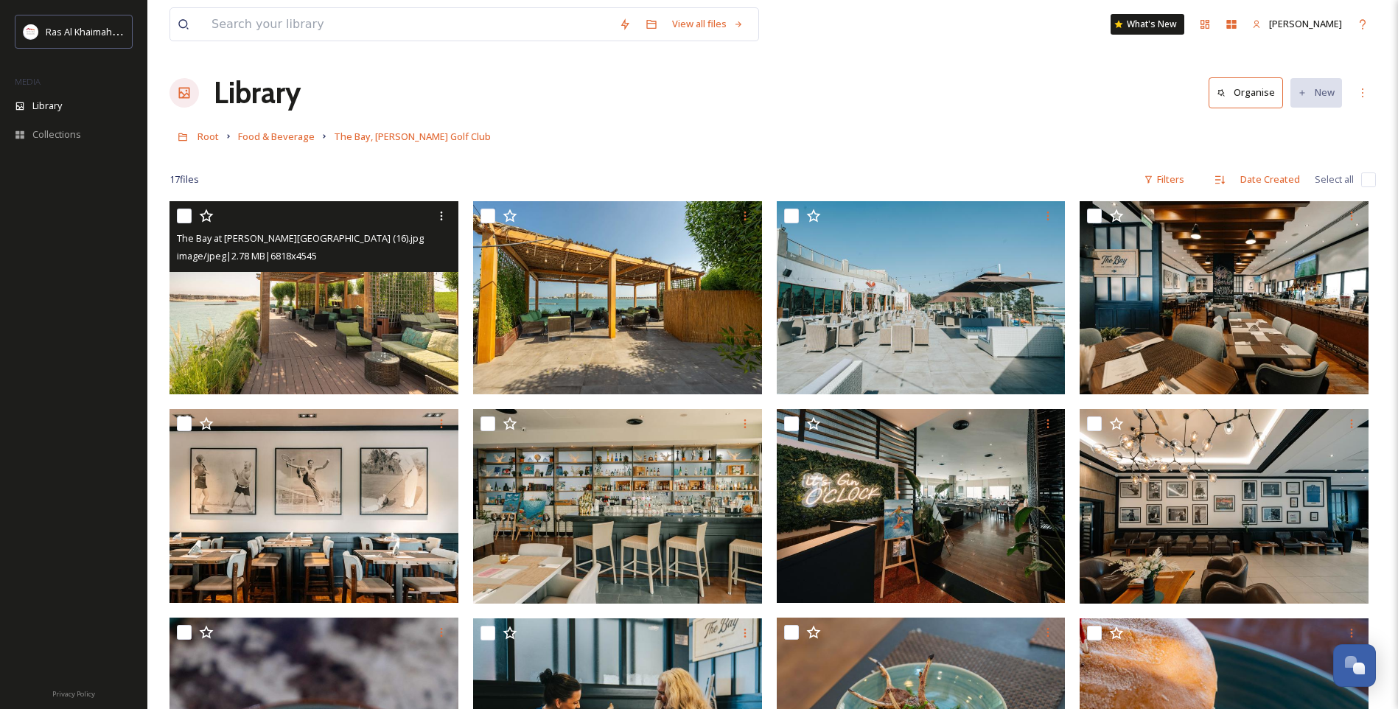
click at [338, 329] on img at bounding box center [314, 297] width 289 height 193
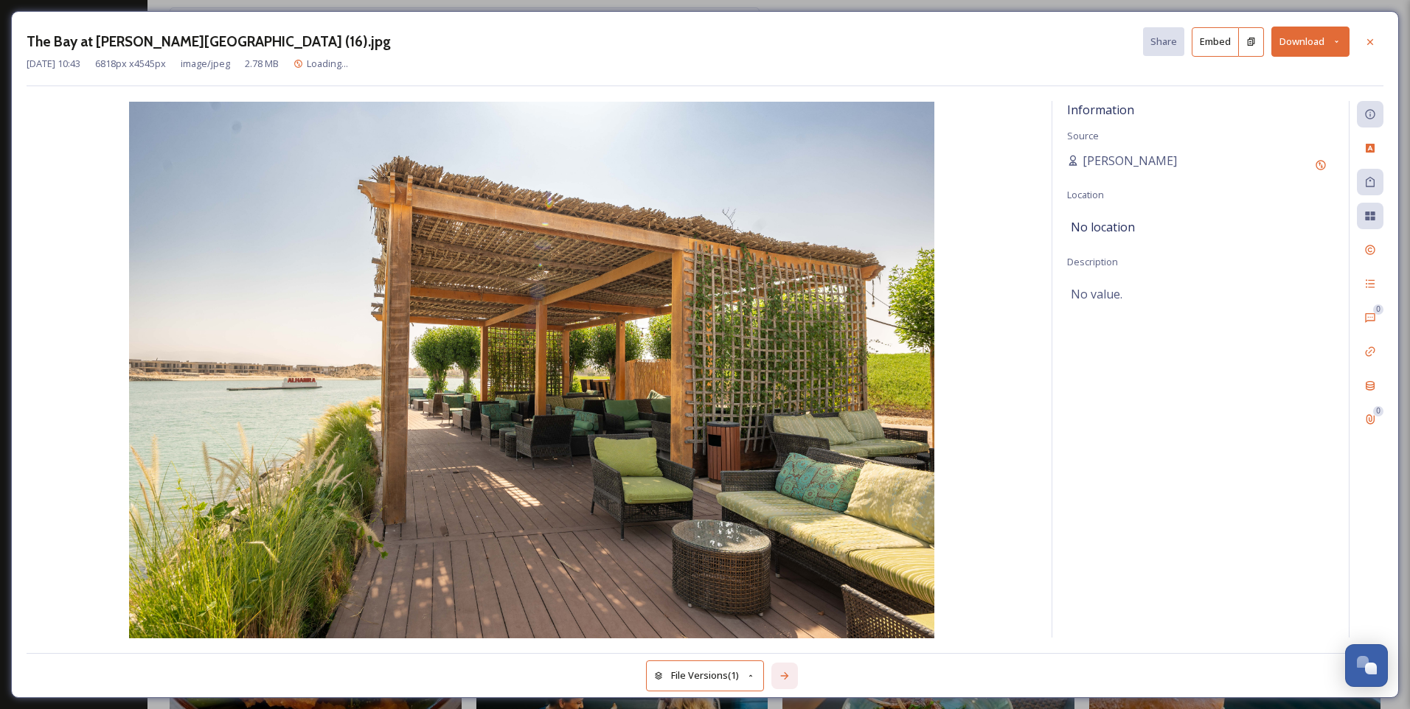
click at [786, 674] on icon at bounding box center [784, 675] width 8 height 7
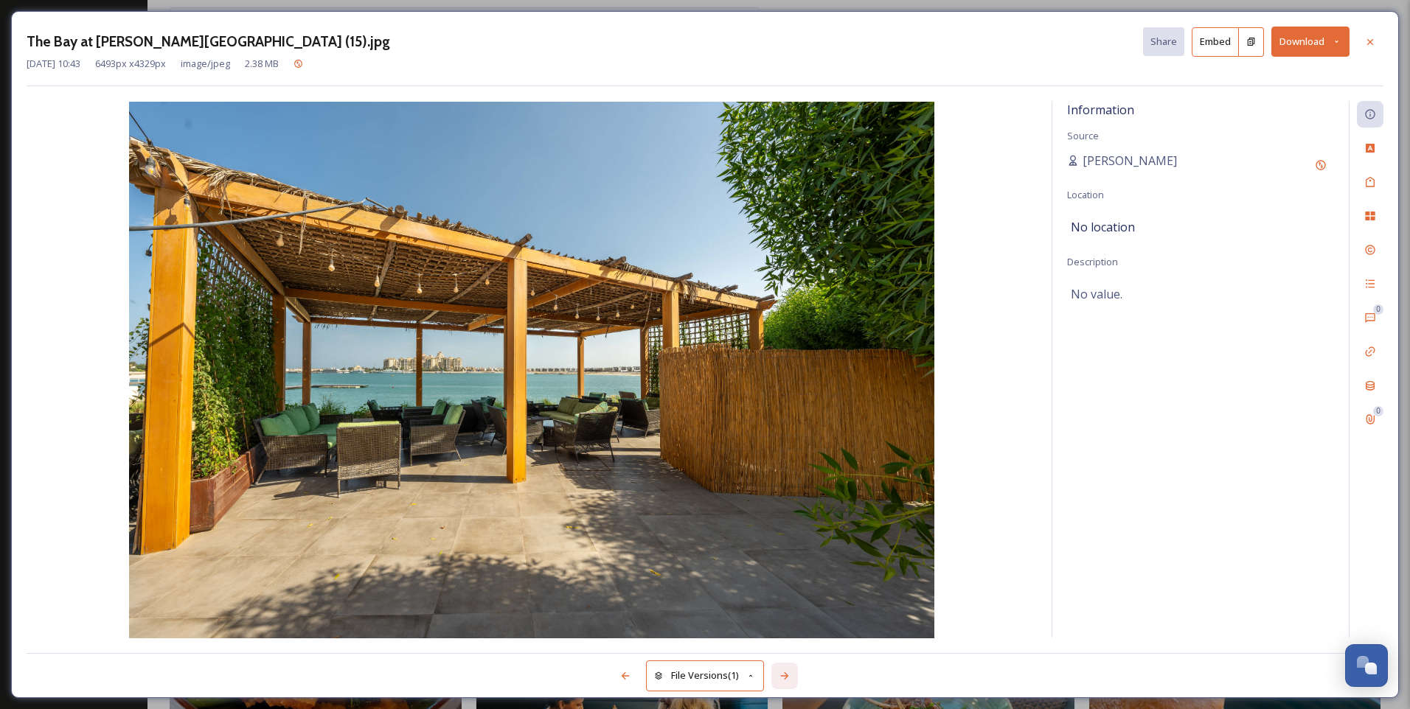
click at [786, 674] on icon at bounding box center [784, 675] width 8 height 7
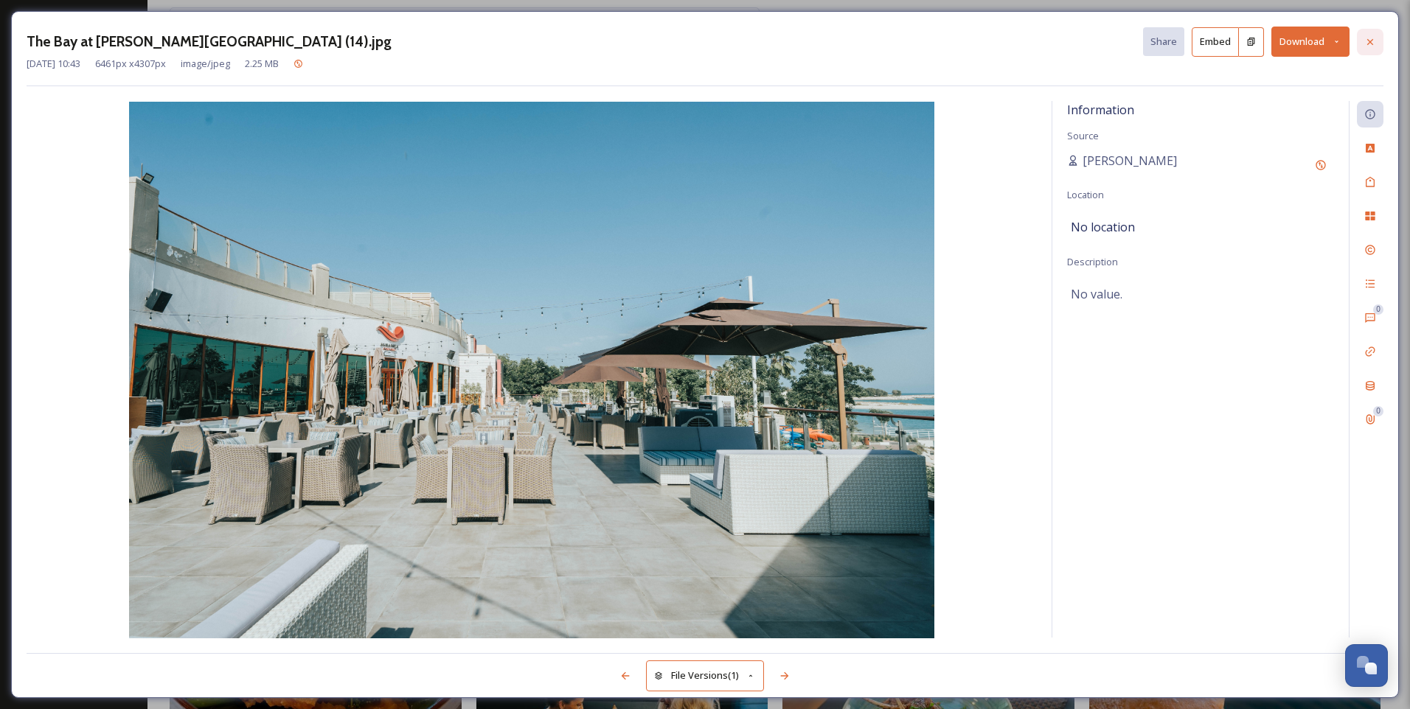
click at [1366, 43] on icon at bounding box center [1370, 42] width 12 height 12
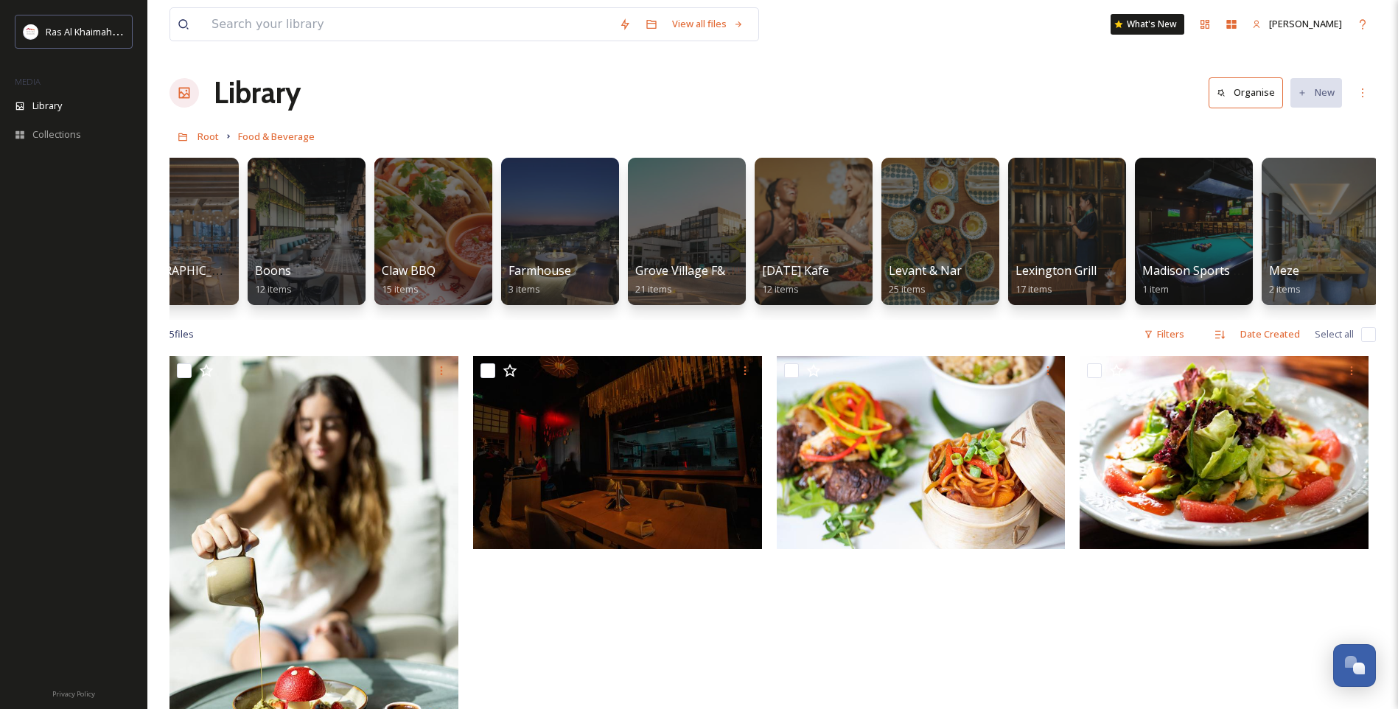
scroll to position [0, 800]
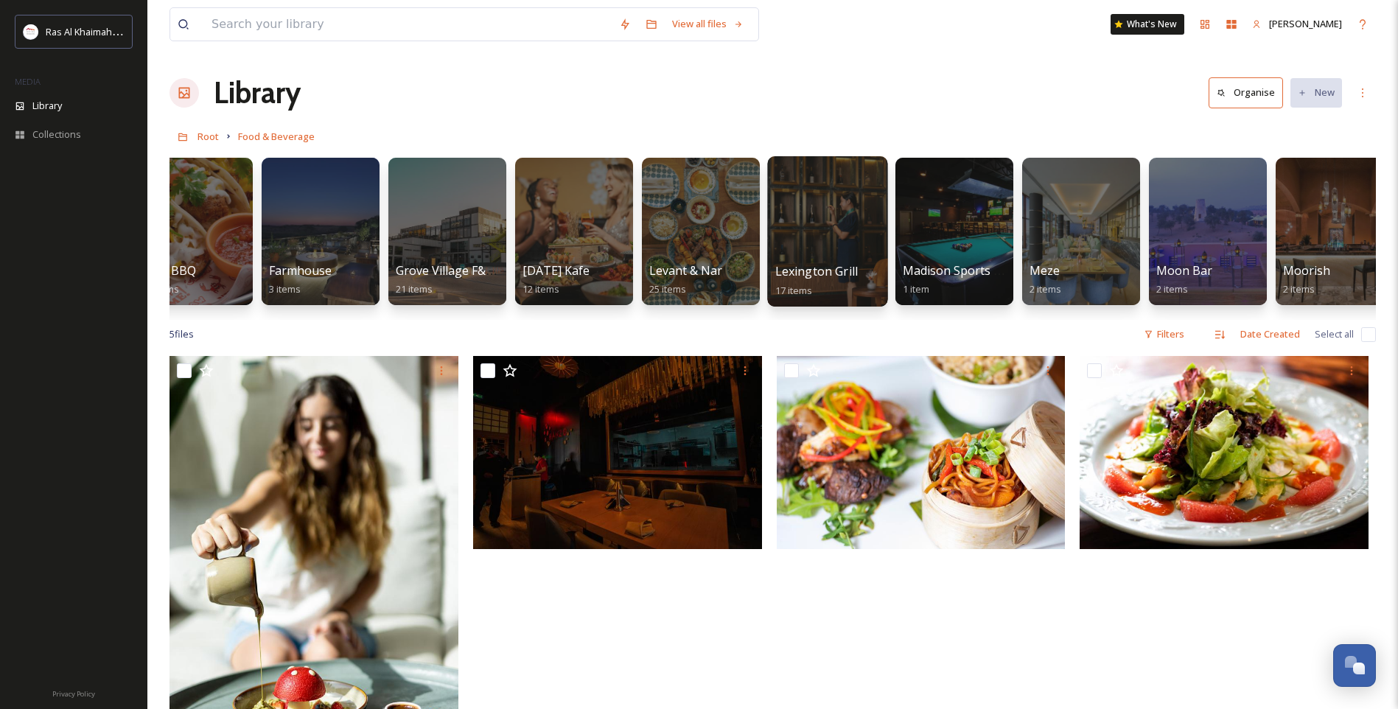
click at [822, 275] on span "Lexington Grill" at bounding box center [817, 271] width 83 height 16
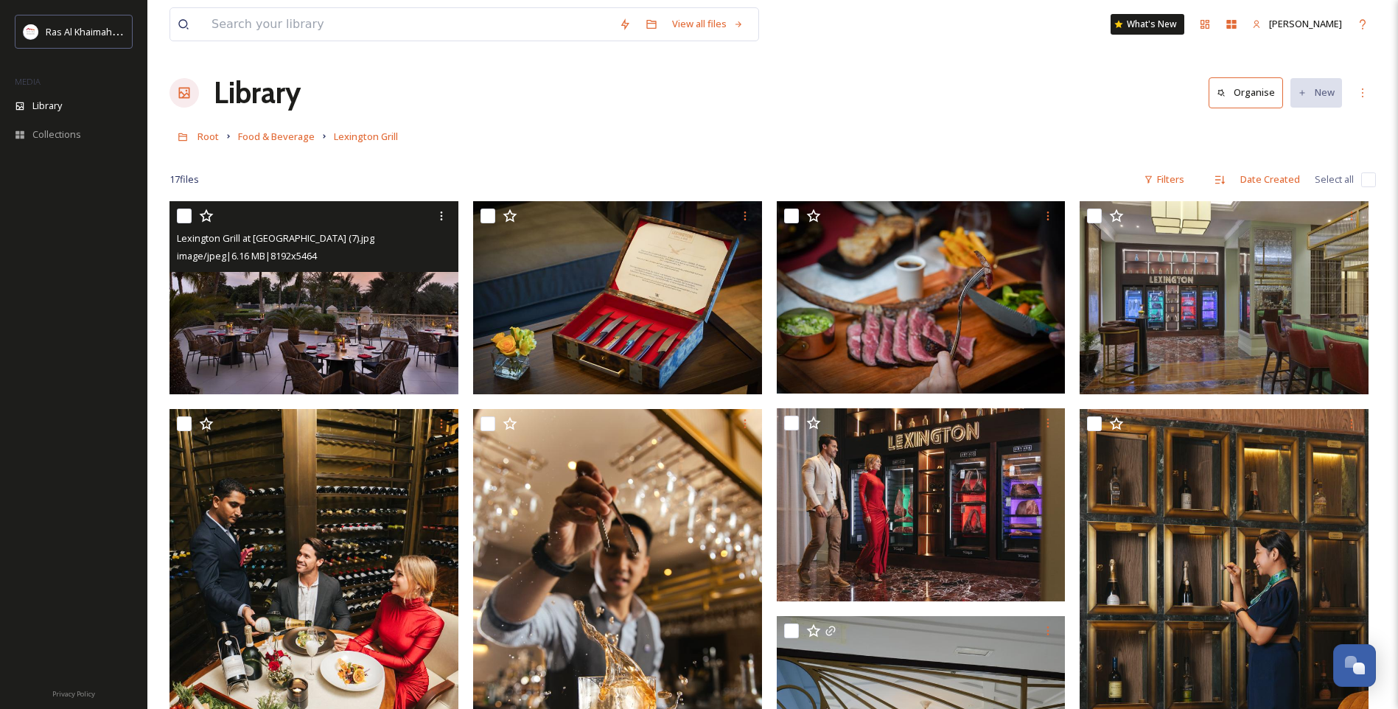
click at [290, 261] on span "image/jpeg | 6.16 MB | 8192 x 5464" at bounding box center [247, 255] width 140 height 13
click at [367, 330] on img at bounding box center [314, 297] width 289 height 193
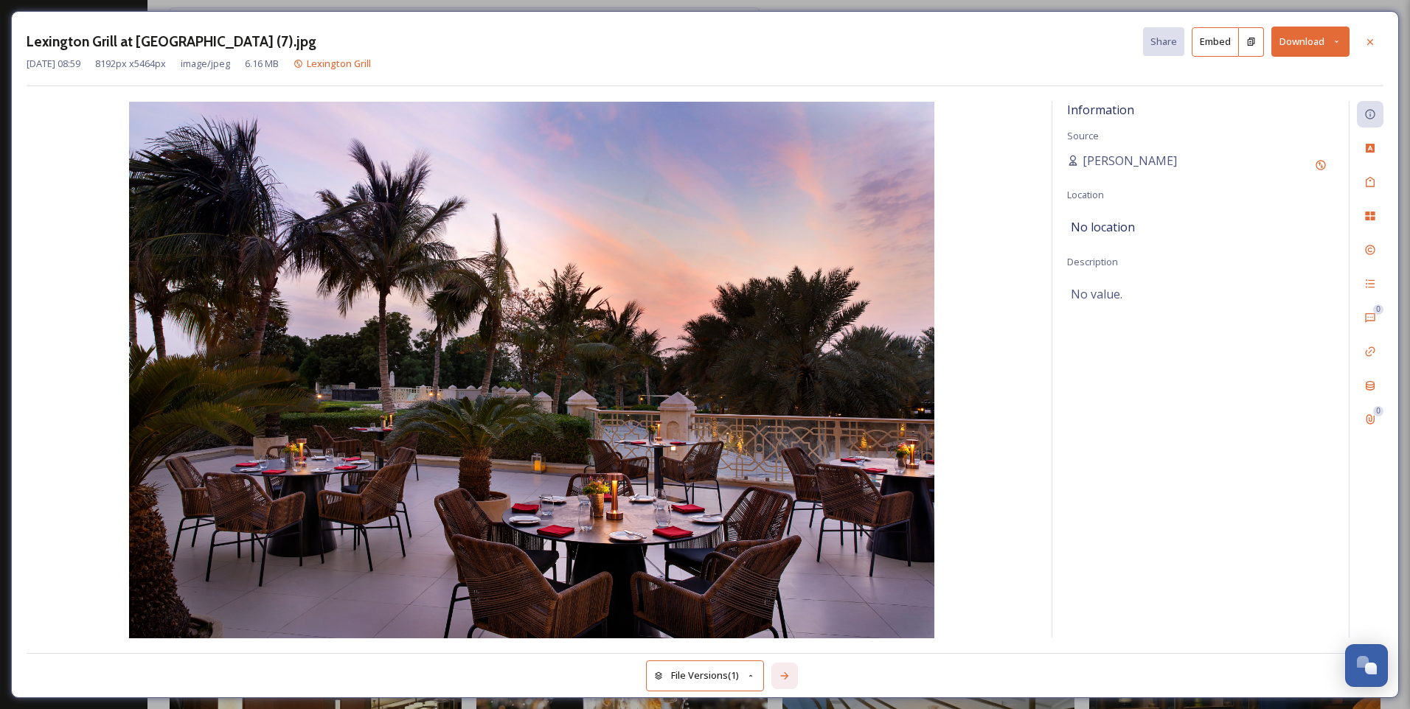
click at [786, 676] on icon at bounding box center [784, 675] width 8 height 7
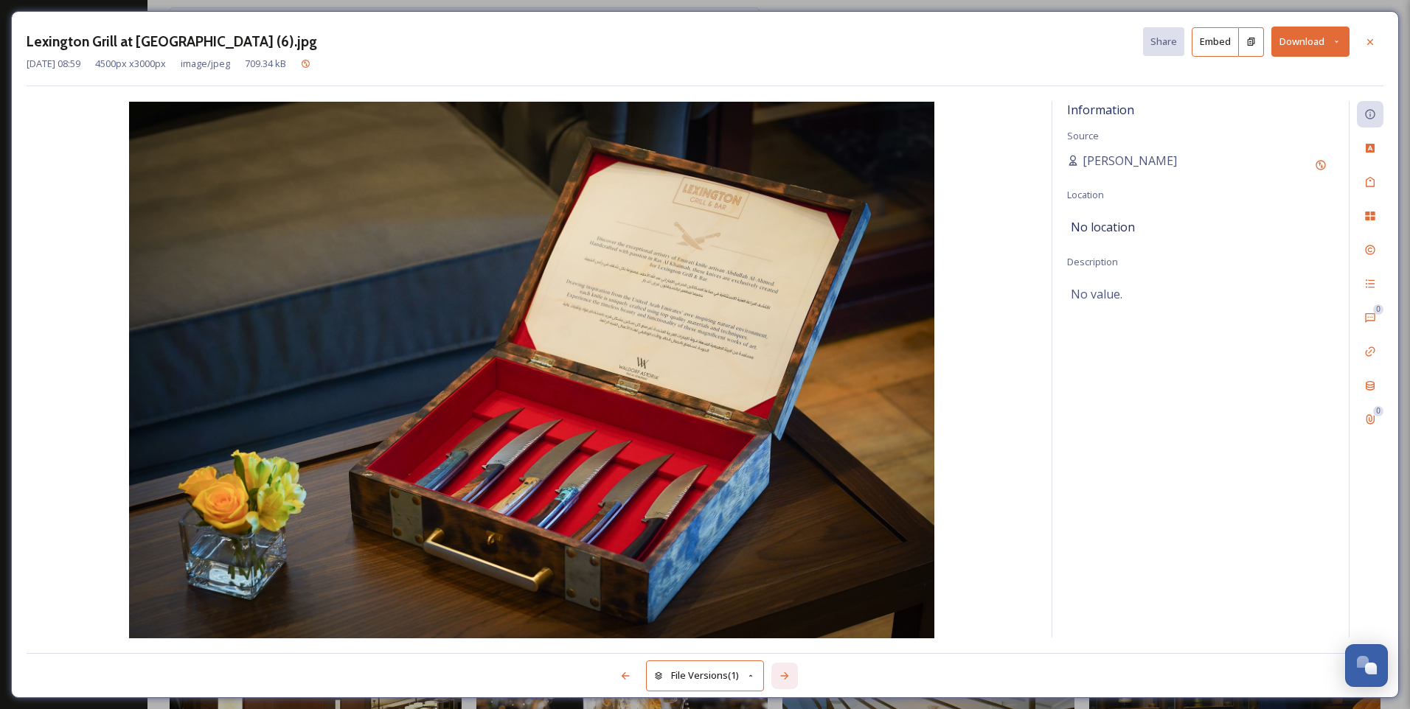
click at [786, 676] on icon at bounding box center [784, 675] width 8 height 7
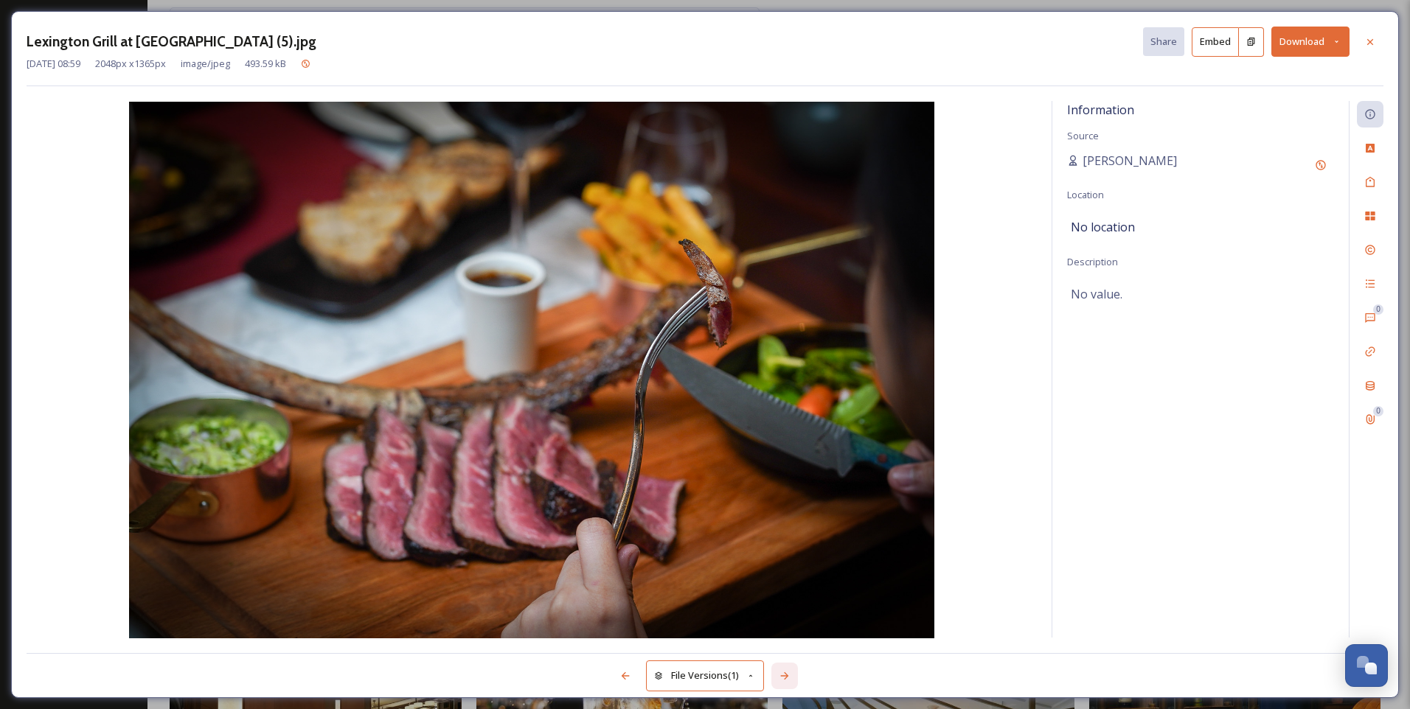
click at [786, 676] on icon at bounding box center [784, 675] width 8 height 7
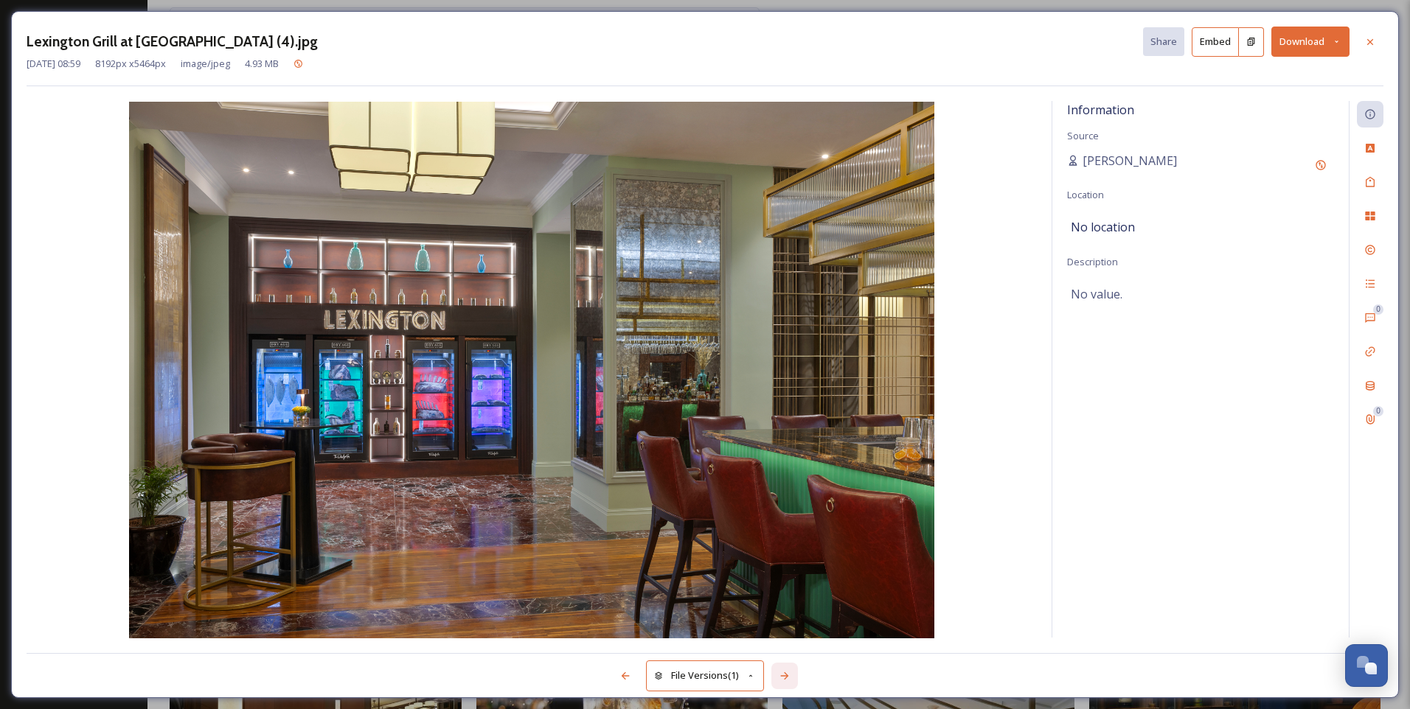
click at [786, 676] on icon at bounding box center [784, 675] width 8 height 7
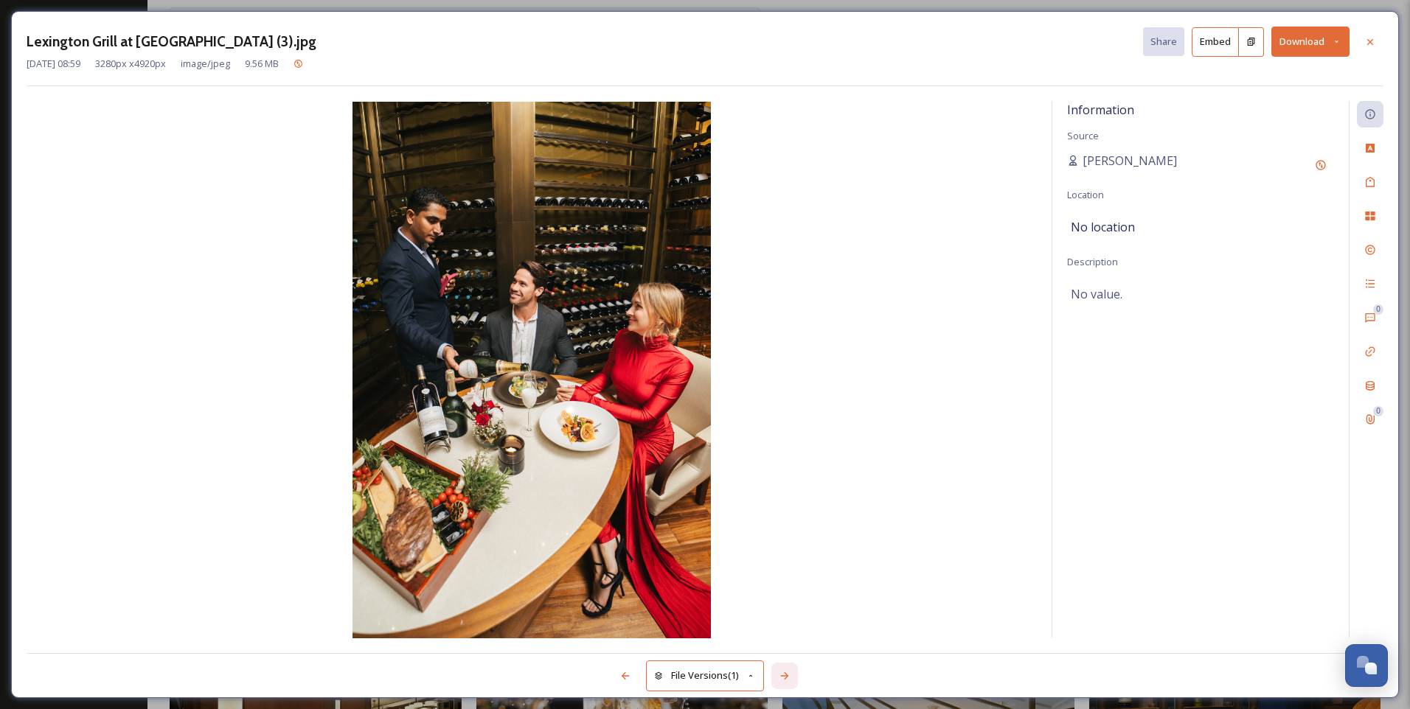
click at [786, 676] on icon at bounding box center [784, 675] width 8 height 7
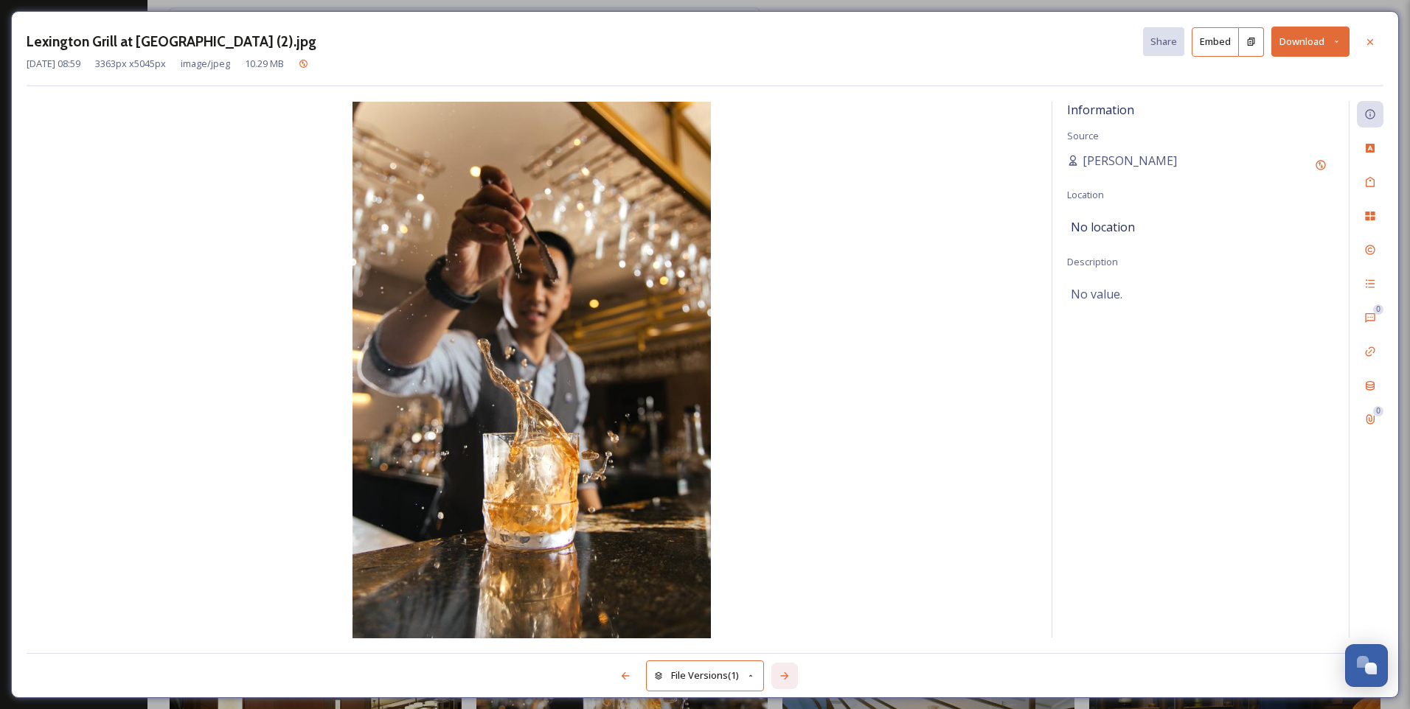
click at [786, 676] on icon at bounding box center [784, 675] width 8 height 7
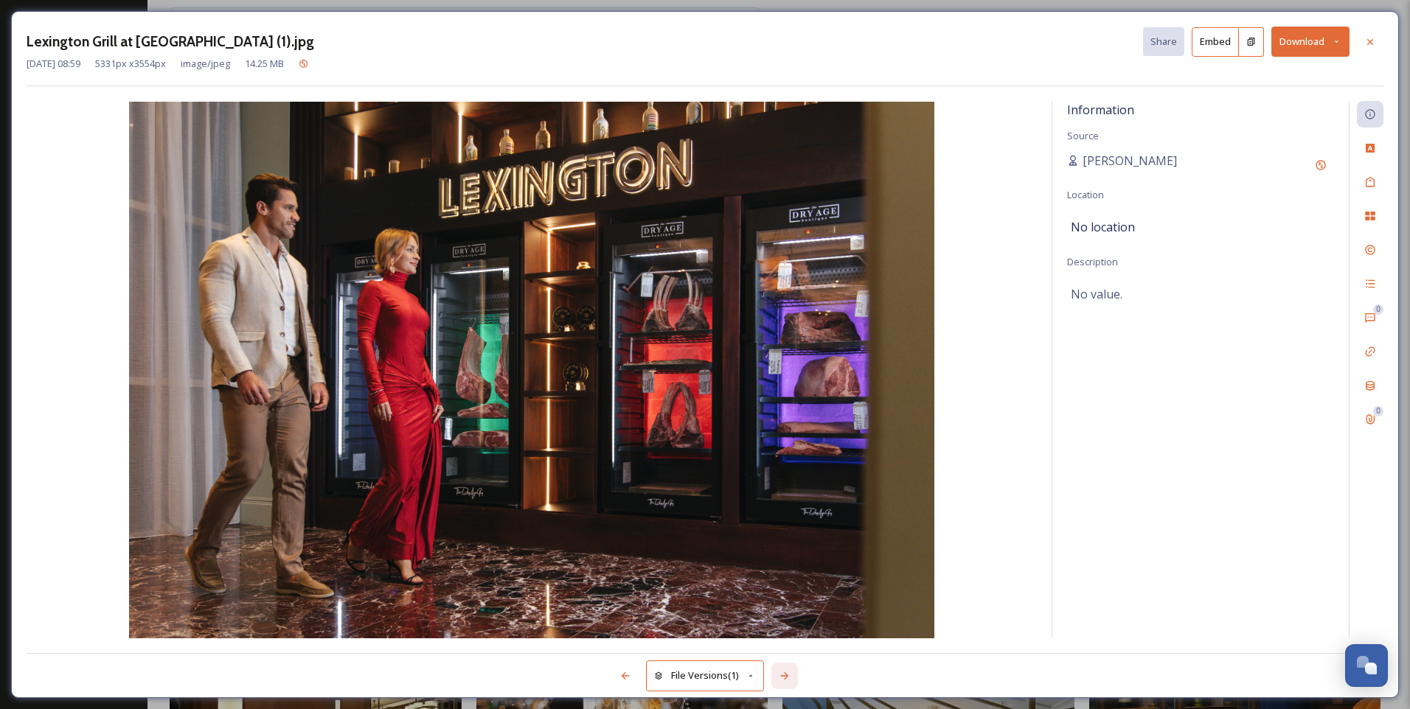
click at [785, 675] on icon at bounding box center [784, 676] width 12 height 12
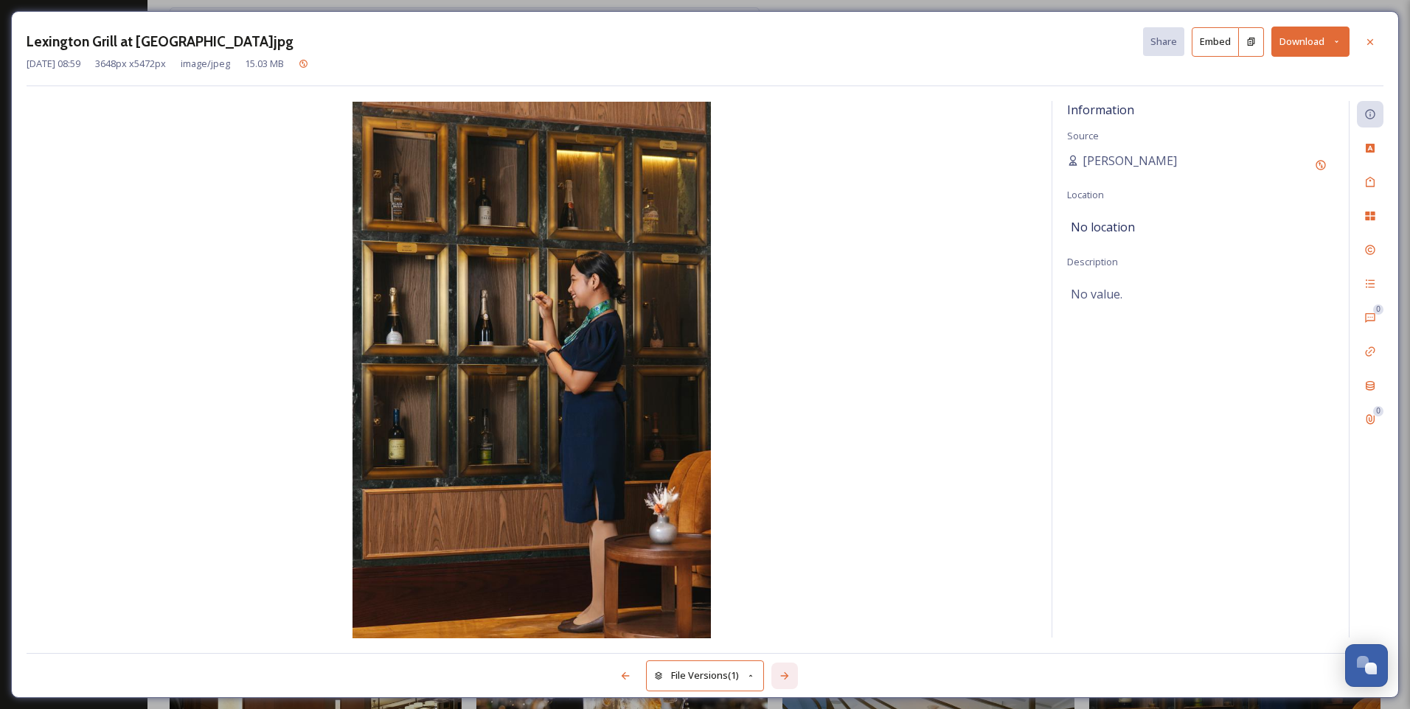
click at [785, 675] on icon at bounding box center [784, 676] width 12 height 12
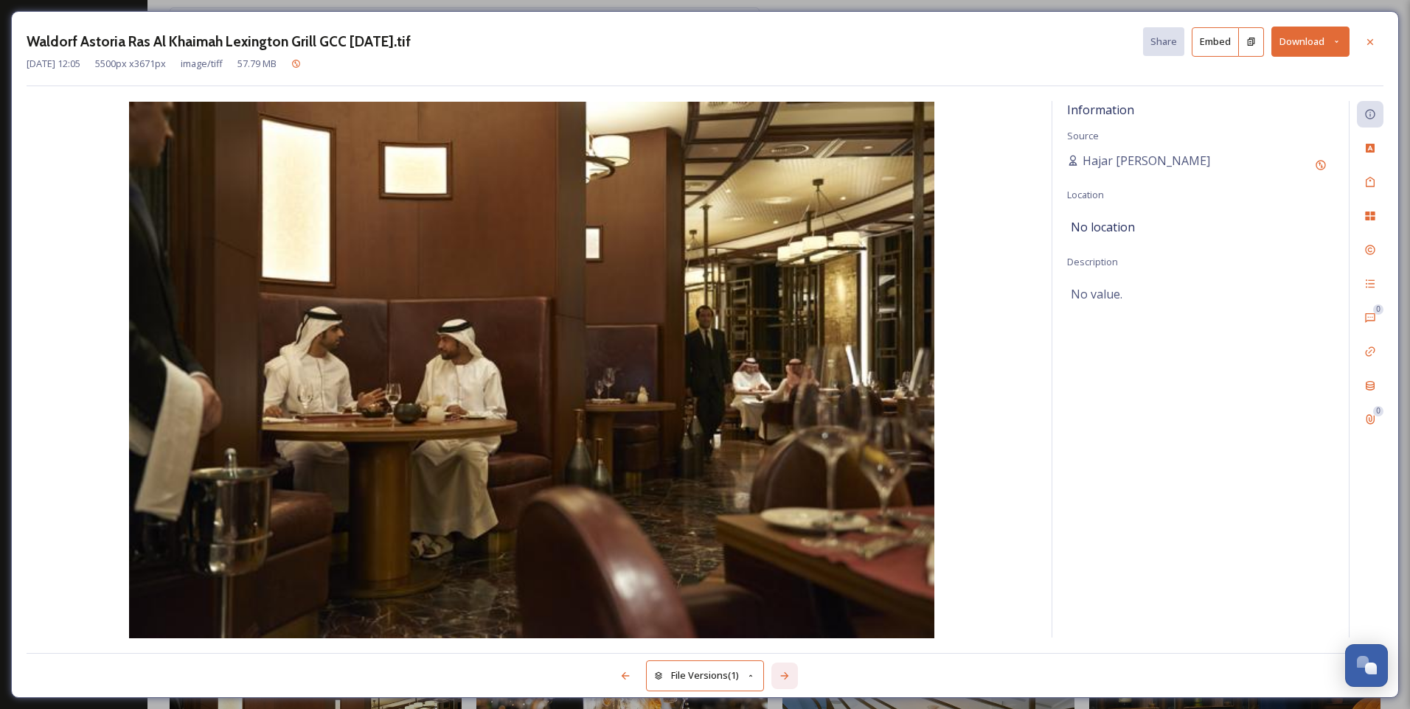
click at [785, 675] on icon at bounding box center [784, 676] width 12 height 12
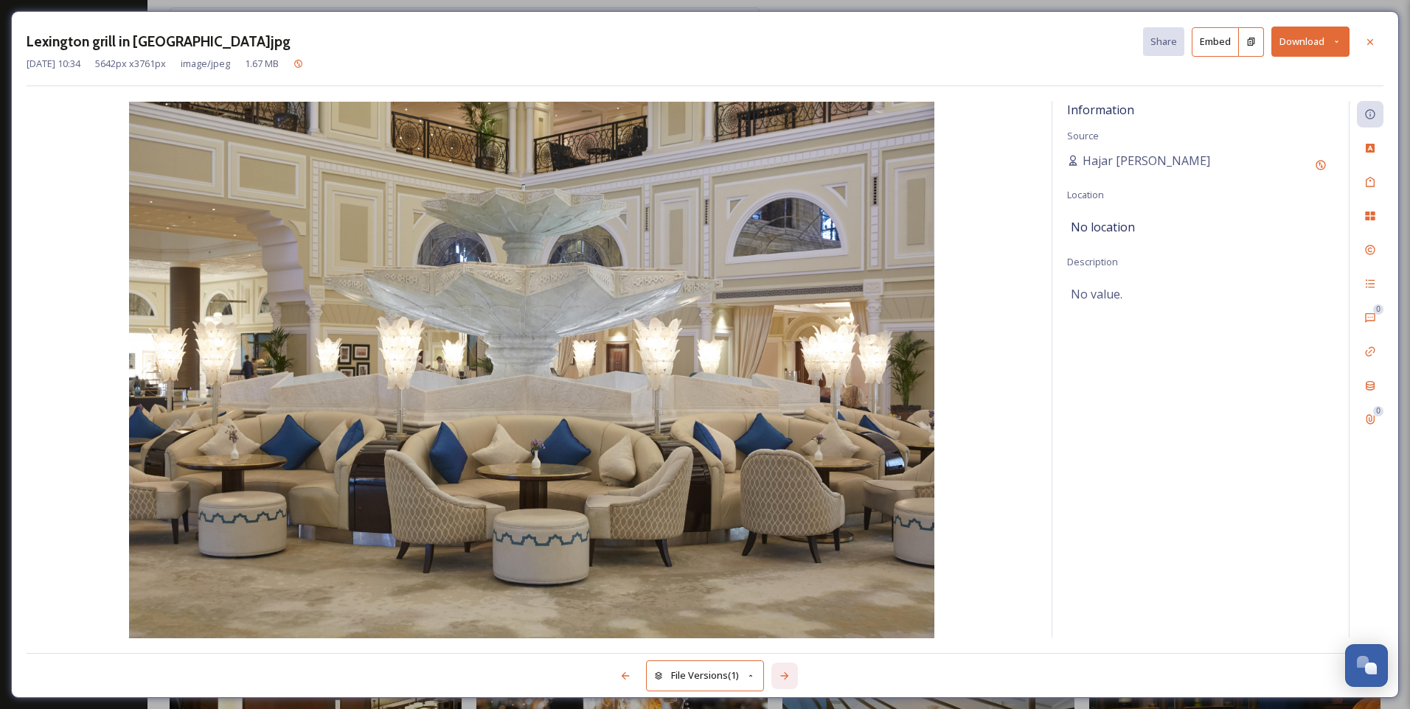
click at [785, 675] on icon at bounding box center [784, 676] width 12 height 12
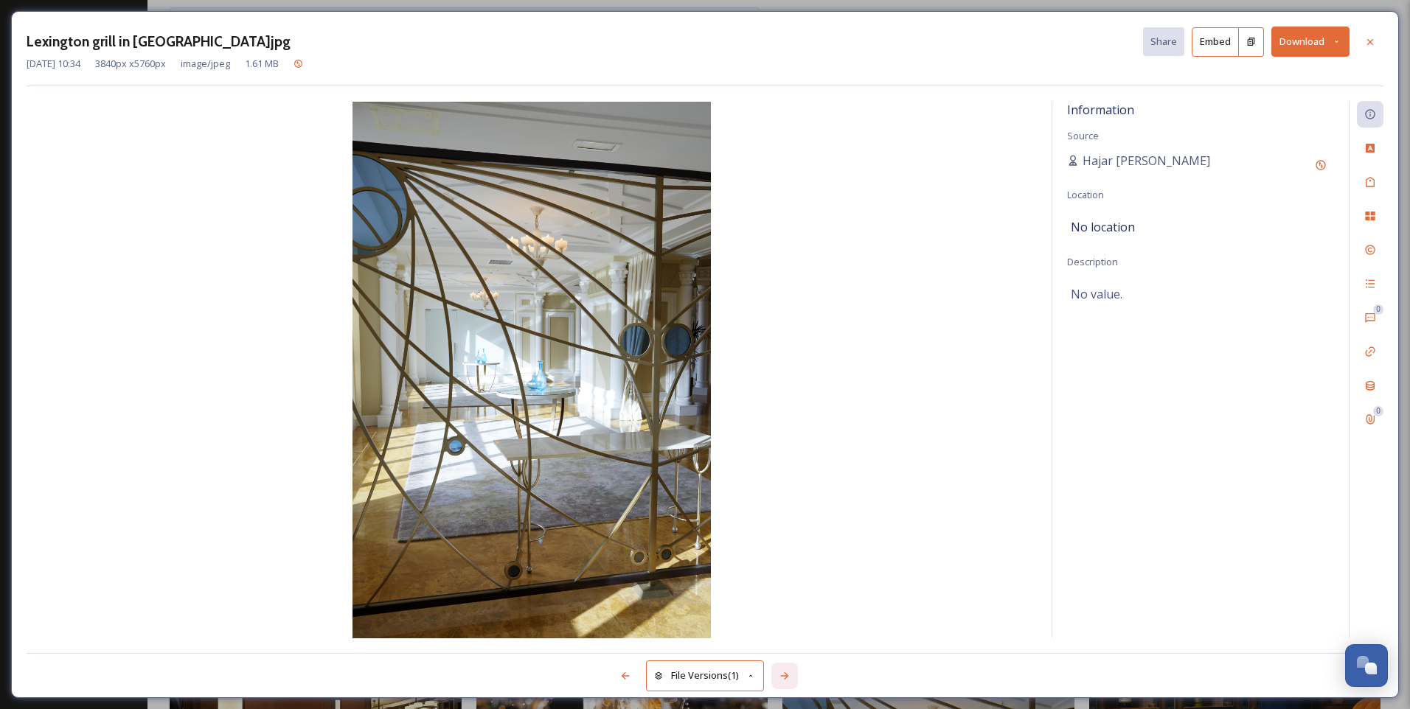
click at [785, 675] on icon at bounding box center [784, 676] width 12 height 12
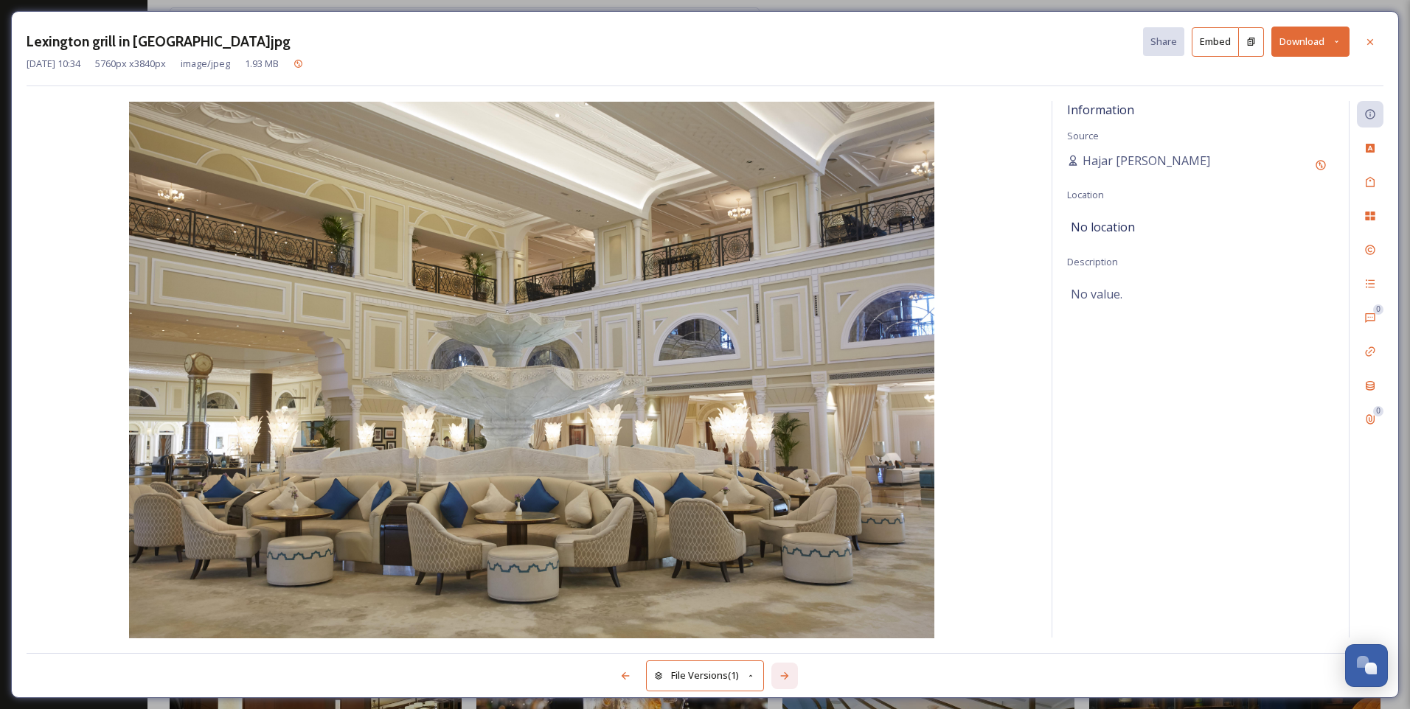
click at [785, 675] on icon at bounding box center [784, 676] width 12 height 12
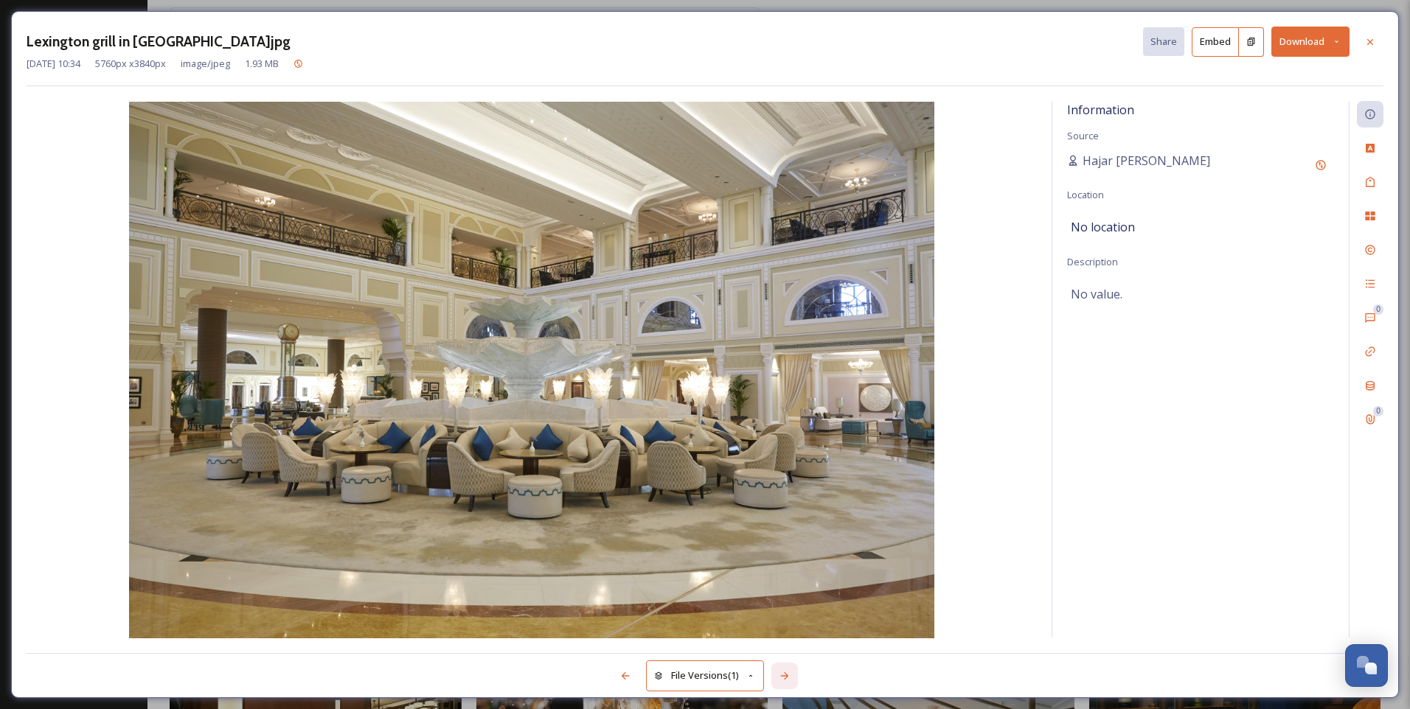
click at [785, 675] on icon at bounding box center [784, 676] width 12 height 12
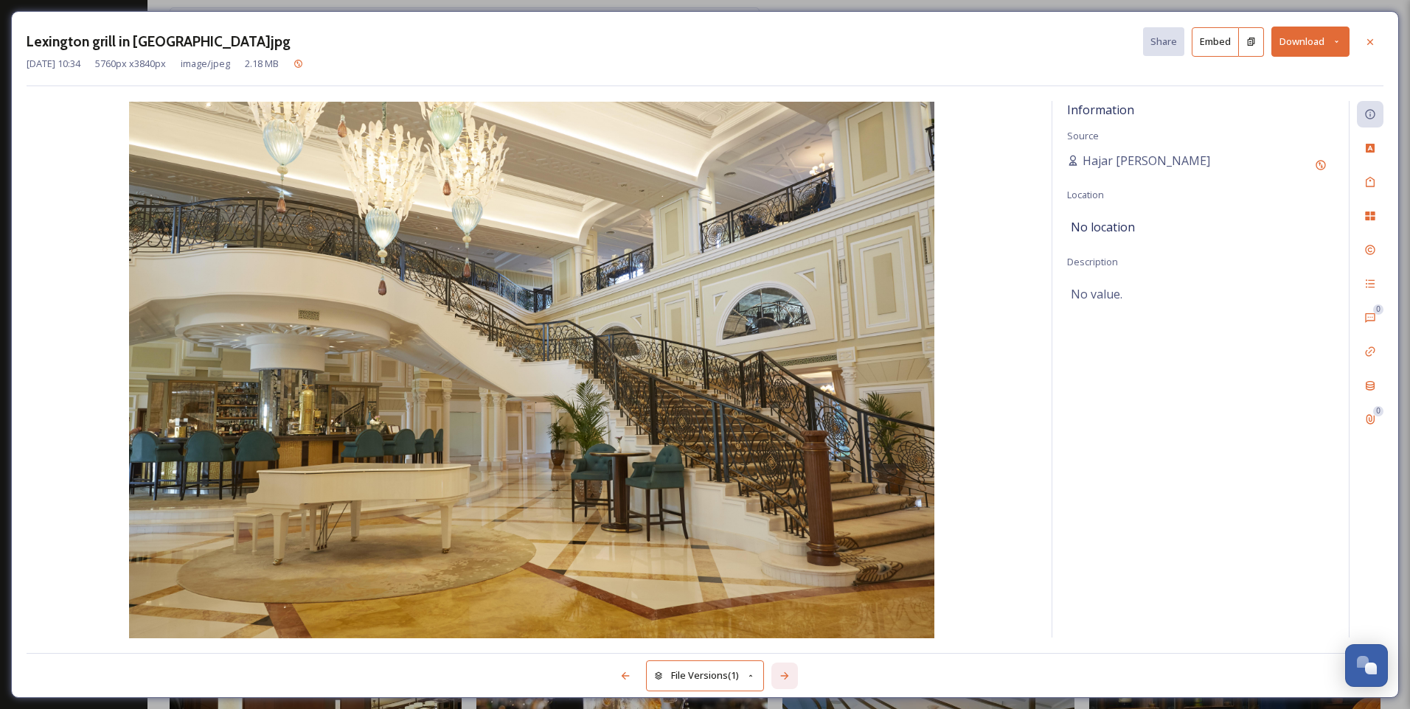
click at [785, 675] on icon at bounding box center [784, 676] width 12 height 12
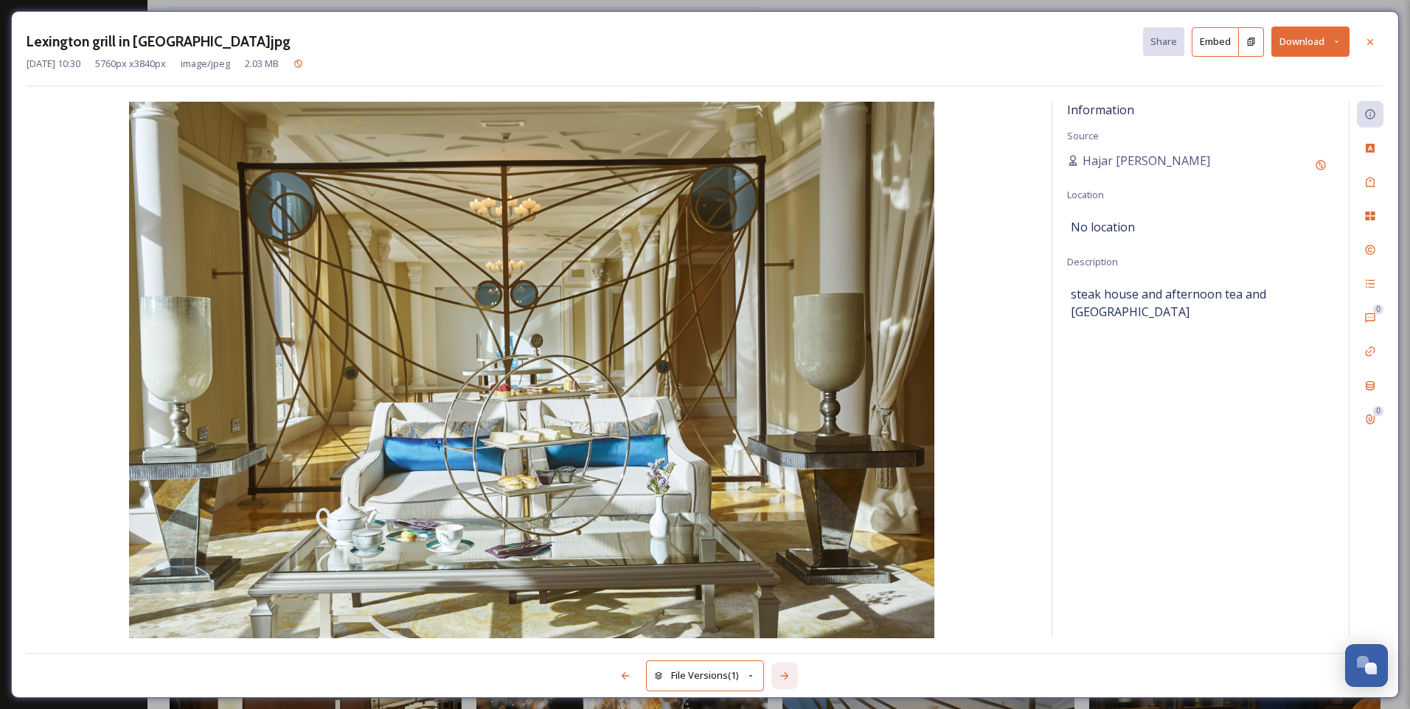
click at [785, 675] on icon at bounding box center [784, 676] width 12 height 12
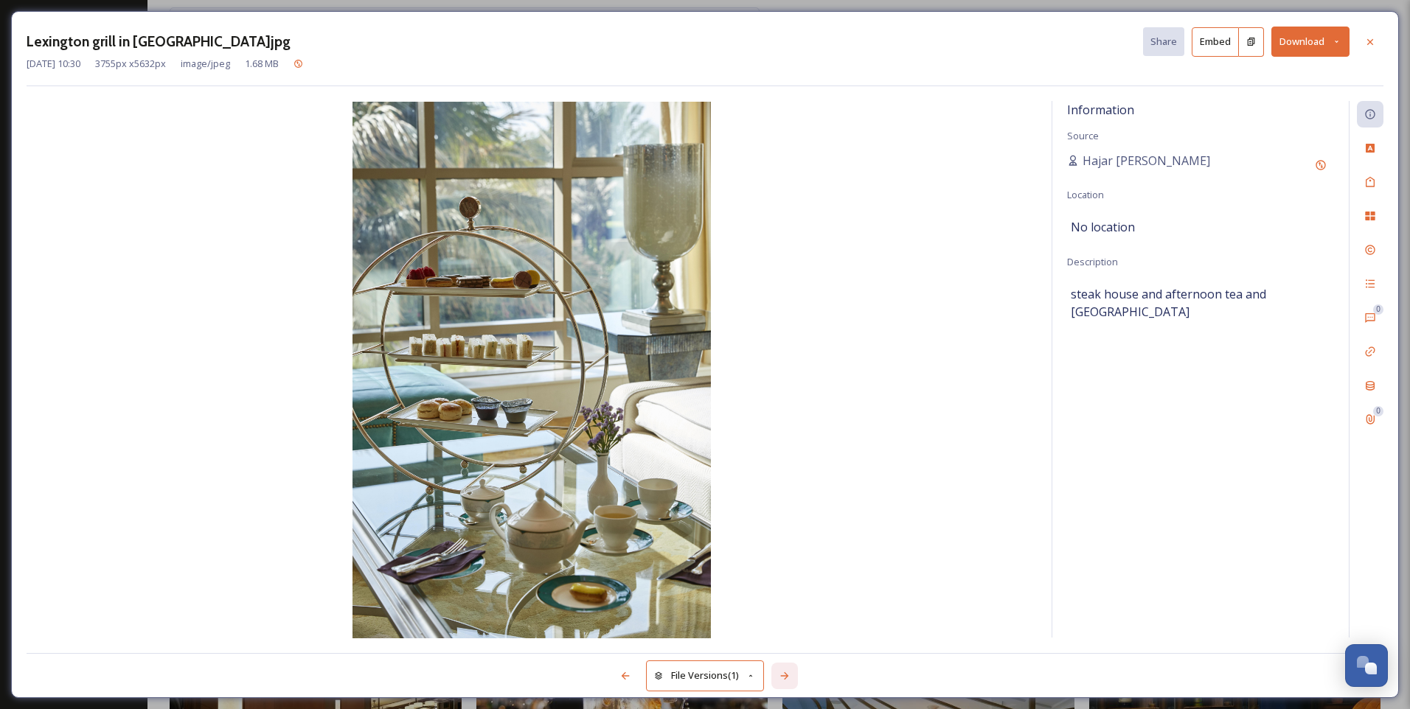
click at [785, 675] on icon at bounding box center [784, 676] width 12 height 12
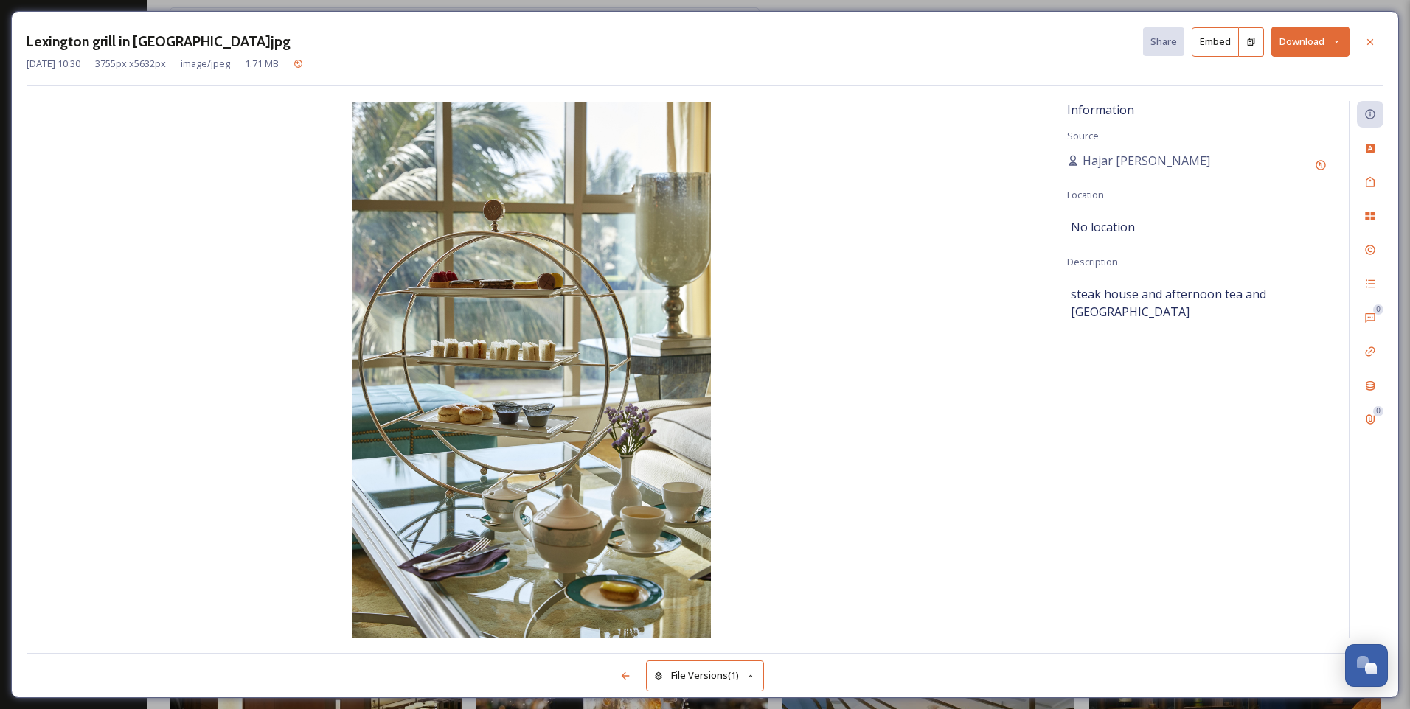
click at [785, 675] on div "File Versions (1)" at bounding box center [705, 667] width 1356 height 29
click at [1368, 39] on icon at bounding box center [1370, 42] width 12 height 12
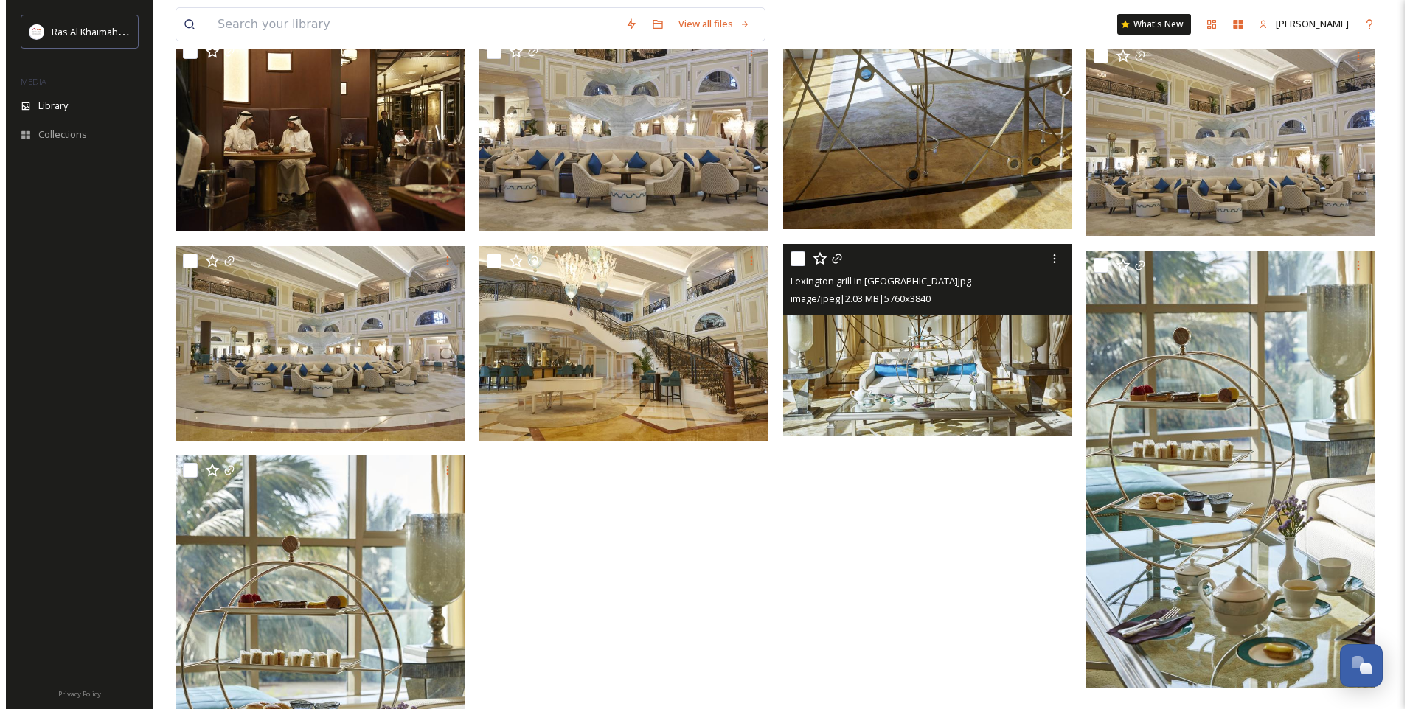
scroll to position [885, 0]
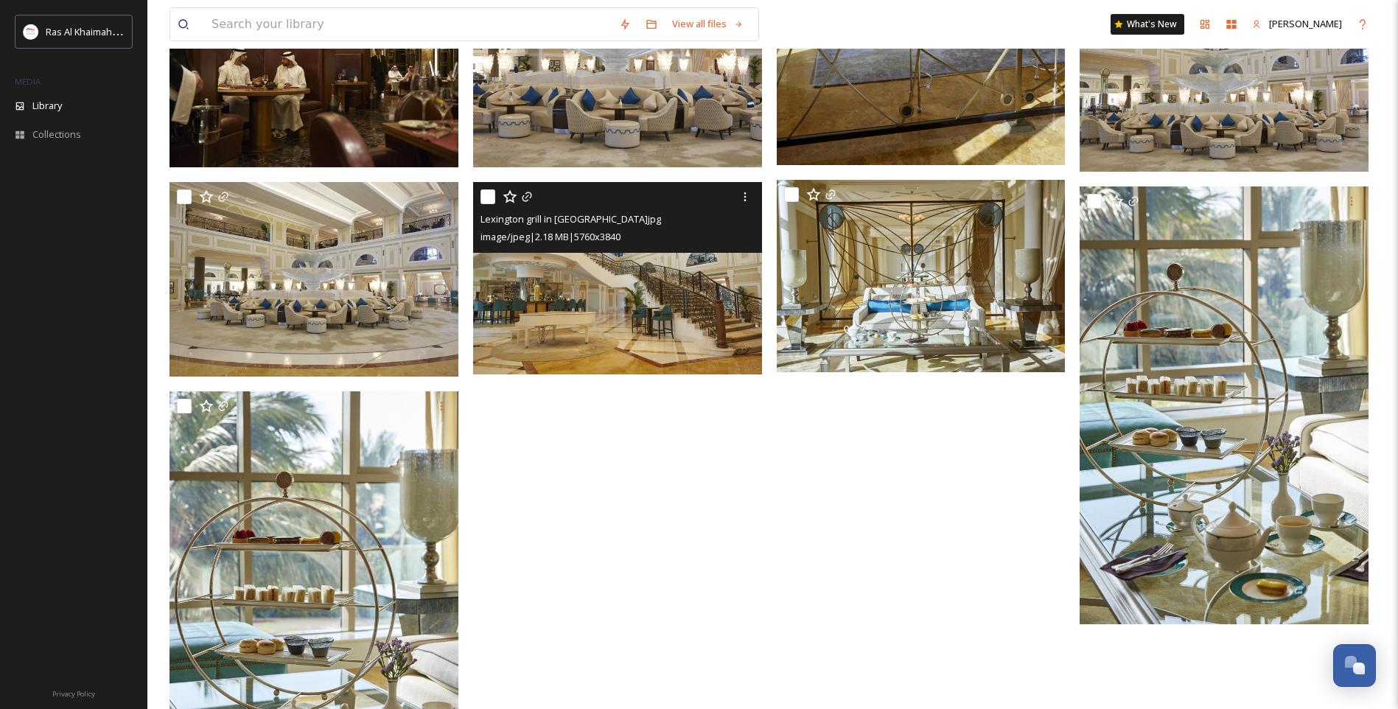
click at [647, 288] on img at bounding box center [617, 277] width 289 height 193
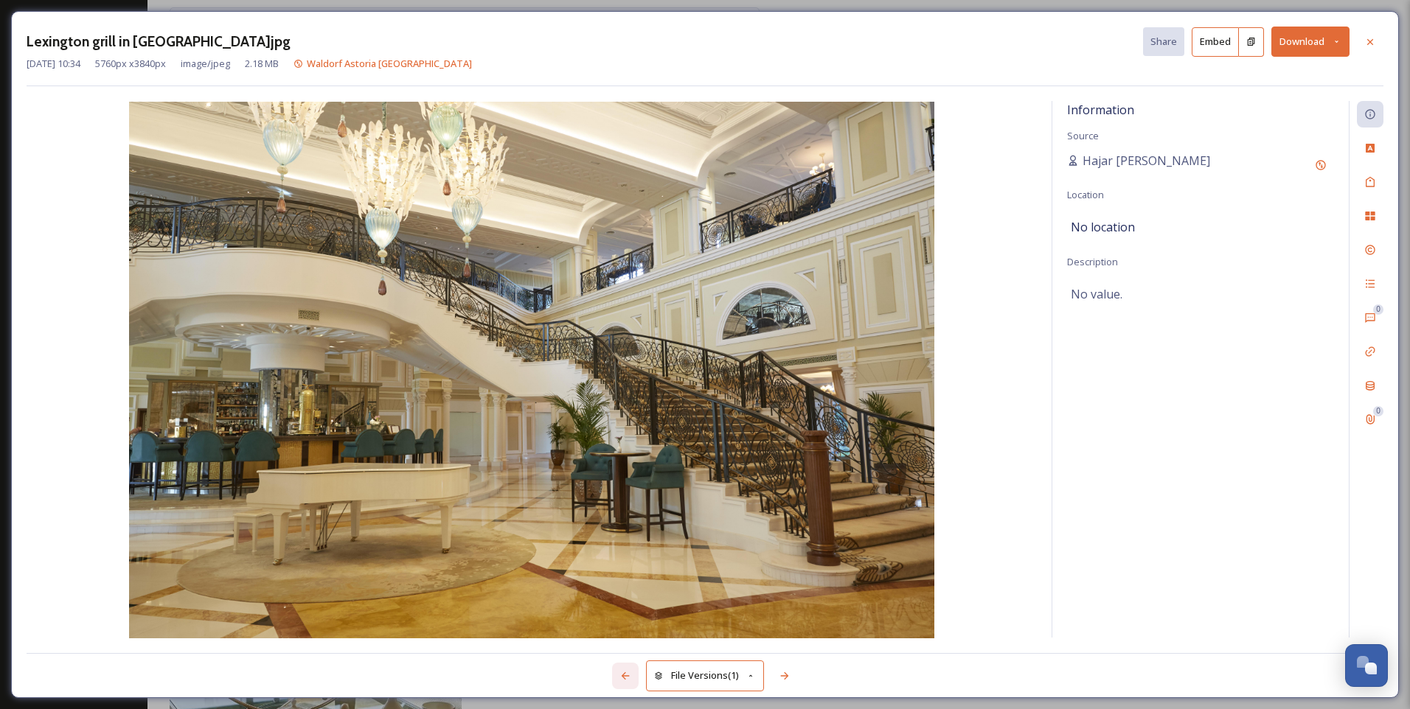
click at [627, 677] on icon at bounding box center [625, 676] width 12 height 12
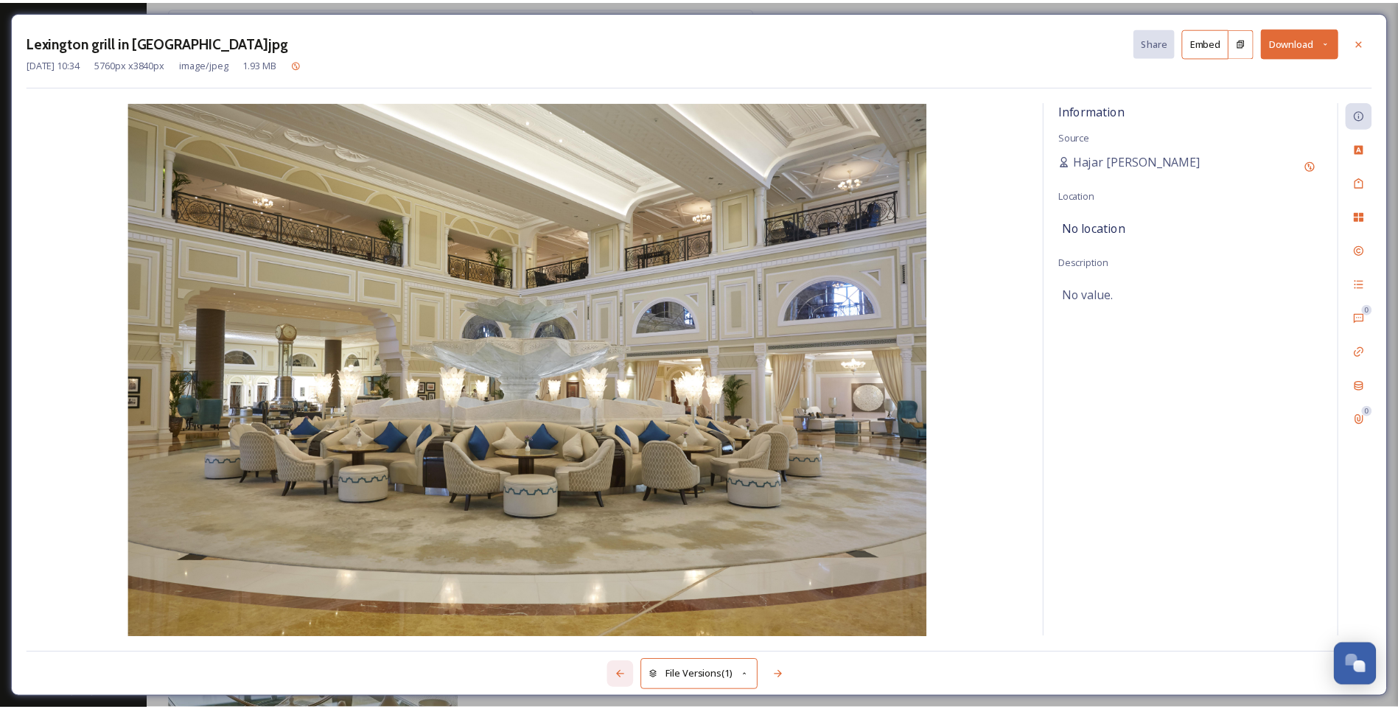
scroll to position [891, 0]
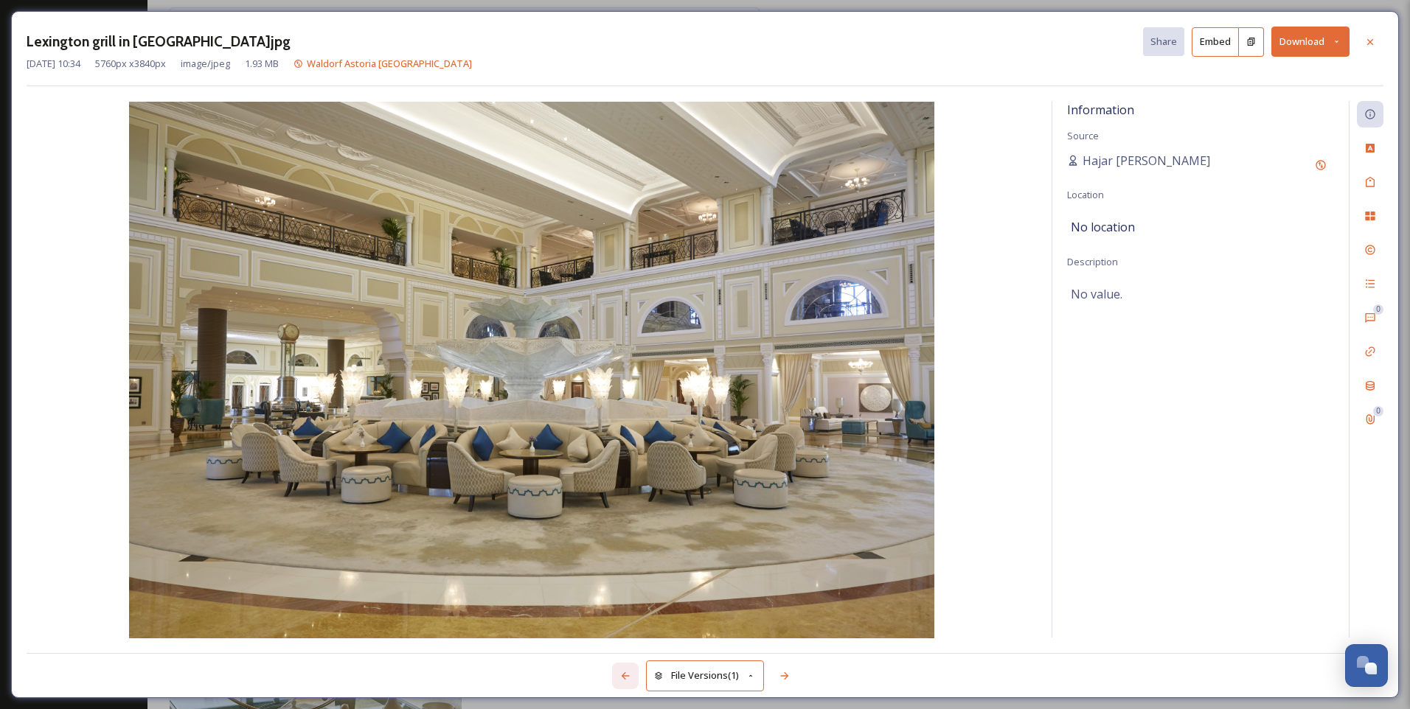
click at [627, 677] on icon at bounding box center [625, 676] width 12 height 12
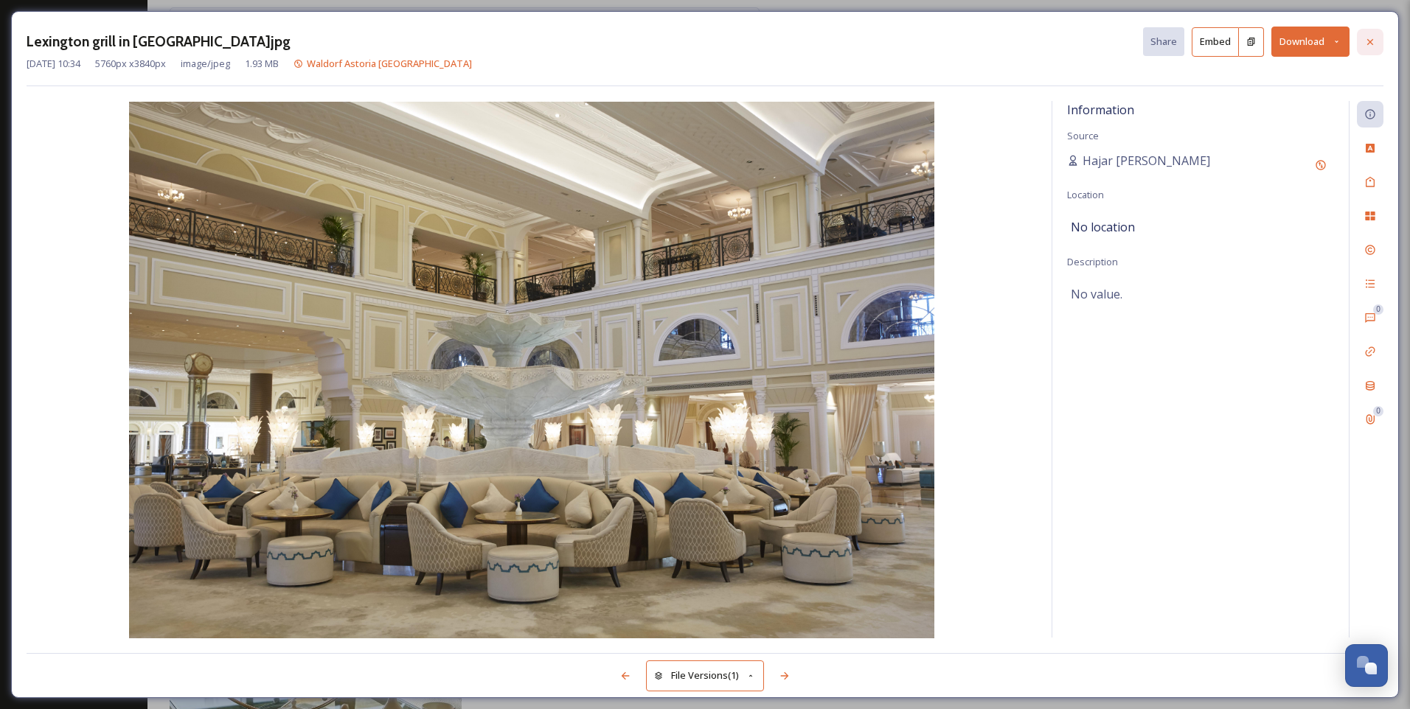
click at [1381, 40] on div at bounding box center [1369, 42] width 27 height 27
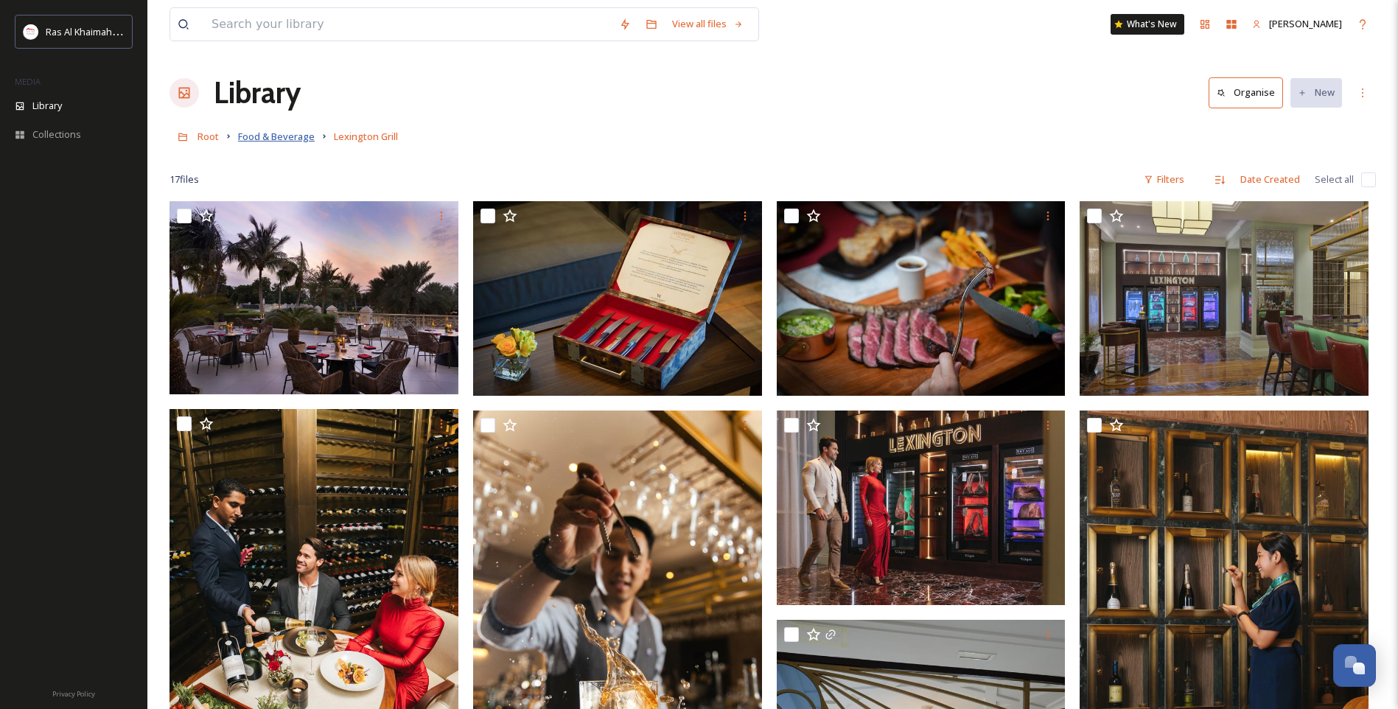
click at [271, 136] on span "Food & Beverage" at bounding box center [276, 136] width 77 height 13
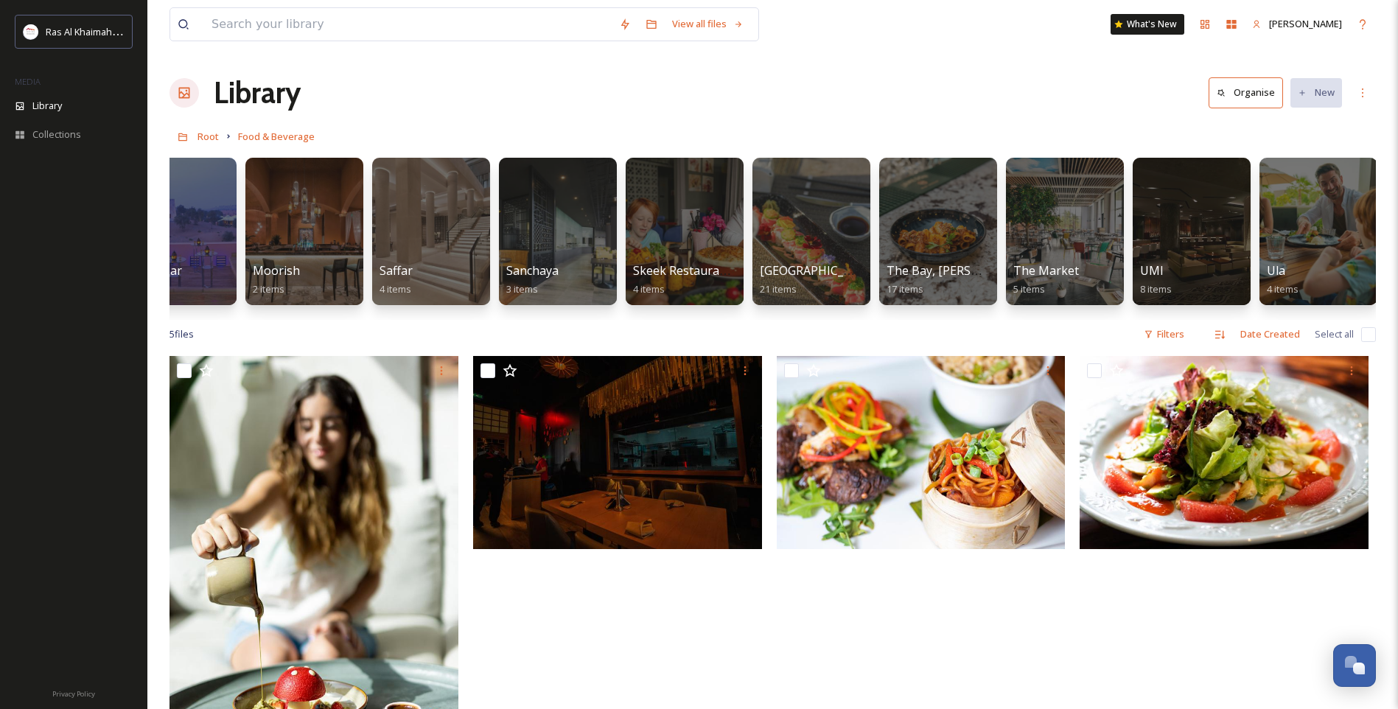
scroll to position [0, 1836]
